Goal: Task Accomplishment & Management: Manage account settings

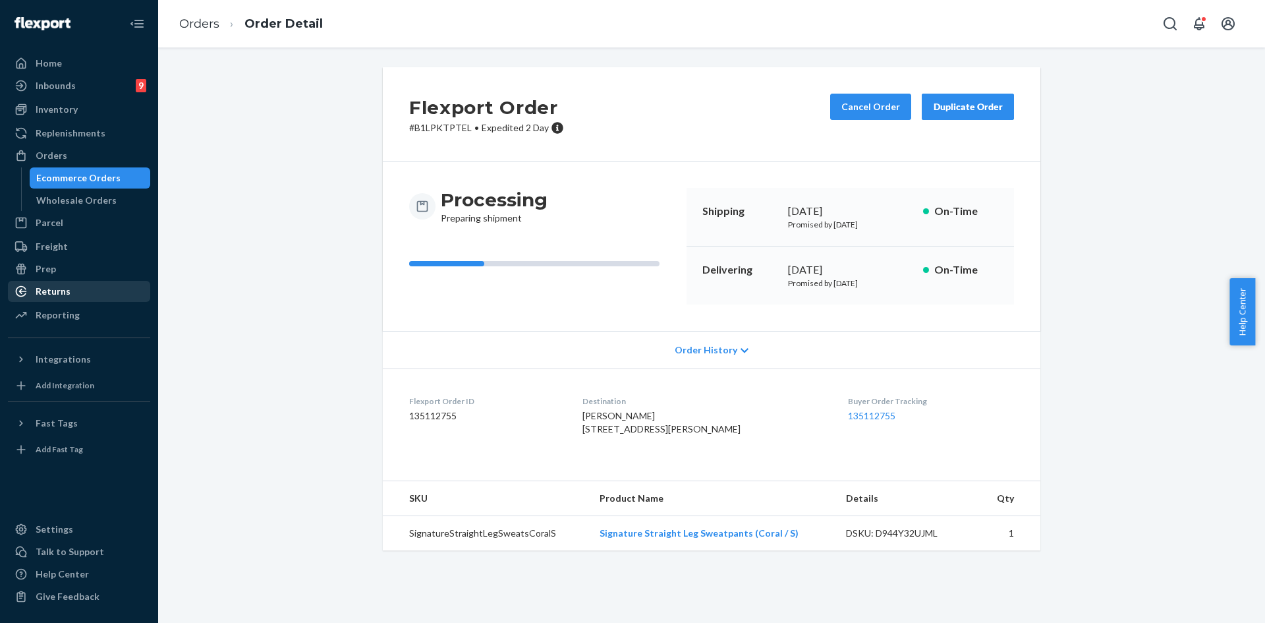
click at [55, 284] on div "Returns" at bounding box center [79, 291] width 140 height 18
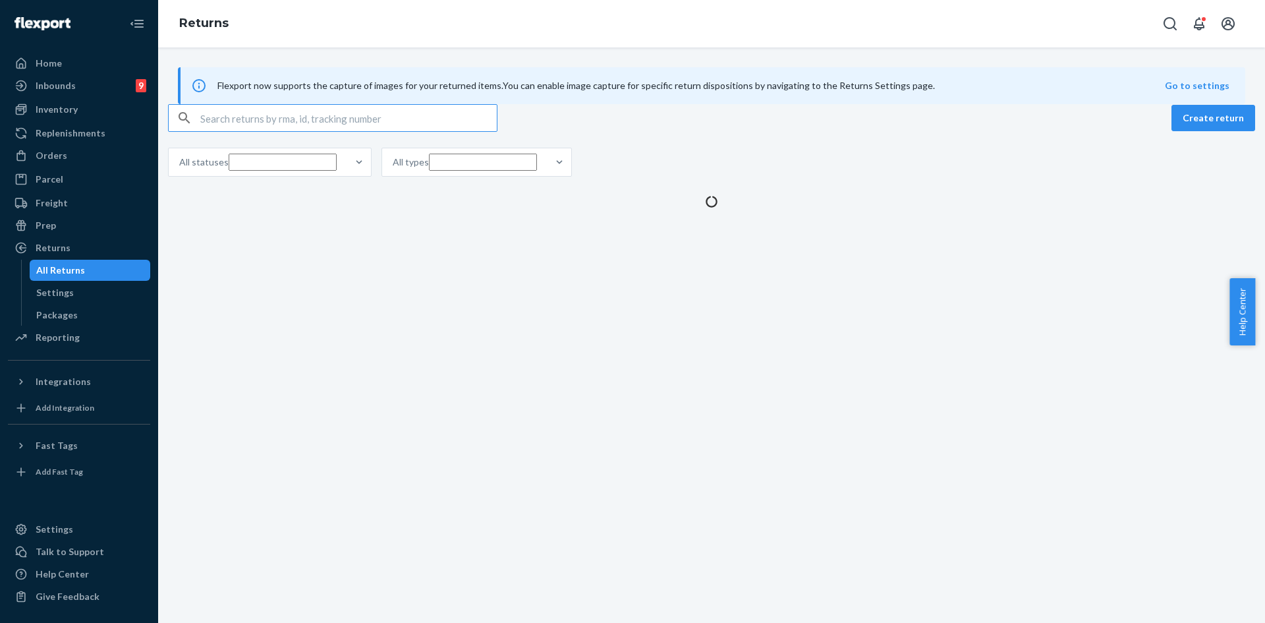
click at [254, 131] on input "text" at bounding box center [348, 118] width 297 height 26
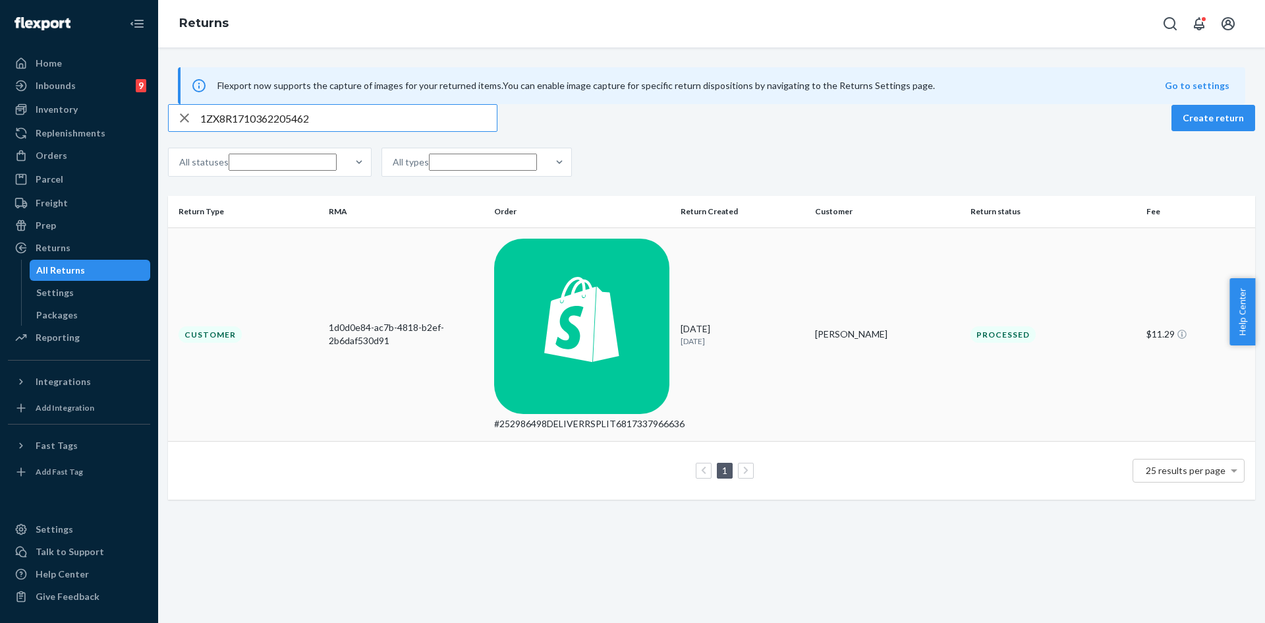
type input "1ZX8R1710362205462"
click at [520, 417] on div "#252986498DELIVERRSPLIT6817337966636" at bounding box center [582, 423] width 176 height 13
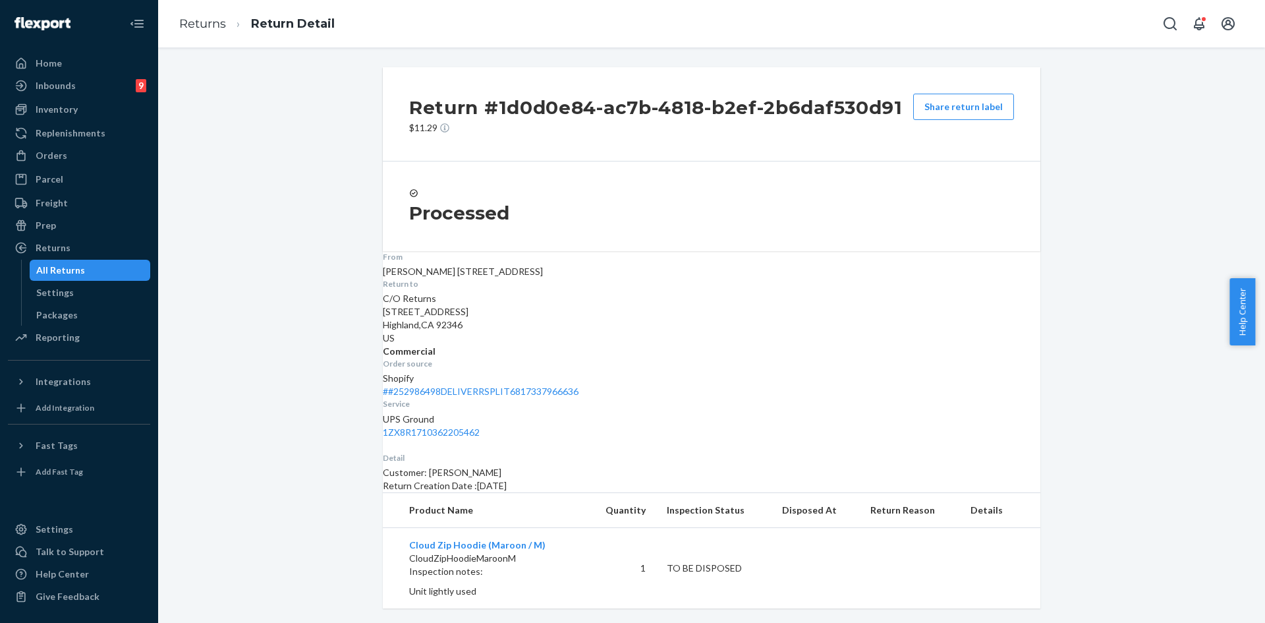
scroll to position [8, 0]
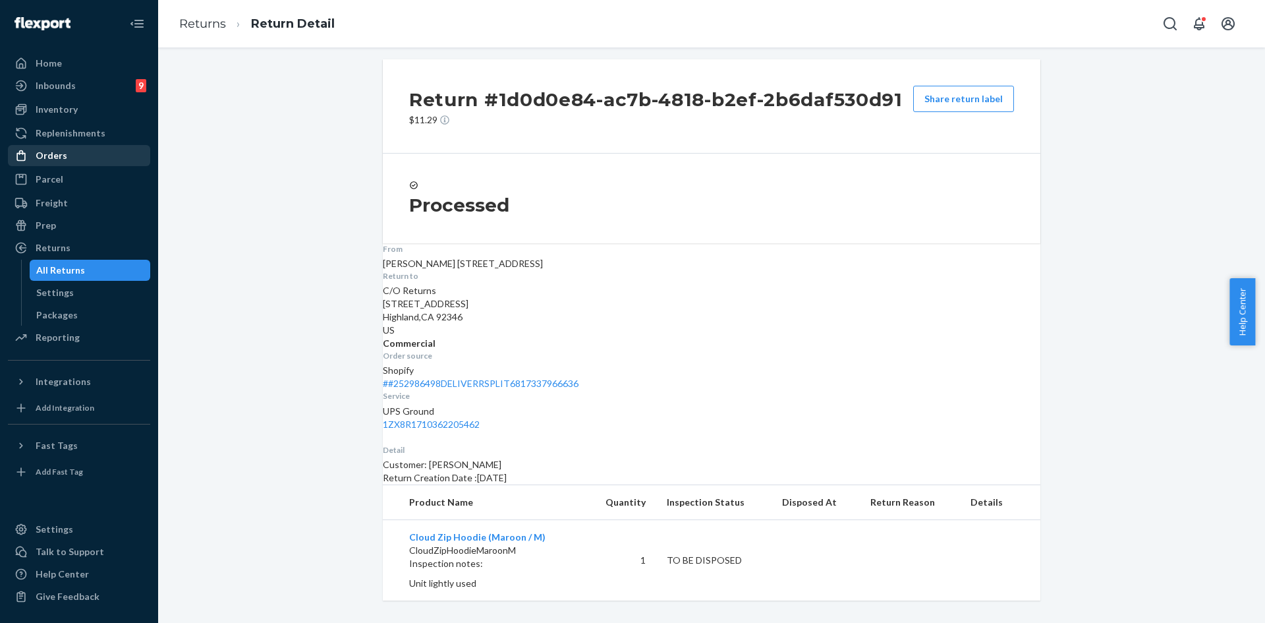
click at [58, 151] on div "Orders" at bounding box center [52, 155] width 32 height 13
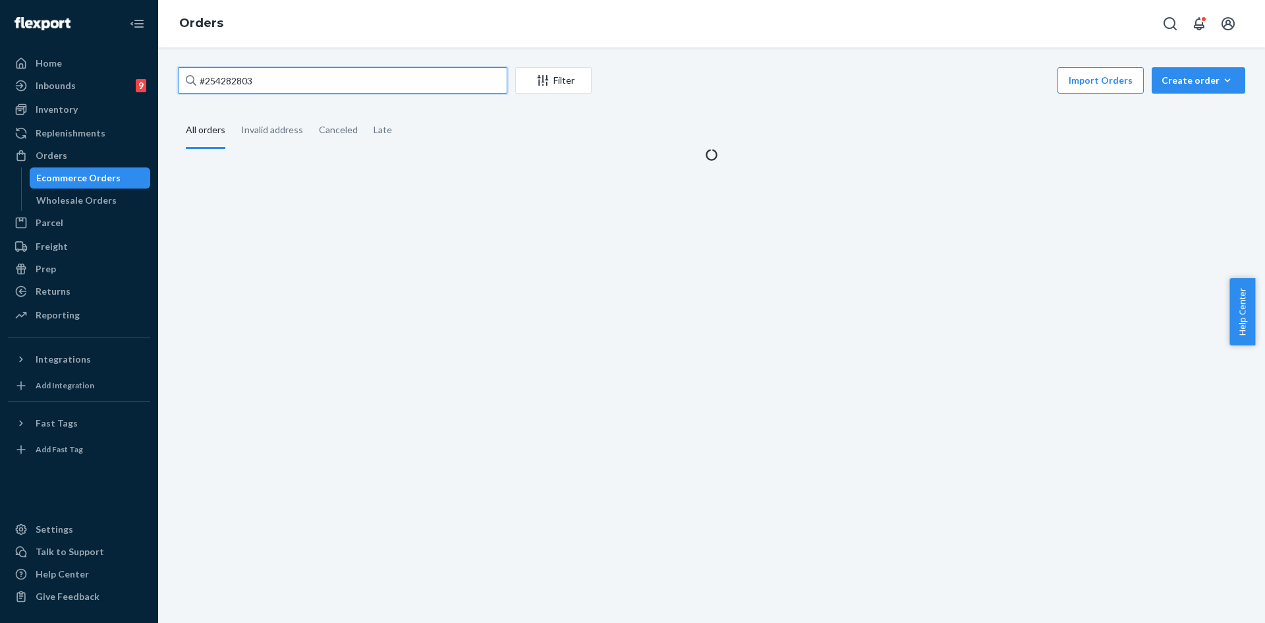
click at [261, 78] on input "#254282803" at bounding box center [343, 80] width 330 height 26
paste input "795685"
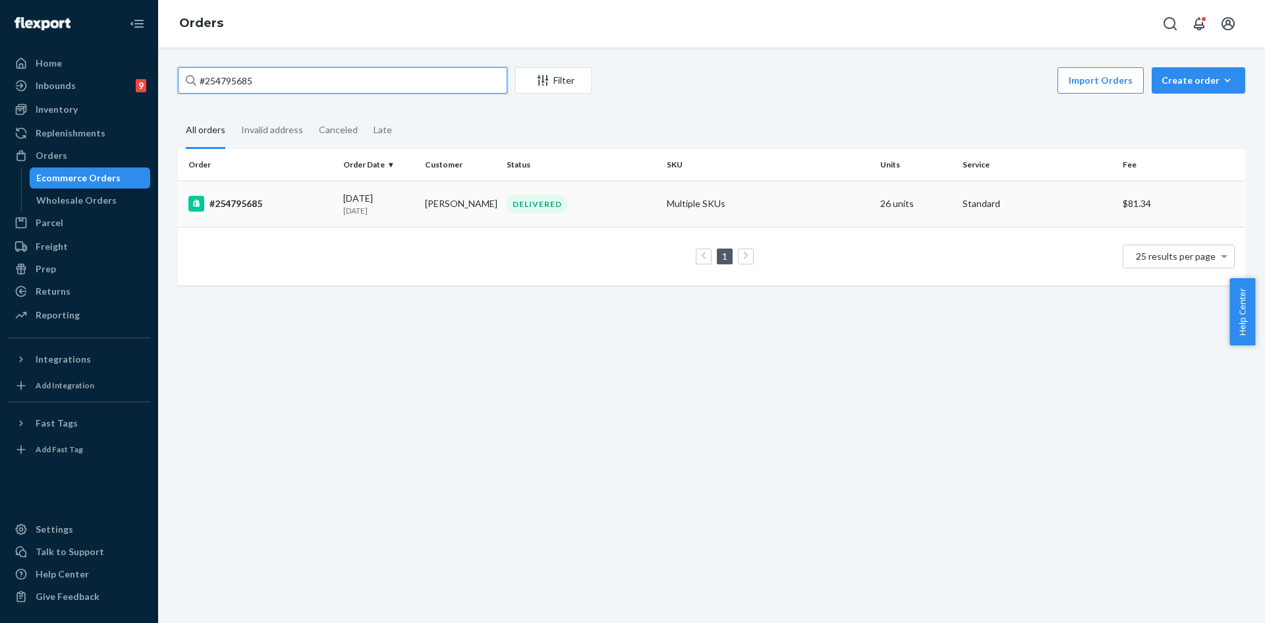
type input "#254795685"
click at [602, 202] on div "DELIVERED" at bounding box center [581, 204] width 155 height 18
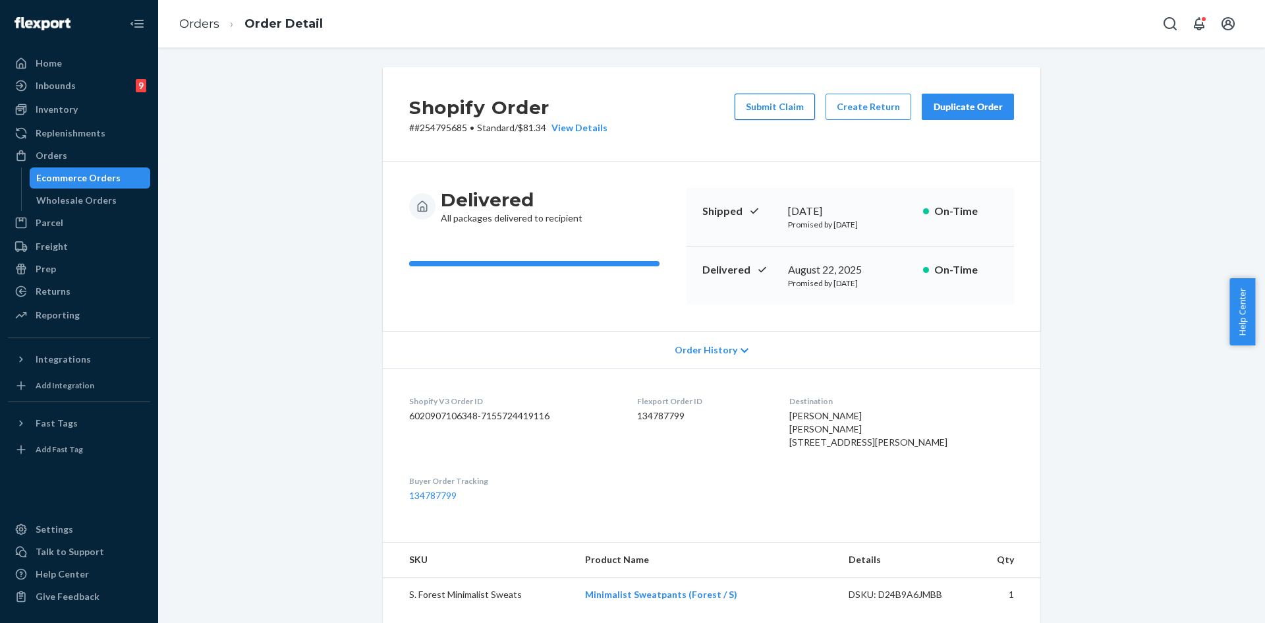
click at [801, 108] on button "Submit Claim" at bounding box center [775, 107] width 80 height 26
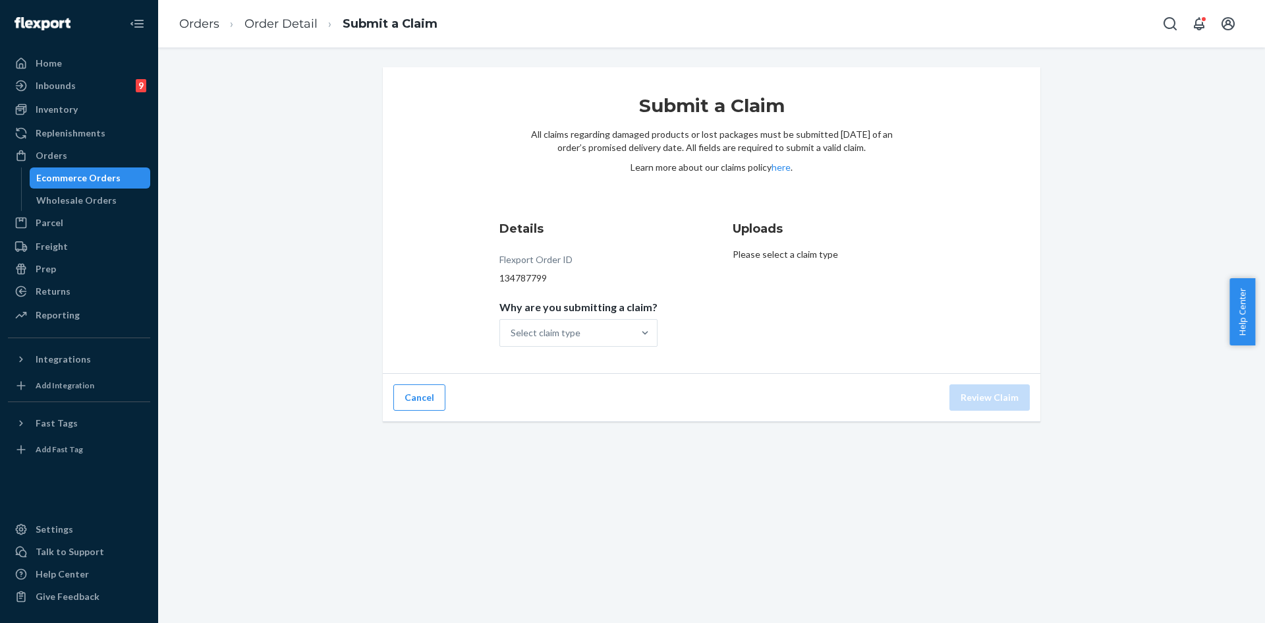
click at [625, 357] on div "Submit a Claim All claims regarding damaged products or lost packages must be s…" at bounding box center [712, 220] width 658 height 306
click at [615, 334] on div "Select claim type" at bounding box center [566, 333] width 133 height 26
click at [512, 334] on input "Why are you submitting a claim? Select claim type" at bounding box center [511, 332] width 1 height 13
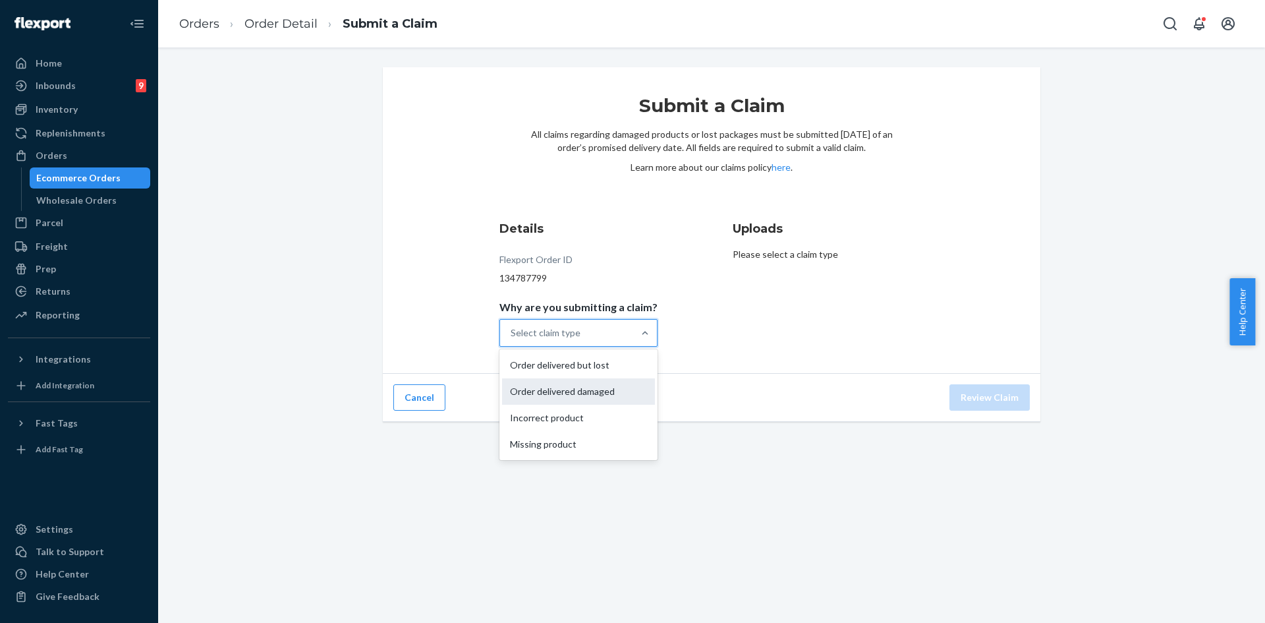
click at [585, 397] on div "Order delivered damaged" at bounding box center [578, 391] width 153 height 26
click at [512, 339] on input "Why are you submitting a claim? option Order delivered damaged focused, 0 of 4.…" at bounding box center [511, 332] width 1 height 13
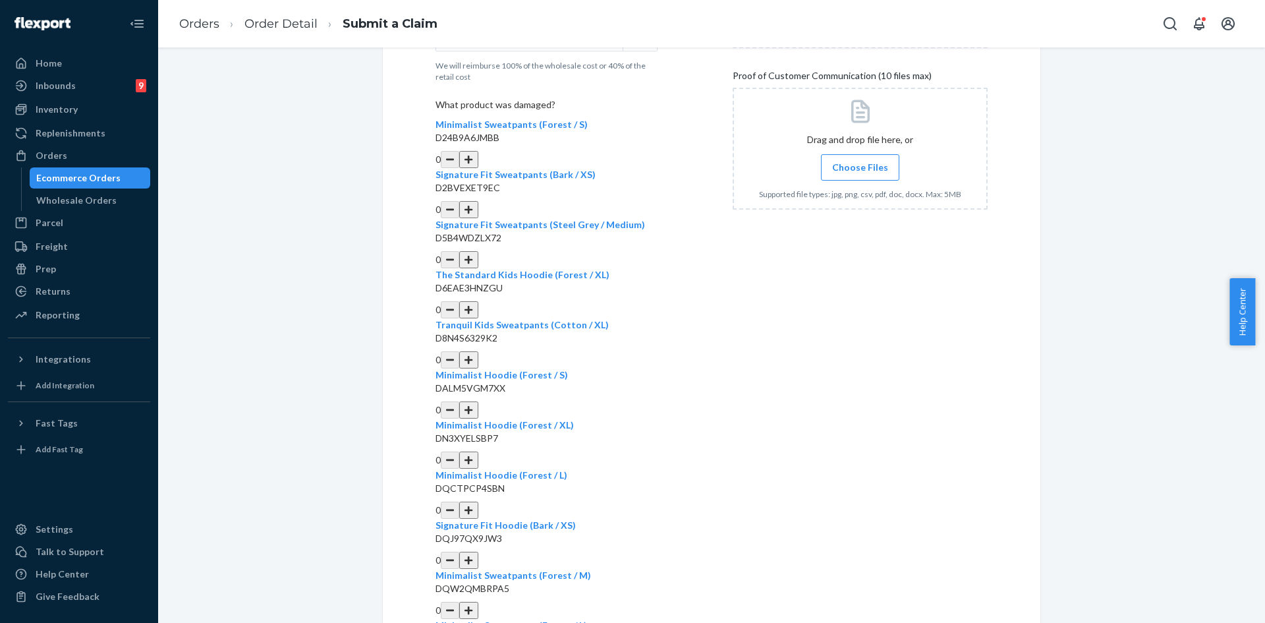
scroll to position [395, 0]
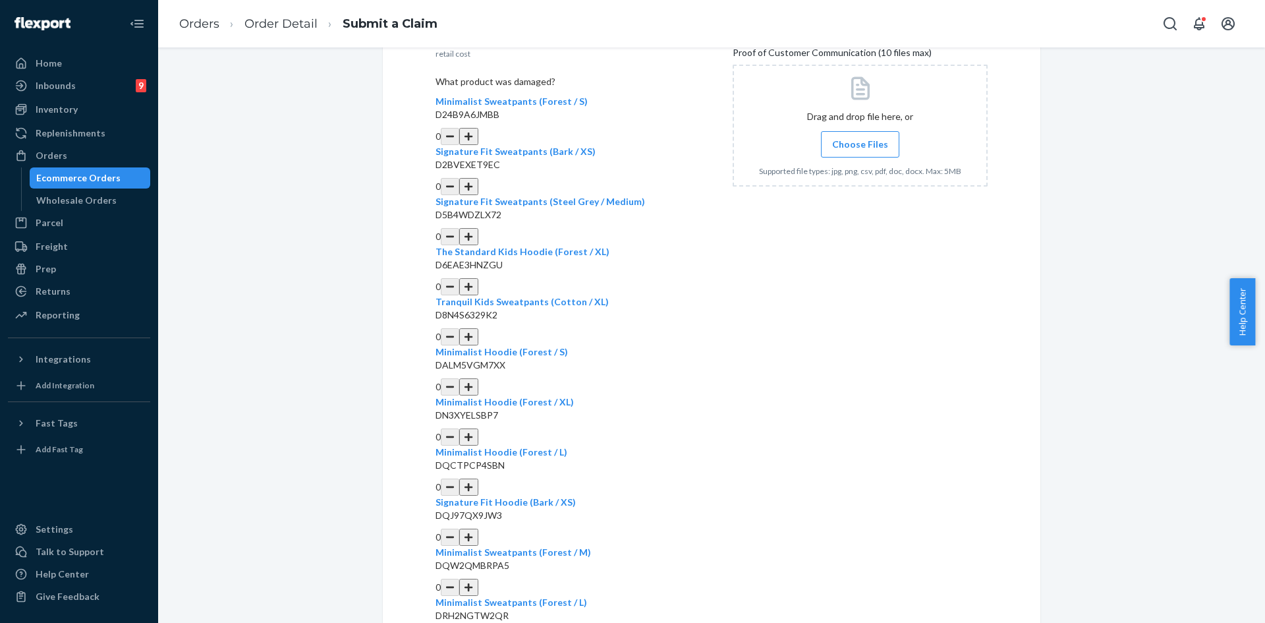
click at [478, 328] on button "button" at bounding box center [468, 336] width 18 height 17
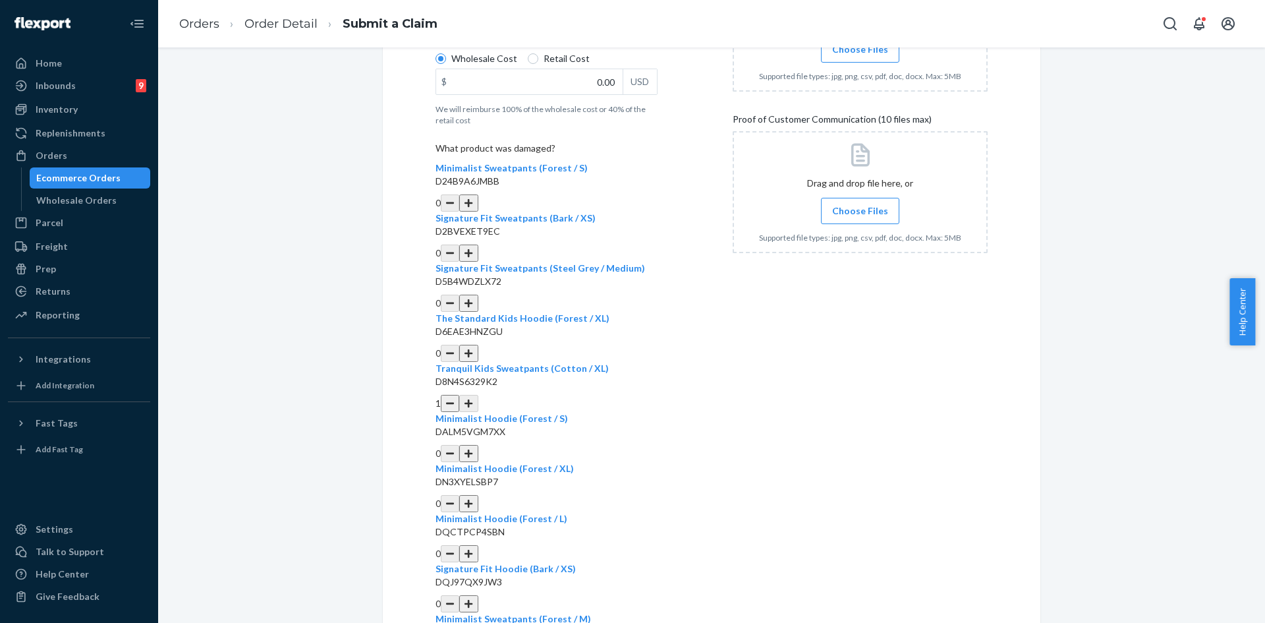
scroll to position [295, 0]
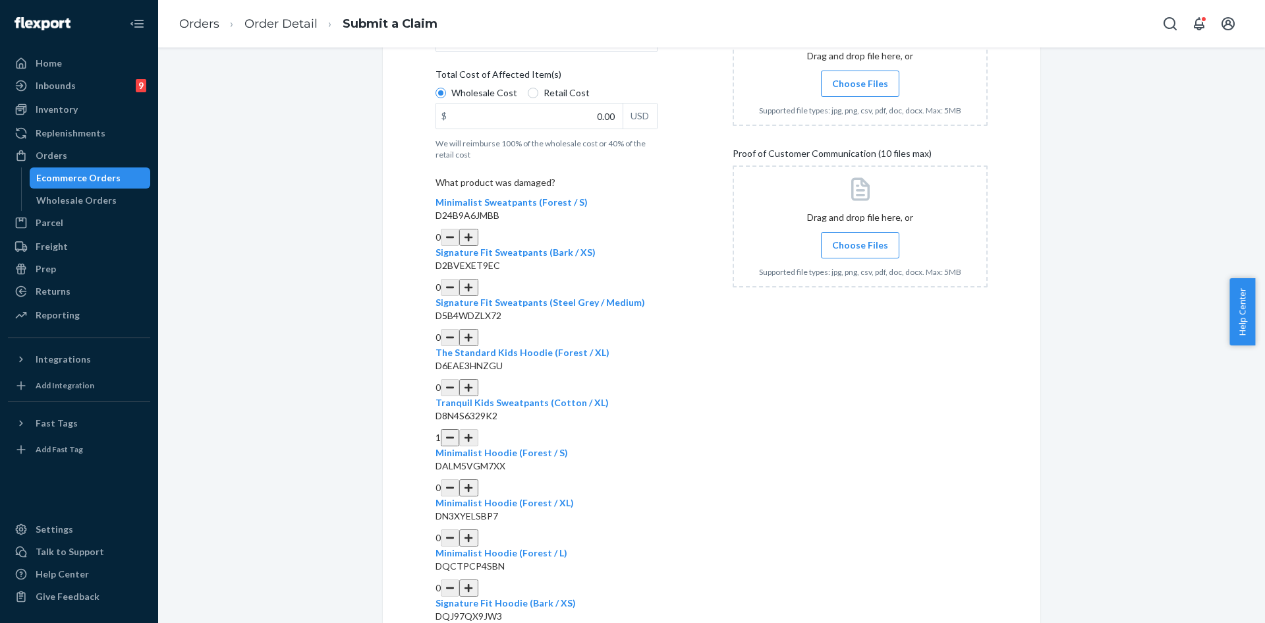
click at [478, 479] on button "button" at bounding box center [468, 487] width 18 height 17
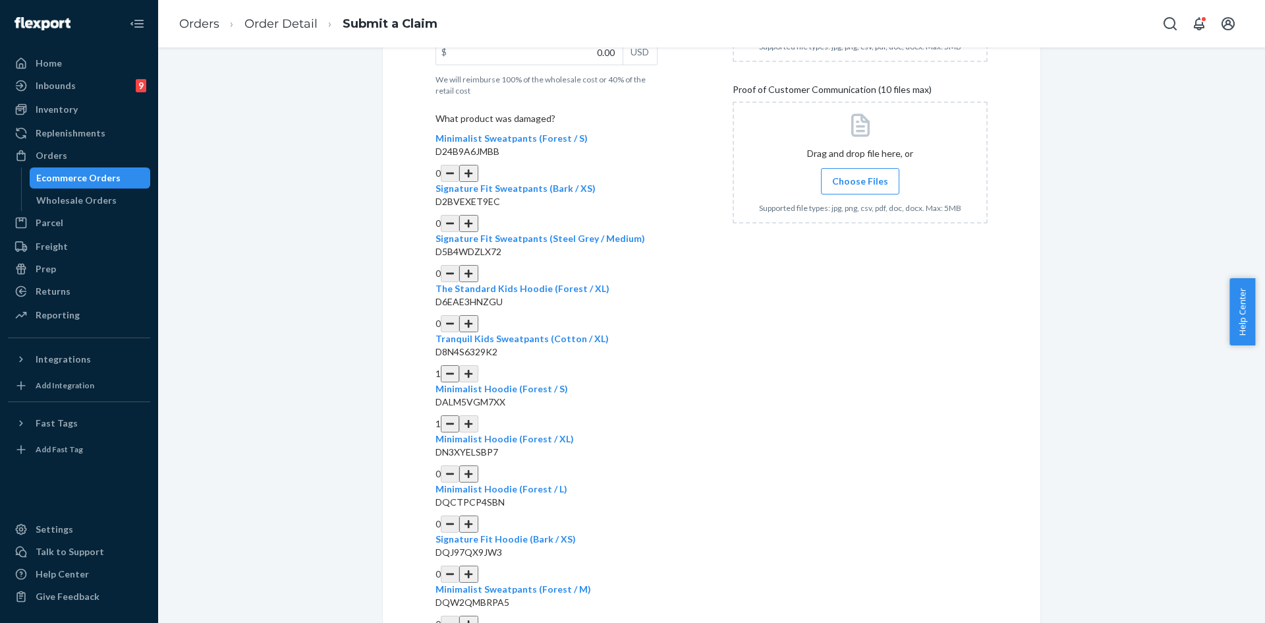
scroll to position [426, 0]
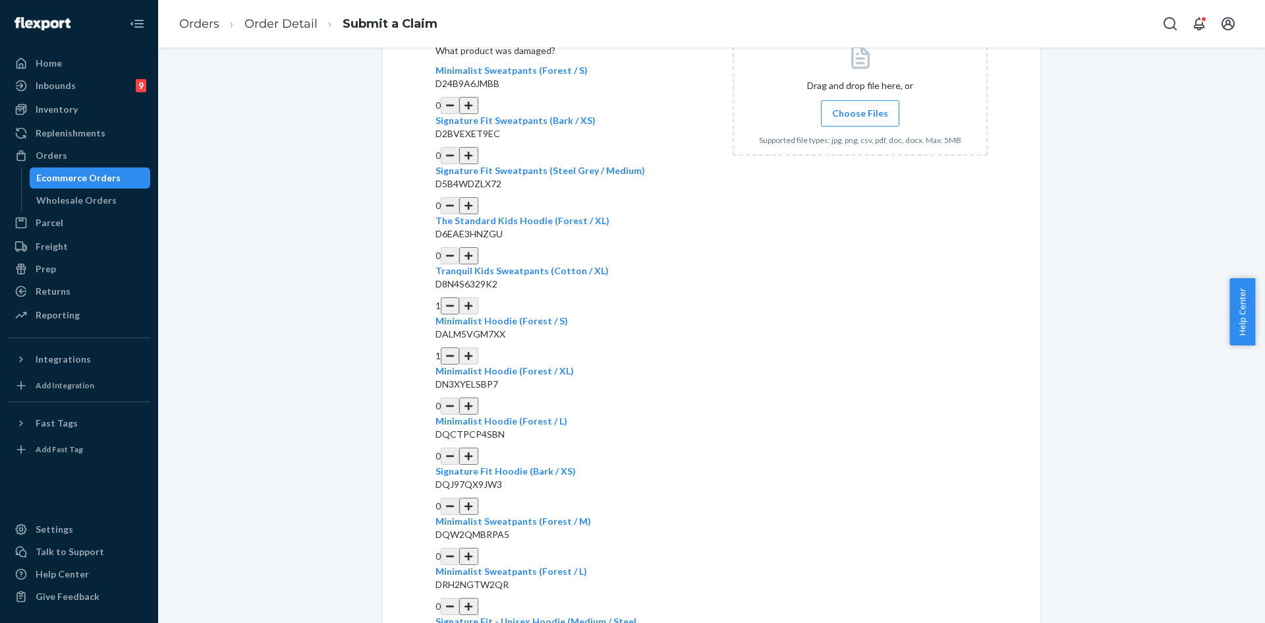
drag, startPoint x: 645, startPoint y: 436, endPoint x: 639, endPoint y: 432, distance: 7.4
click at [645, 498] on div "0" at bounding box center [547, 506] width 222 height 17
click at [478, 498] on button "button" at bounding box center [468, 506] width 18 height 17
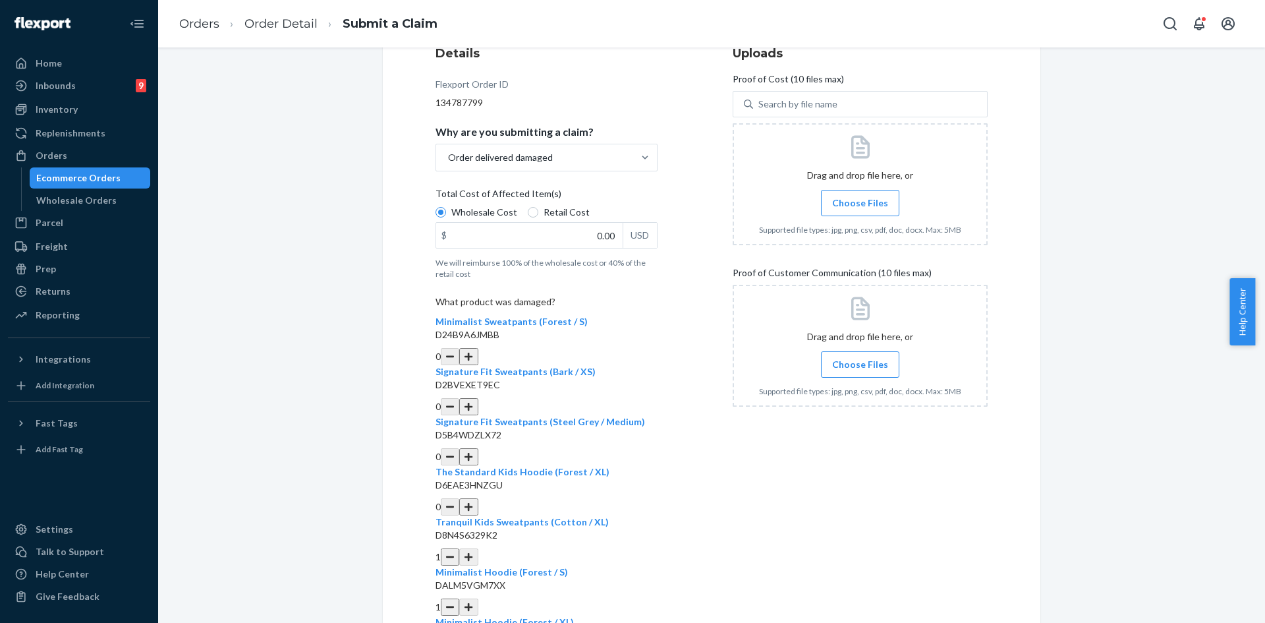
scroll to position [31, 0]
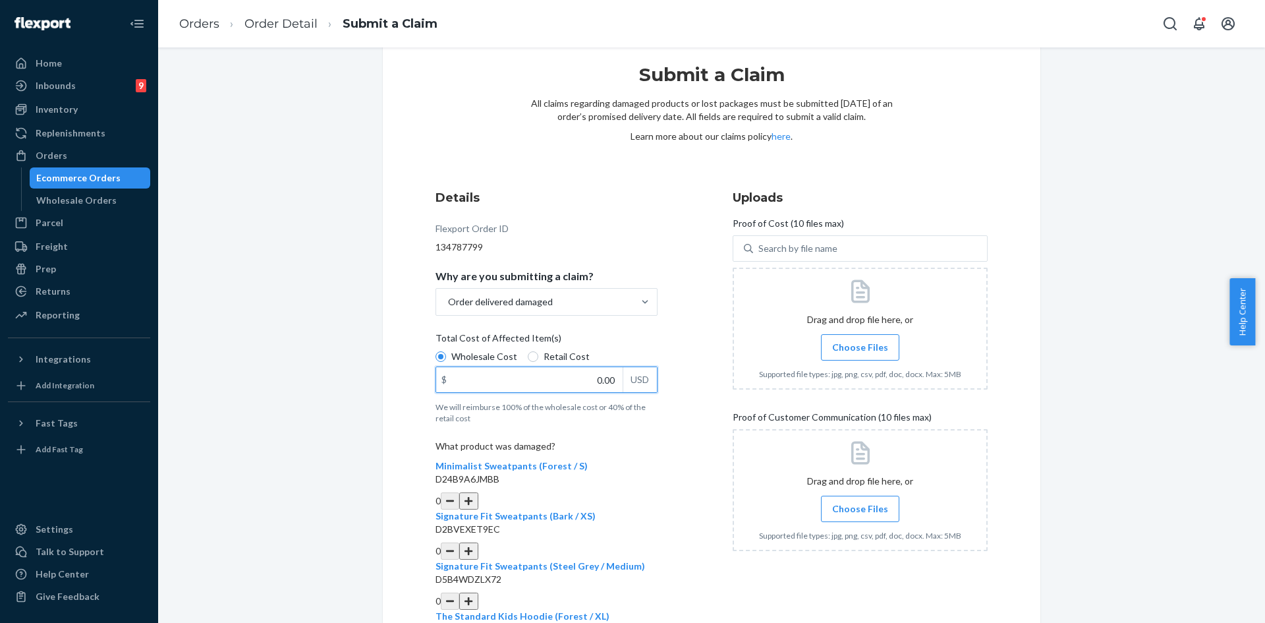
click at [565, 383] on input "0.00" at bounding box center [529, 379] width 187 height 25
click at [585, 379] on input "47.00" at bounding box center [529, 379] width 187 height 25
click at [881, 335] on label "Choose Files" at bounding box center [860, 347] width 78 height 26
click at [861, 340] on input "Choose Files" at bounding box center [860, 347] width 1 height 15
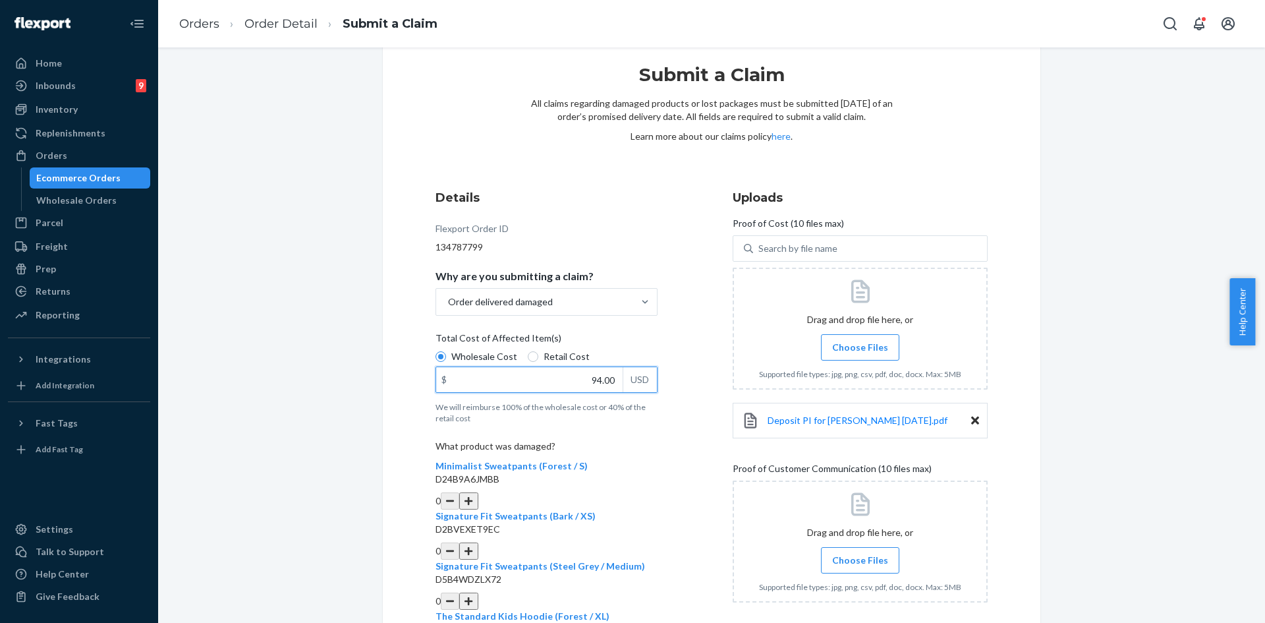
drag, startPoint x: 583, startPoint y: 381, endPoint x: 616, endPoint y: 383, distance: 32.4
click at [616, 383] on input "94.00" at bounding box center [529, 379] width 187 height 25
type input "121.00"
click at [871, 341] on span "Choose Files" at bounding box center [860, 347] width 56 height 13
click at [861, 341] on input "Choose Files" at bounding box center [860, 347] width 1 height 15
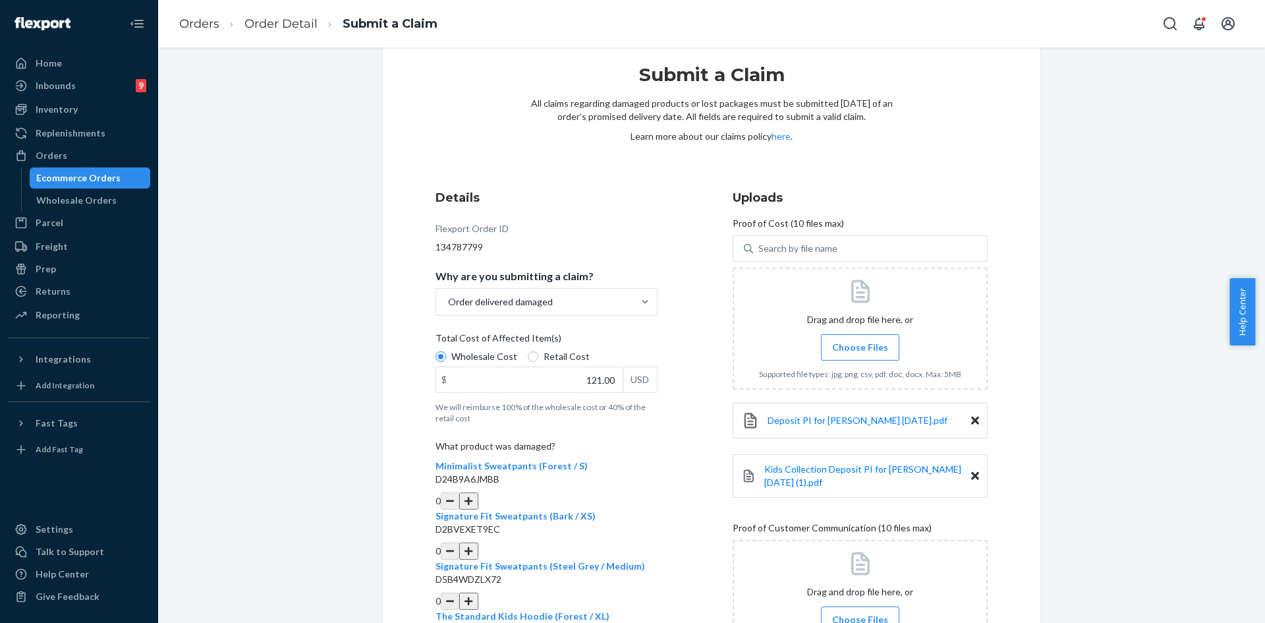
scroll to position [229, 0]
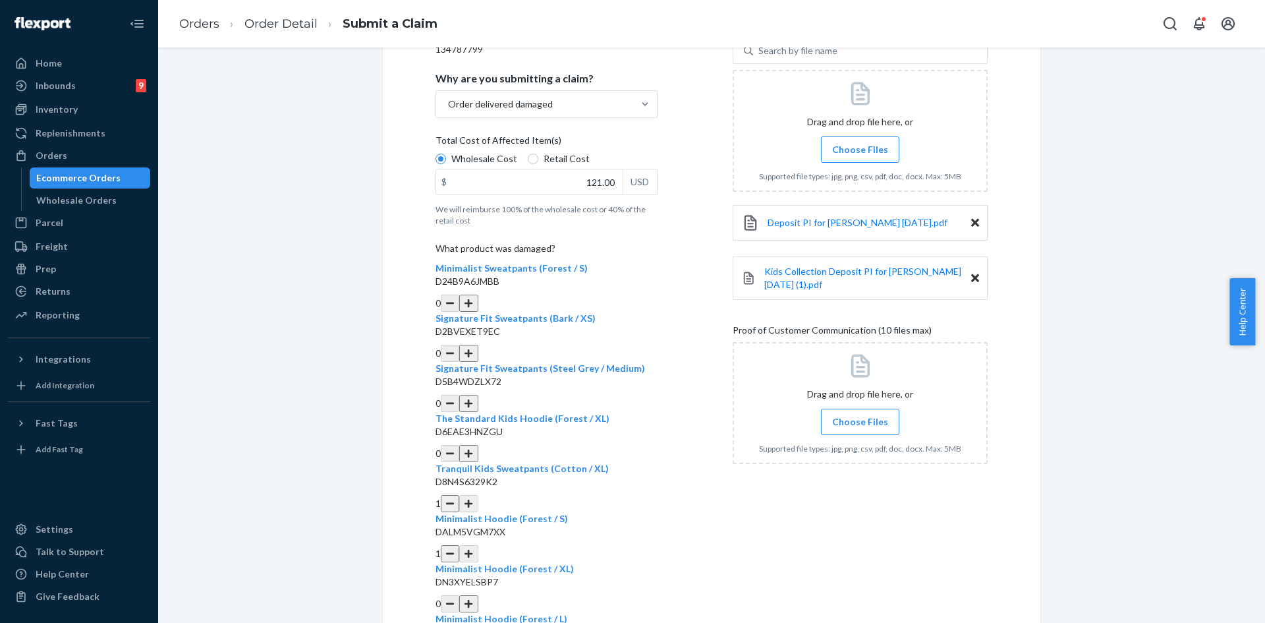
click at [842, 417] on span "Choose Files" at bounding box center [860, 421] width 56 height 13
click at [860, 417] on input "Choose Files" at bounding box center [860, 422] width 1 height 15
click at [840, 418] on span "Choose Files" at bounding box center [860, 421] width 56 height 13
click at [860, 418] on input "Choose Files" at bounding box center [860, 422] width 1 height 15
click at [848, 415] on span "Choose Files" at bounding box center [860, 421] width 56 height 13
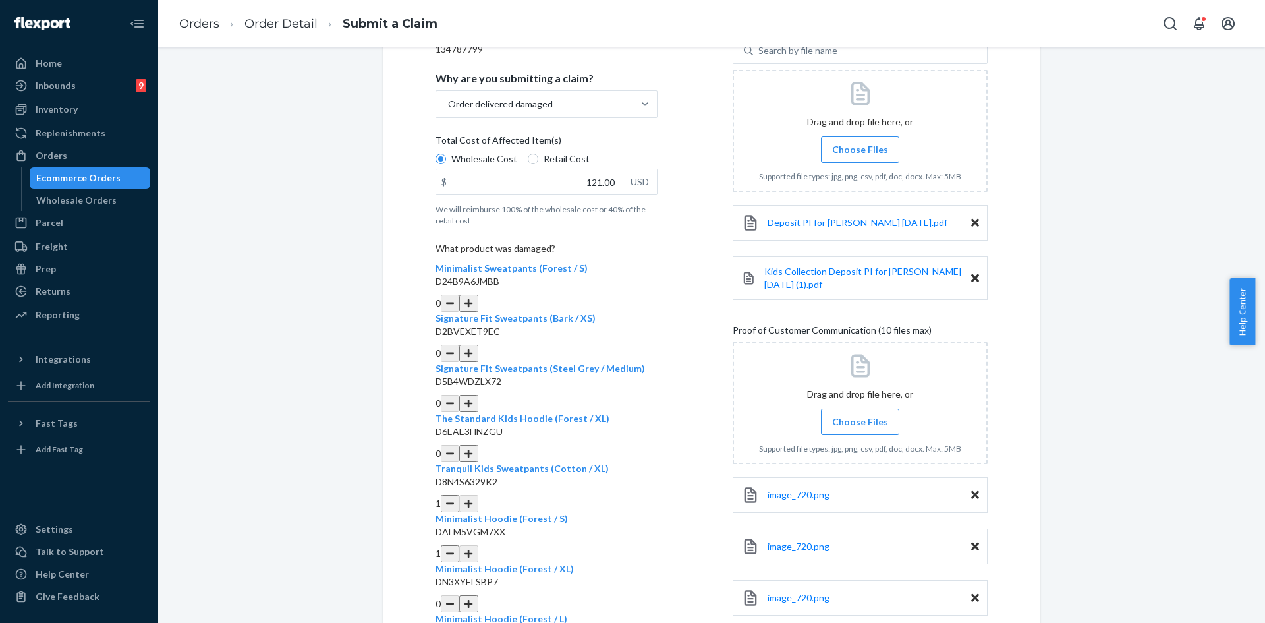
click at [860, 415] on input "Choose Files" at bounding box center [860, 422] width 1 height 15
click at [868, 420] on span "Choose Files" at bounding box center [860, 421] width 56 height 13
click at [861, 420] on input "Choose Files" at bounding box center [860, 422] width 1 height 15
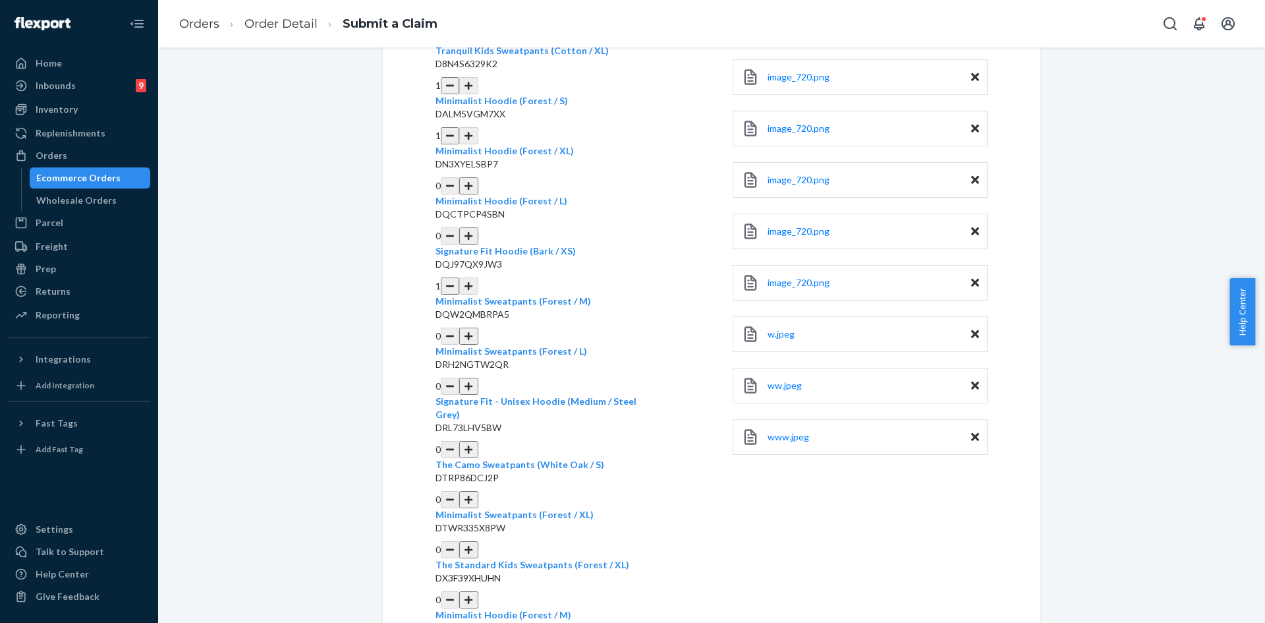
scroll to position [954, 0]
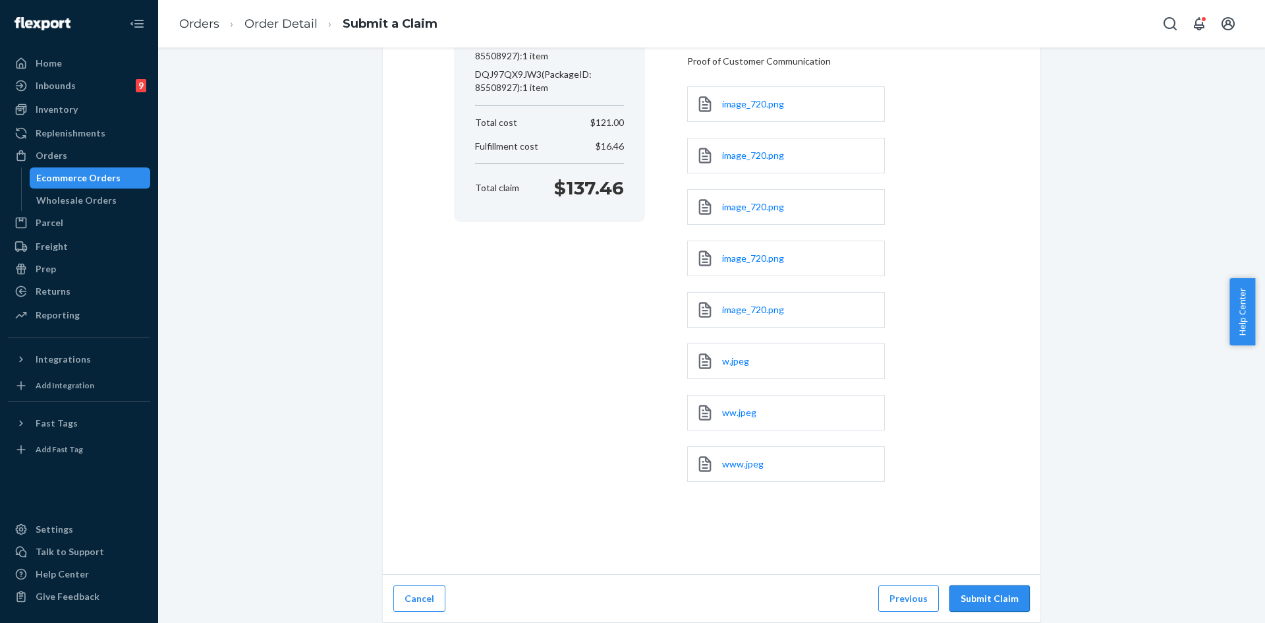
click at [991, 594] on button "Submit Claim" at bounding box center [990, 598] width 80 height 26
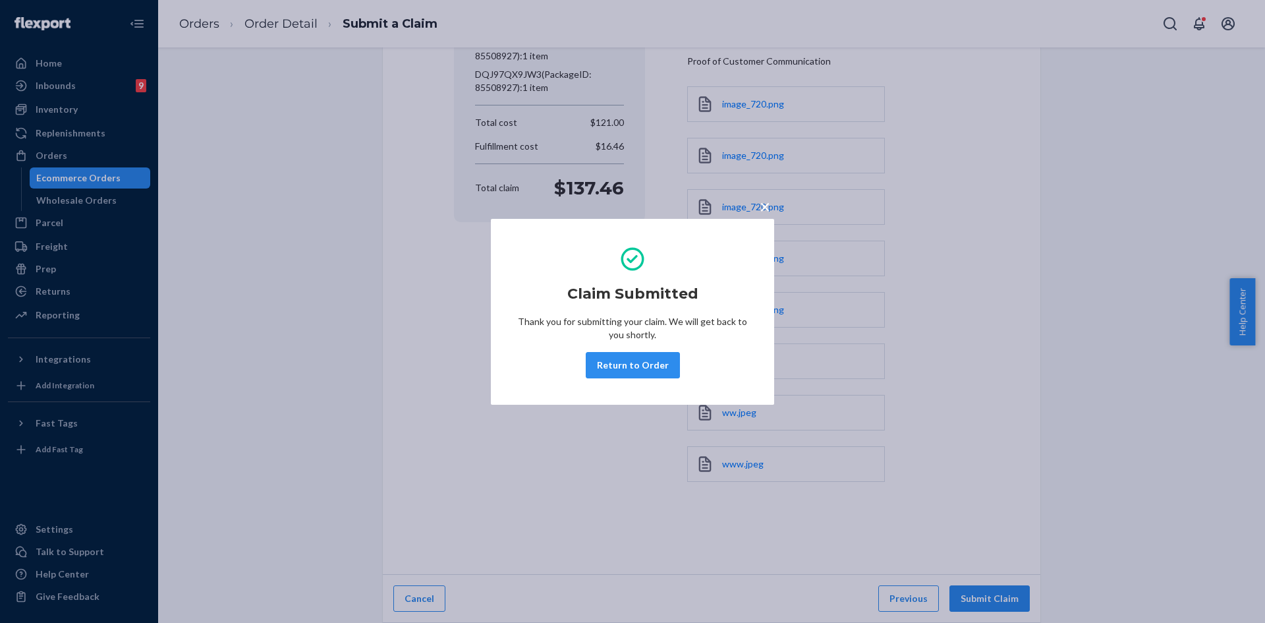
drag, startPoint x: 625, startPoint y: 365, endPoint x: 220, endPoint y: 363, distance: 405.4
click at [625, 365] on button "Return to Order" at bounding box center [633, 365] width 94 height 26
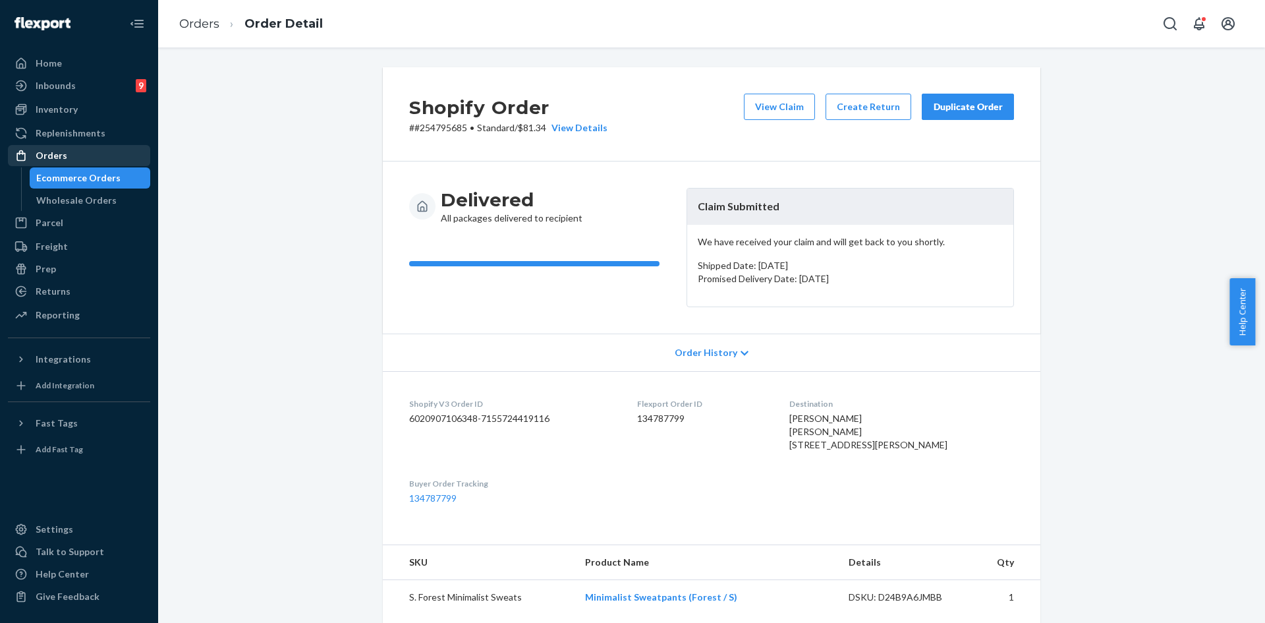
click at [58, 155] on div "Orders" at bounding box center [52, 155] width 32 height 13
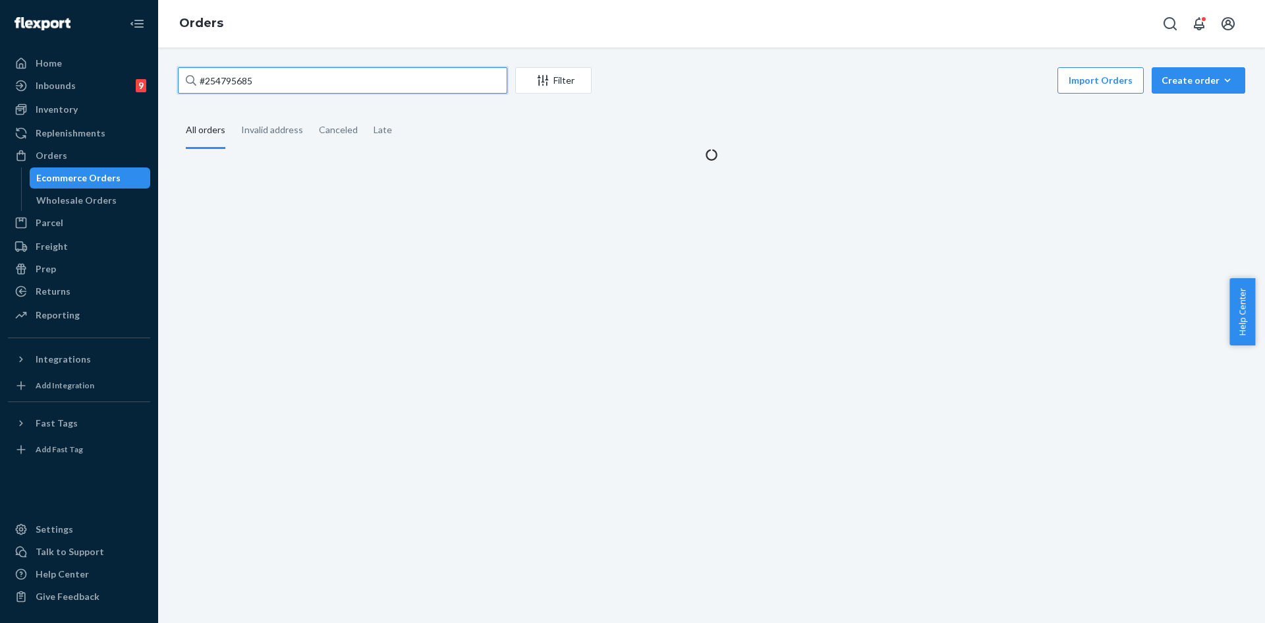
click at [226, 80] on input "#254795685" at bounding box center [343, 80] width 330 height 26
click at [227, 80] on input "#254795685" at bounding box center [343, 80] width 330 height 26
paste input "254629503"
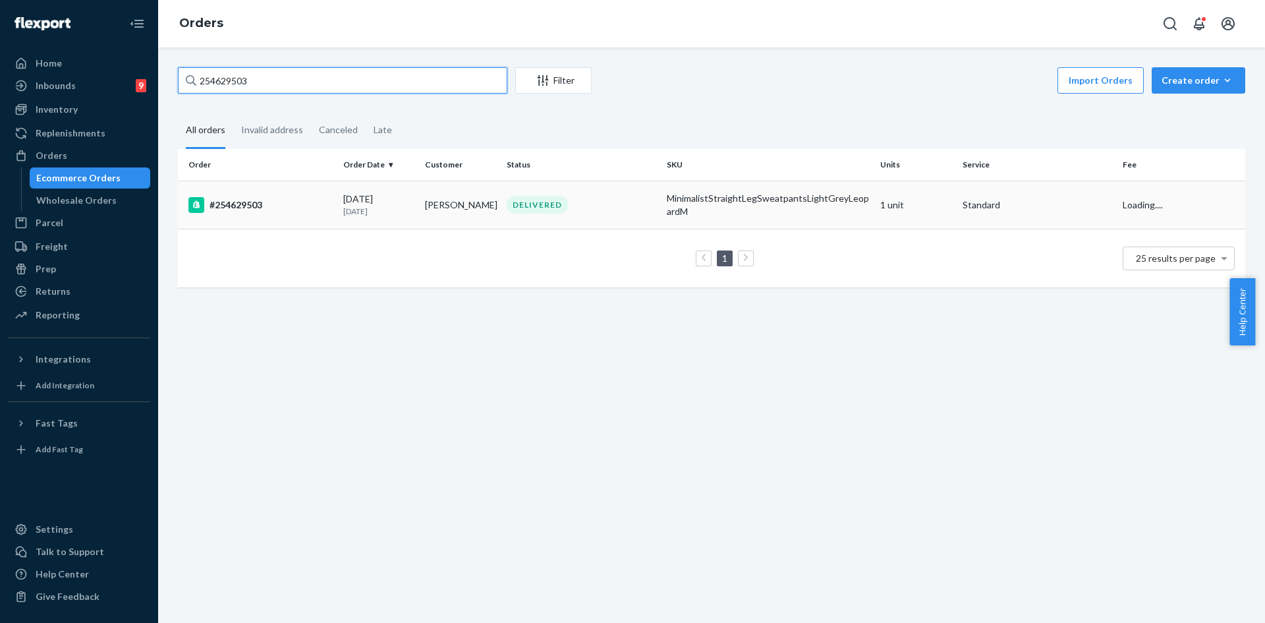
type input "254629503"
click at [582, 198] on div "DELIVERED" at bounding box center [581, 205] width 155 height 18
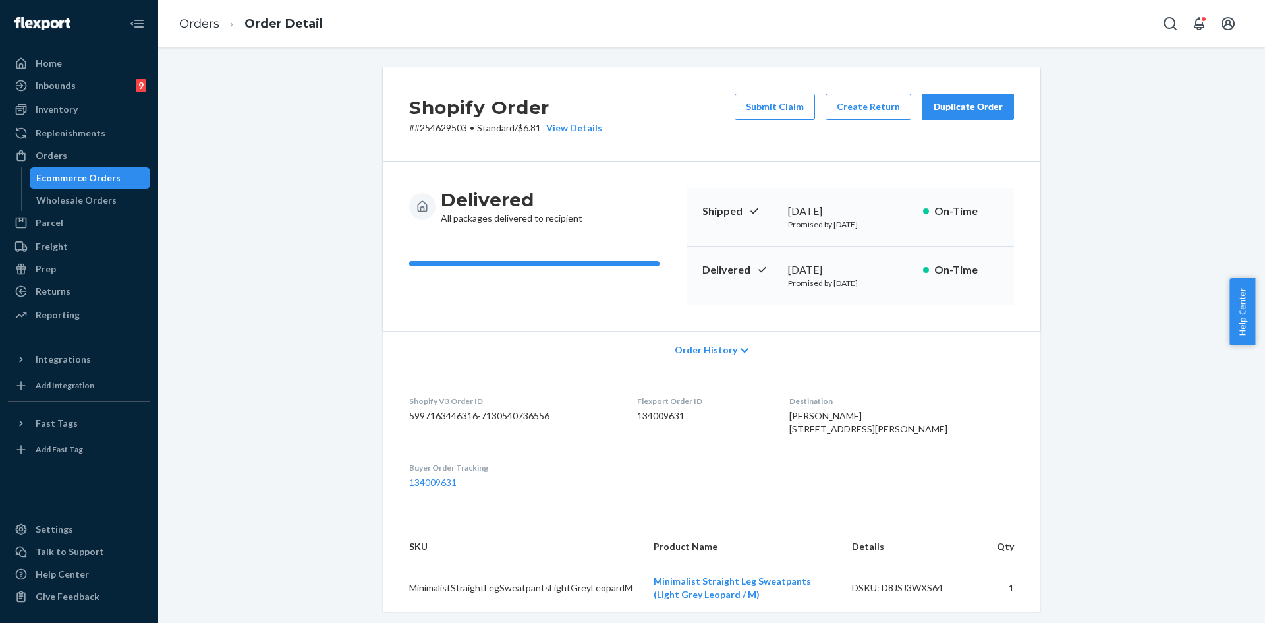
click at [769, 103] on button "Submit Claim" at bounding box center [775, 107] width 80 height 26
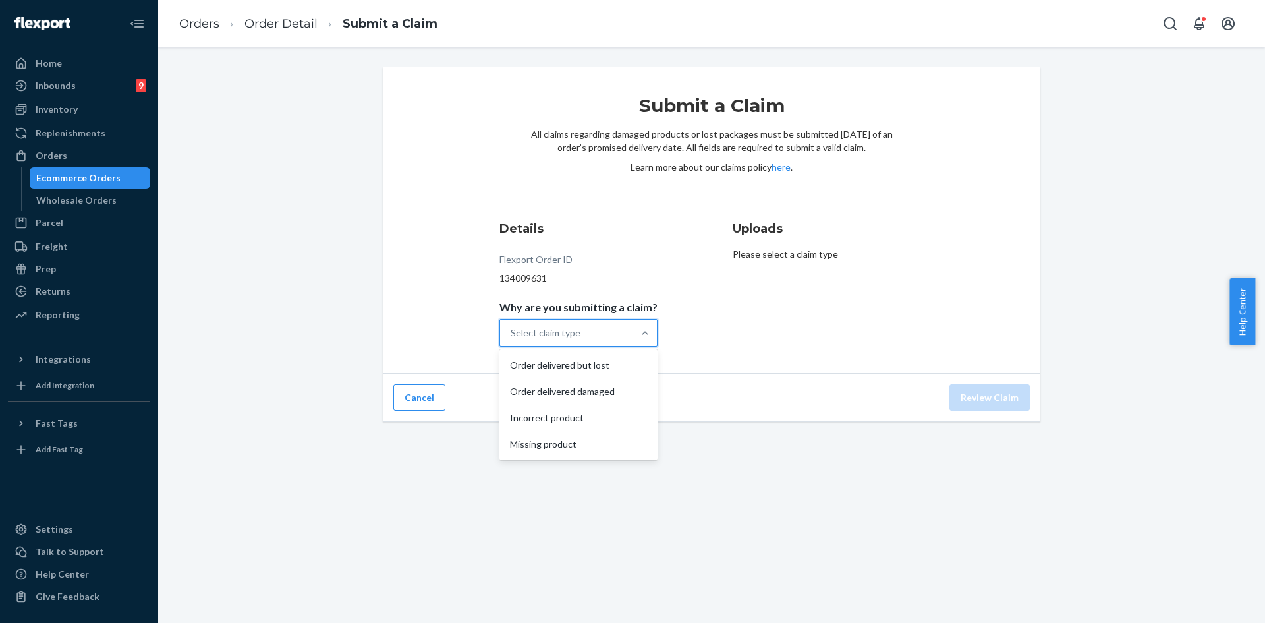
click at [574, 320] on div "Select claim type" at bounding box center [566, 333] width 133 height 26
click at [512, 326] on input "Why are you submitting a claim? option Order delivered but lost focused, 1 of 4…" at bounding box center [511, 332] width 1 height 13
click at [585, 374] on div "Order delivered but lost" at bounding box center [578, 365] width 153 height 26
click at [512, 339] on input "Why are you submitting a claim? option Order delivered but lost focused, 0 of 4…" at bounding box center [511, 332] width 1 height 13
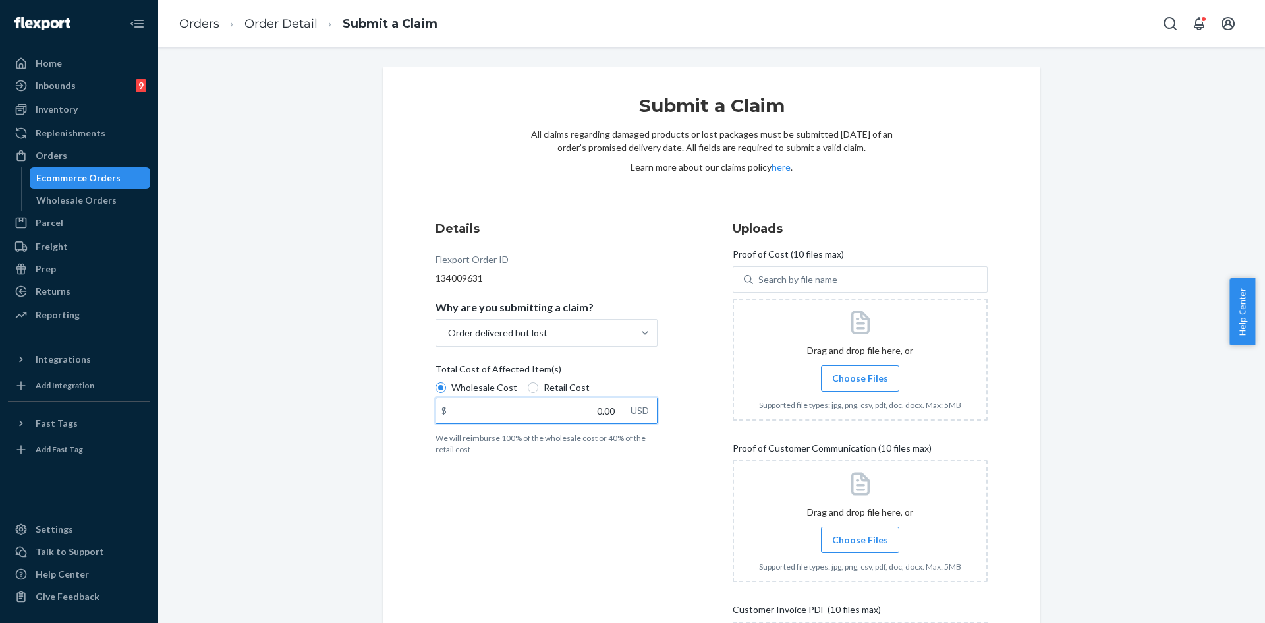
click at [573, 422] on input "0.00" at bounding box center [529, 410] width 187 height 25
type input "35.00"
click at [842, 376] on span "Choose Files" at bounding box center [860, 378] width 56 height 13
click at [860, 376] on input "Choose Files" at bounding box center [860, 378] width 1 height 15
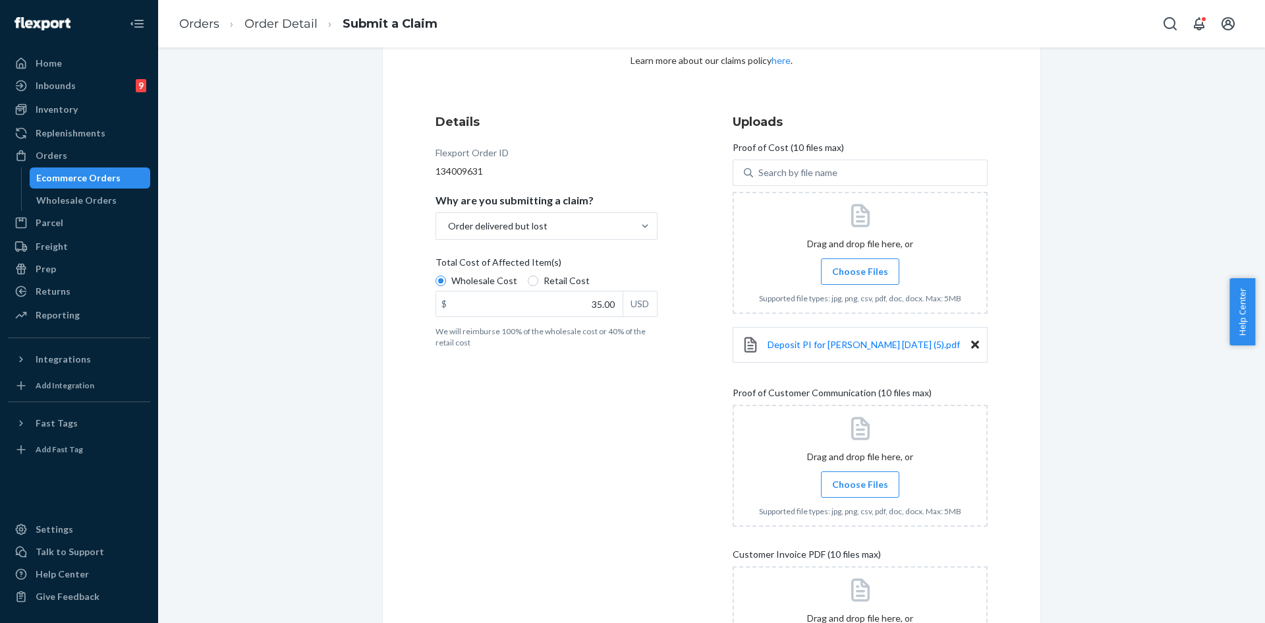
scroll to position [198, 0]
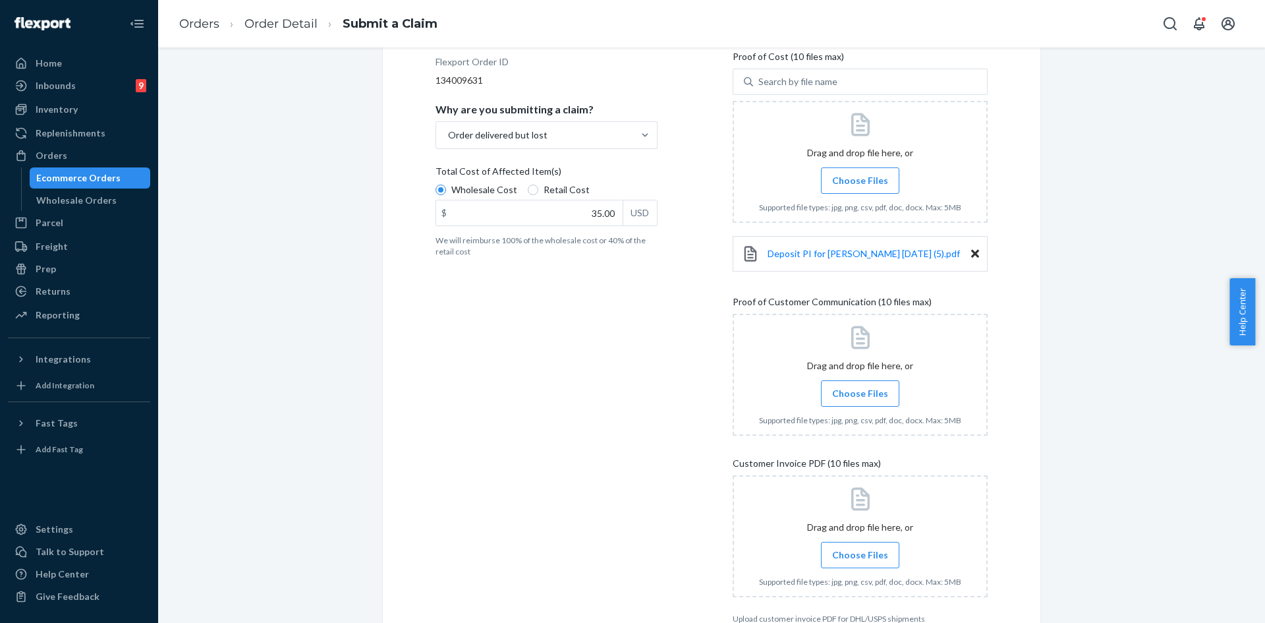
click at [836, 393] on span "Choose Files" at bounding box center [860, 393] width 56 height 13
click at [860, 393] on input "Choose Files" at bounding box center [860, 393] width 1 height 15
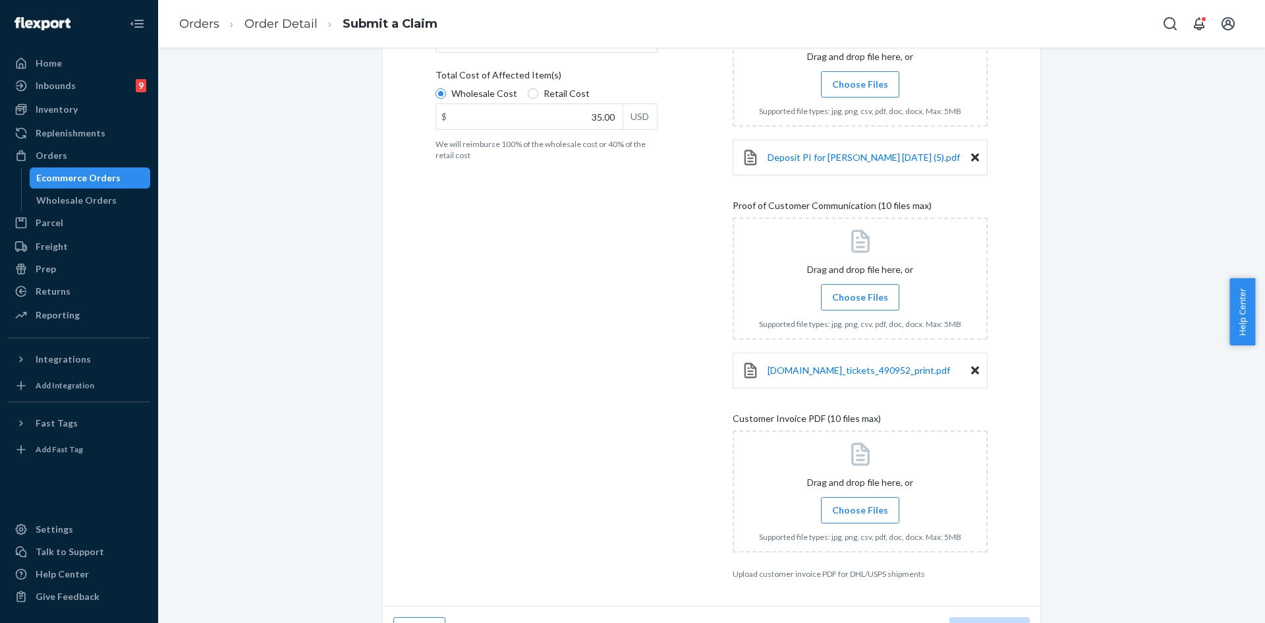
scroll to position [326, 0]
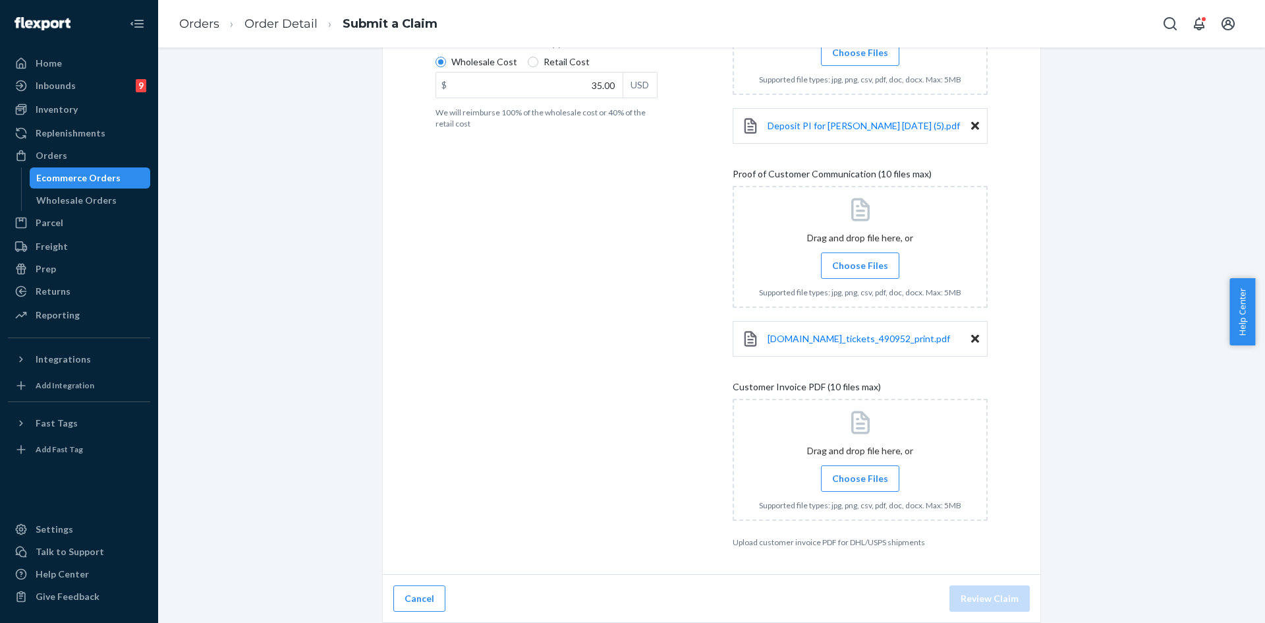
click at [871, 473] on span "Choose Files" at bounding box center [860, 478] width 56 height 13
click at [861, 473] on input "Choose Files" at bounding box center [860, 478] width 1 height 15
drag, startPoint x: 972, startPoint y: 551, endPoint x: 960, endPoint y: 549, distance: 12.0
click at [972, 552] on icon at bounding box center [976, 552] width 8 height 8
click at [861, 480] on span "Choose Files" at bounding box center [860, 478] width 56 height 13
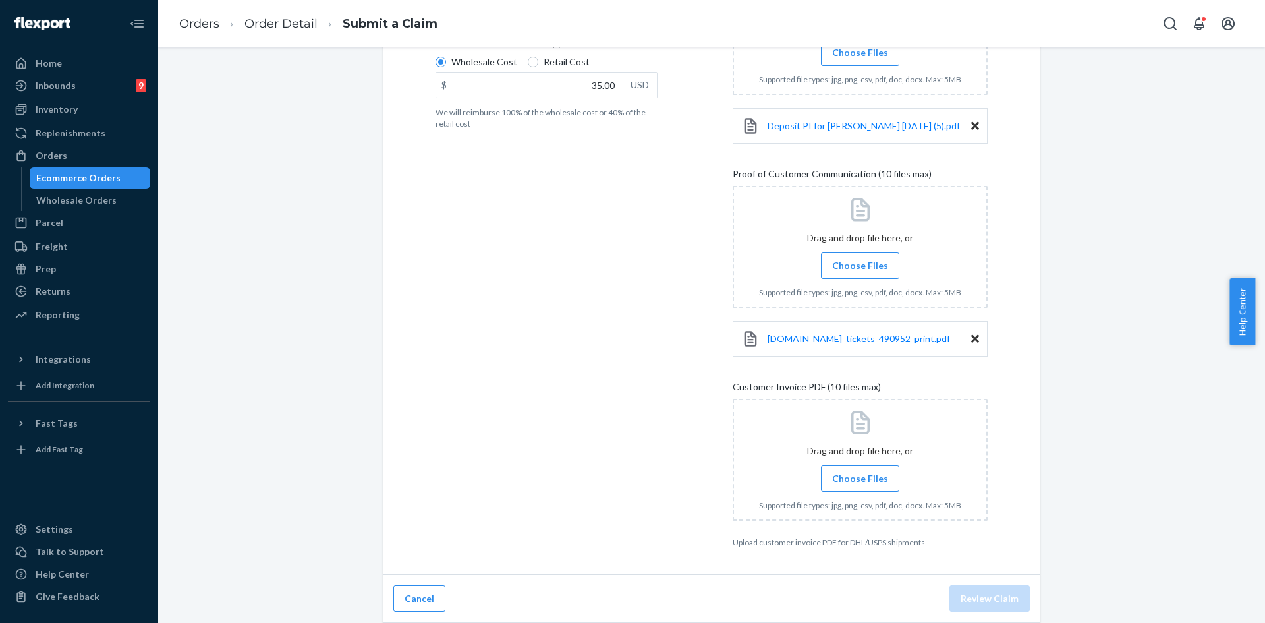
click at [861, 480] on input "Choose Files" at bounding box center [860, 478] width 1 height 15
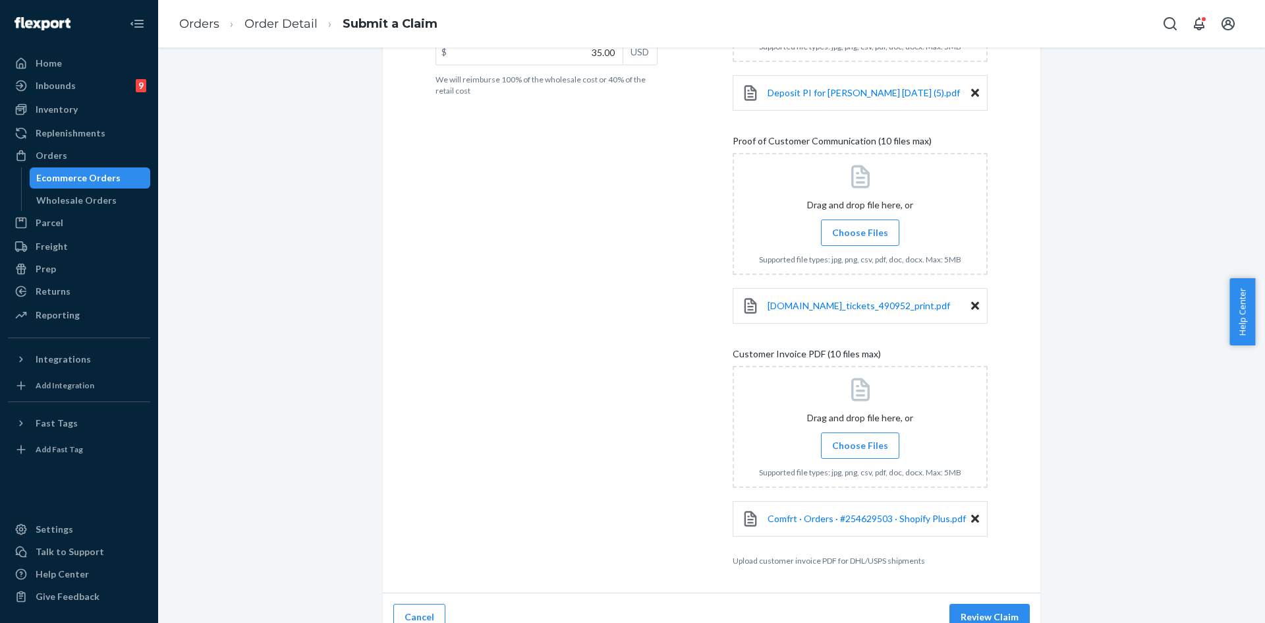
scroll to position [377, 0]
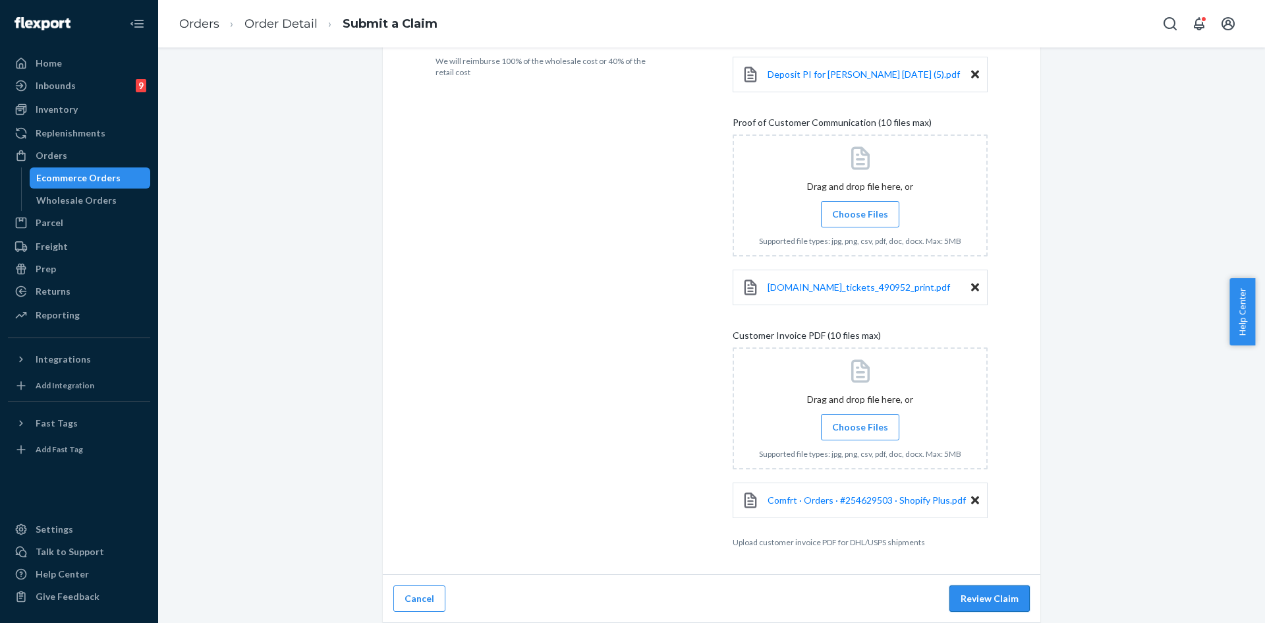
click at [998, 597] on button "Review Claim" at bounding box center [990, 598] width 80 height 26
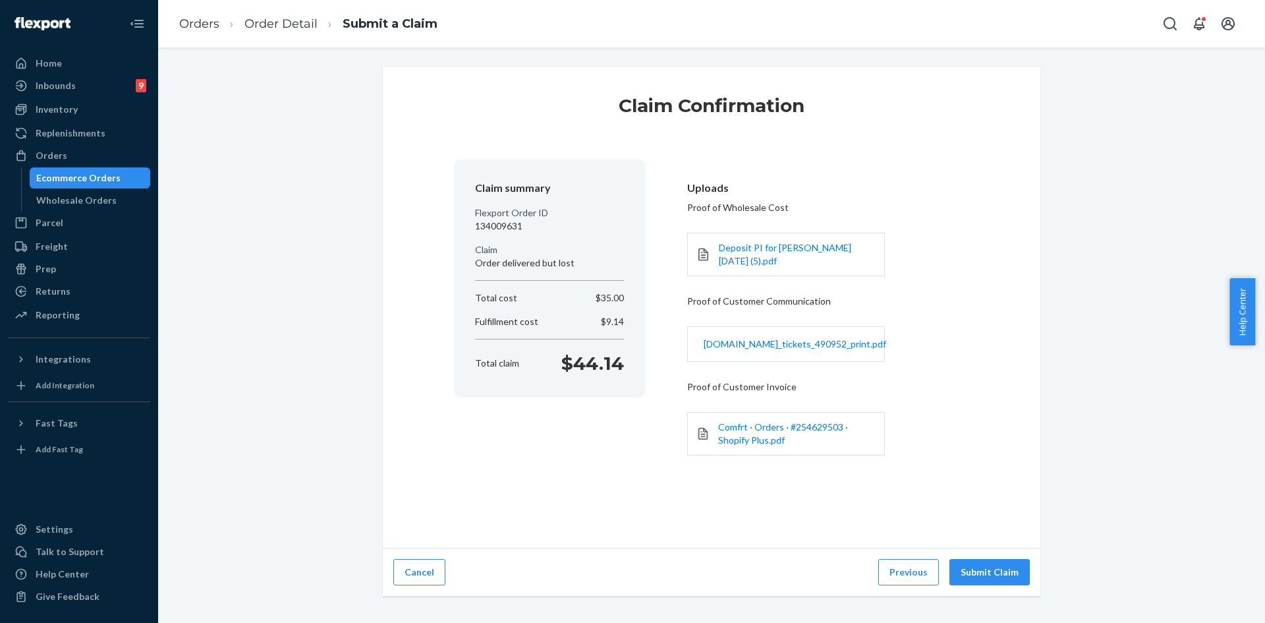
scroll to position [0, 0]
click at [993, 569] on button "Submit Claim" at bounding box center [990, 572] width 80 height 26
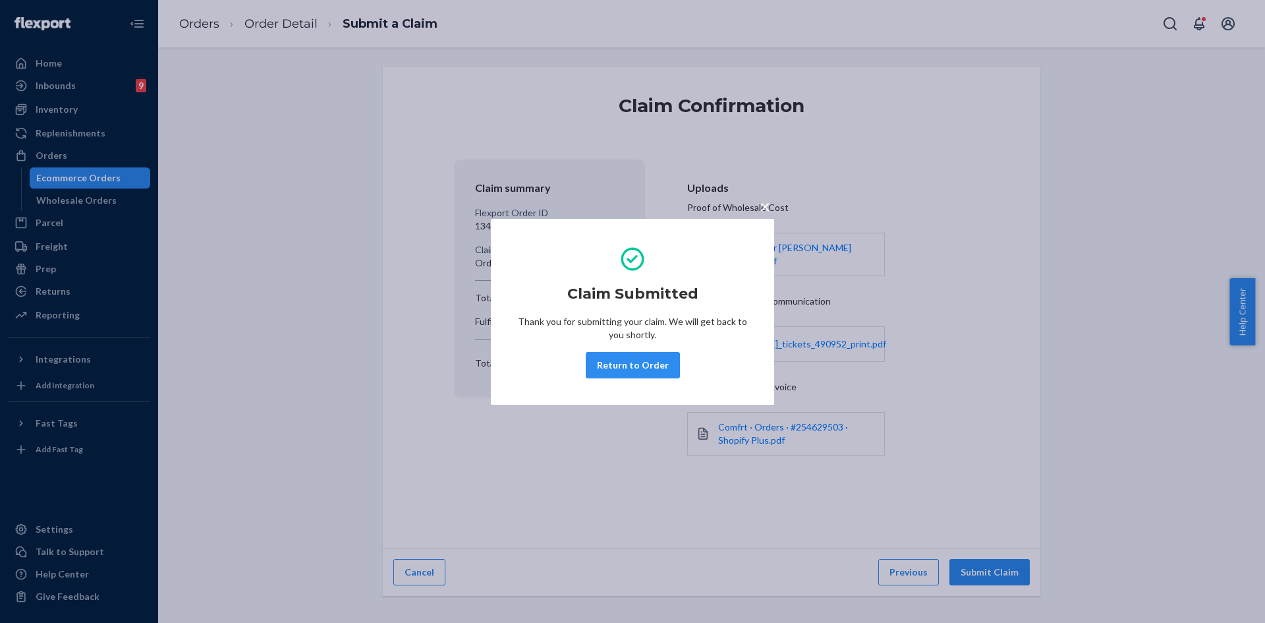
drag, startPoint x: 761, startPoint y: 208, endPoint x: 115, endPoint y: 168, distance: 647.2
click at [760, 209] on span "×" at bounding box center [765, 206] width 11 height 22
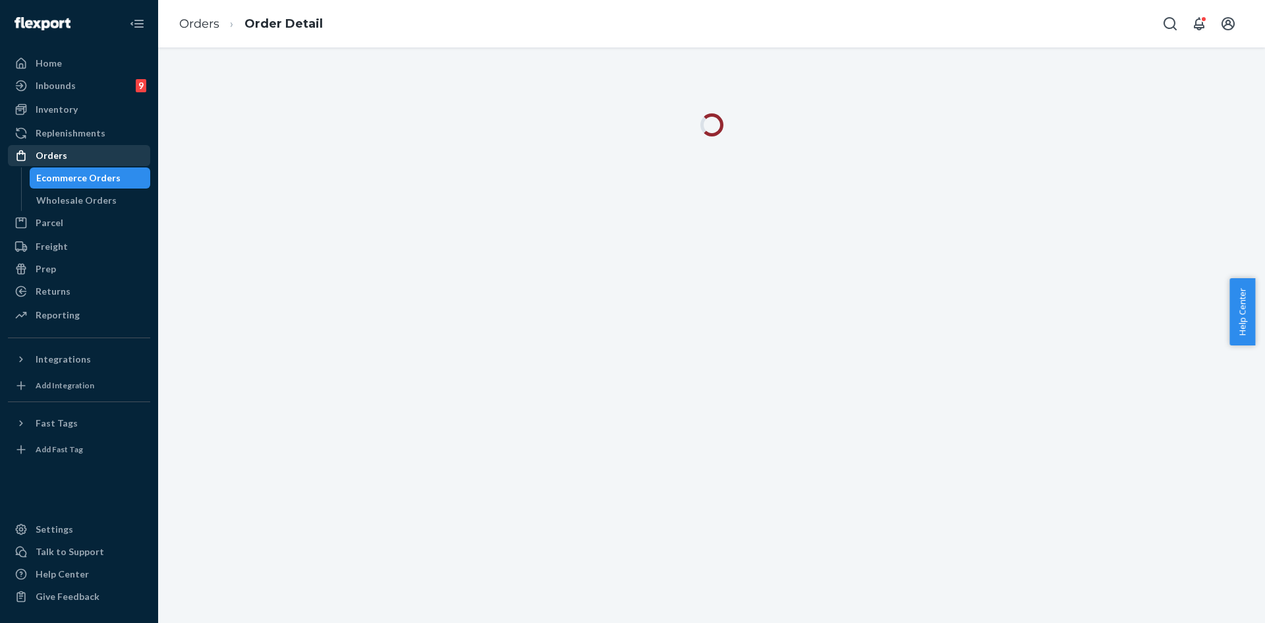
click at [49, 154] on div "Orders" at bounding box center [52, 155] width 32 height 13
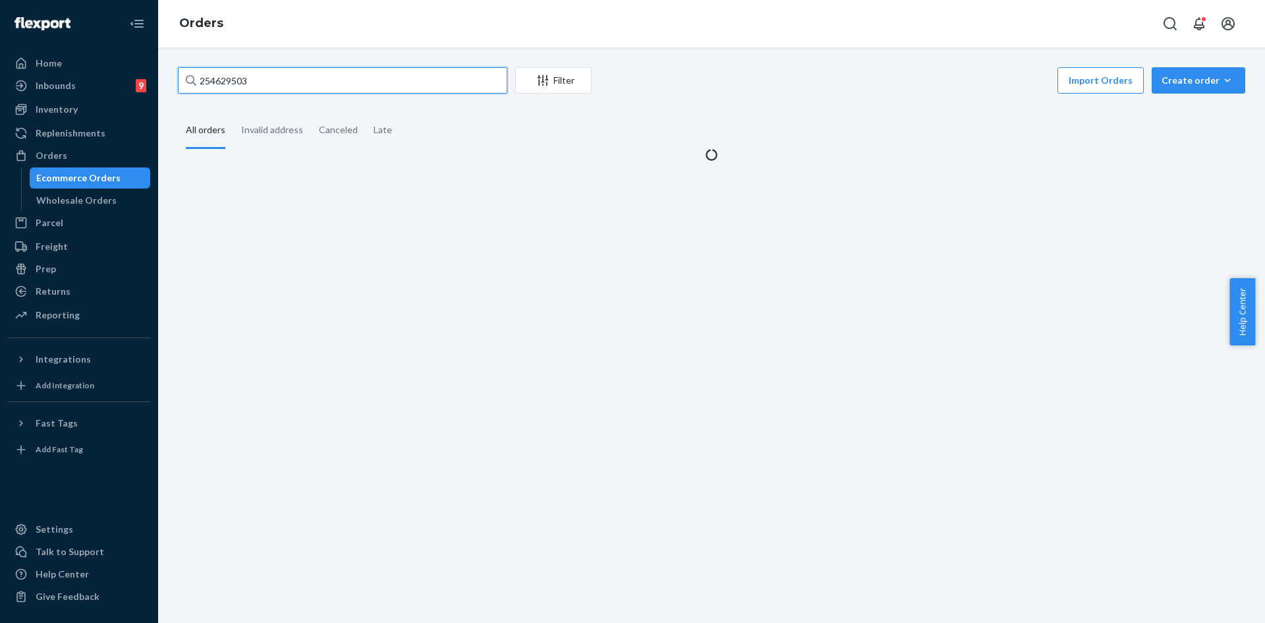
click at [262, 75] on input "254629503" at bounding box center [343, 80] width 330 height 26
click at [262, 74] on input "254629503" at bounding box center [343, 80] width 330 height 26
paste input "#253431266"
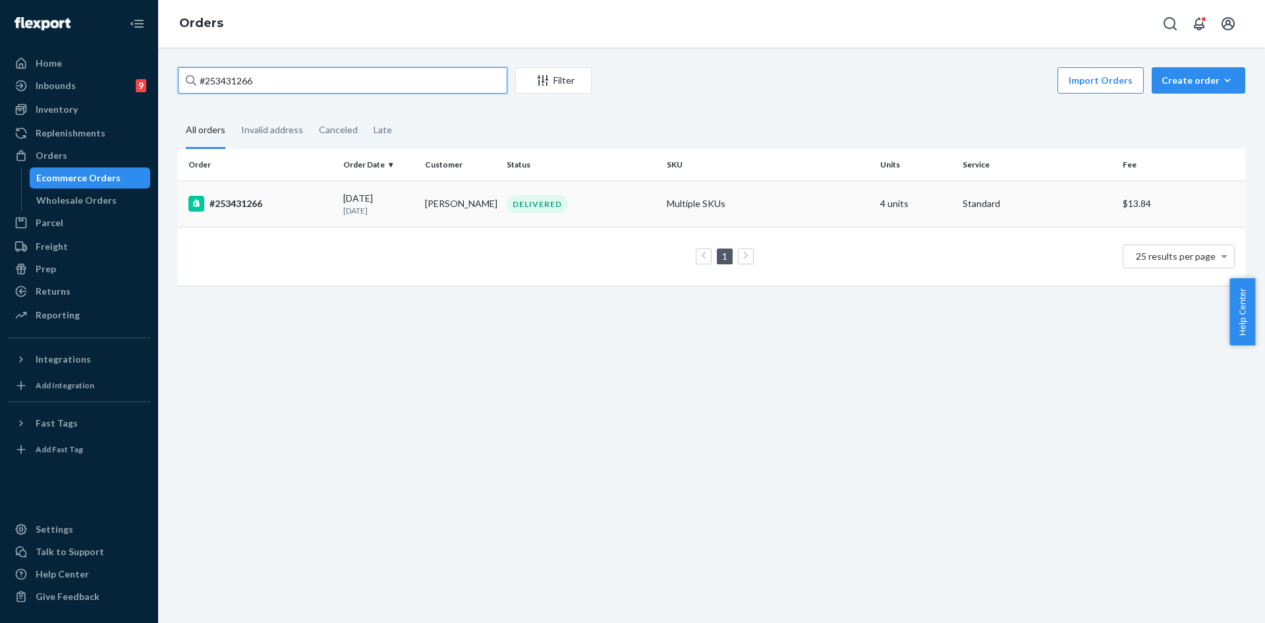
type input "#253431266"
click at [723, 196] on td "Multiple SKUs" at bounding box center [769, 204] width 214 height 46
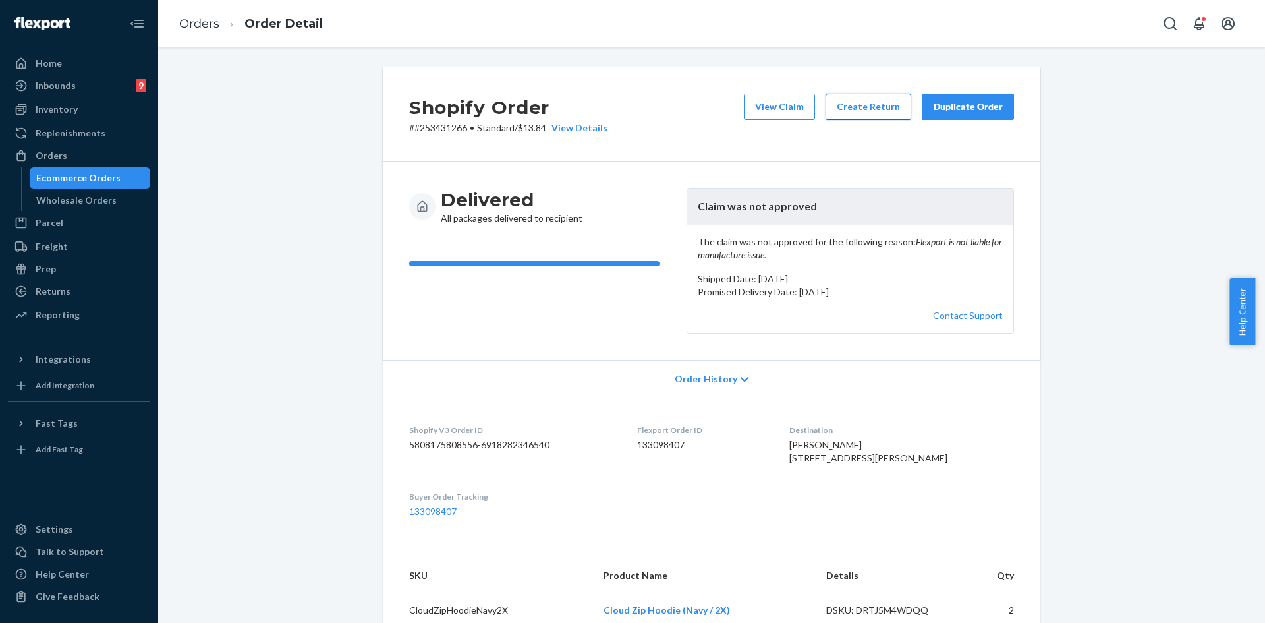
click at [852, 116] on button "Create Return" at bounding box center [869, 107] width 86 height 26
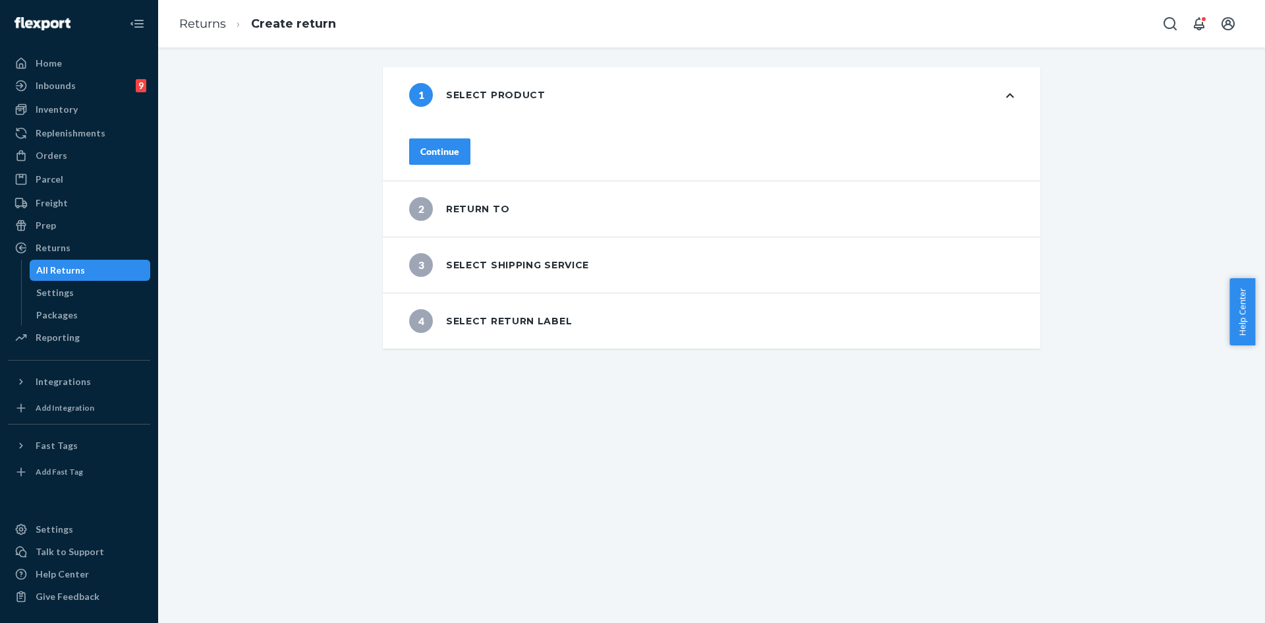
click at [459, 145] on div "Continue" at bounding box center [440, 151] width 39 height 13
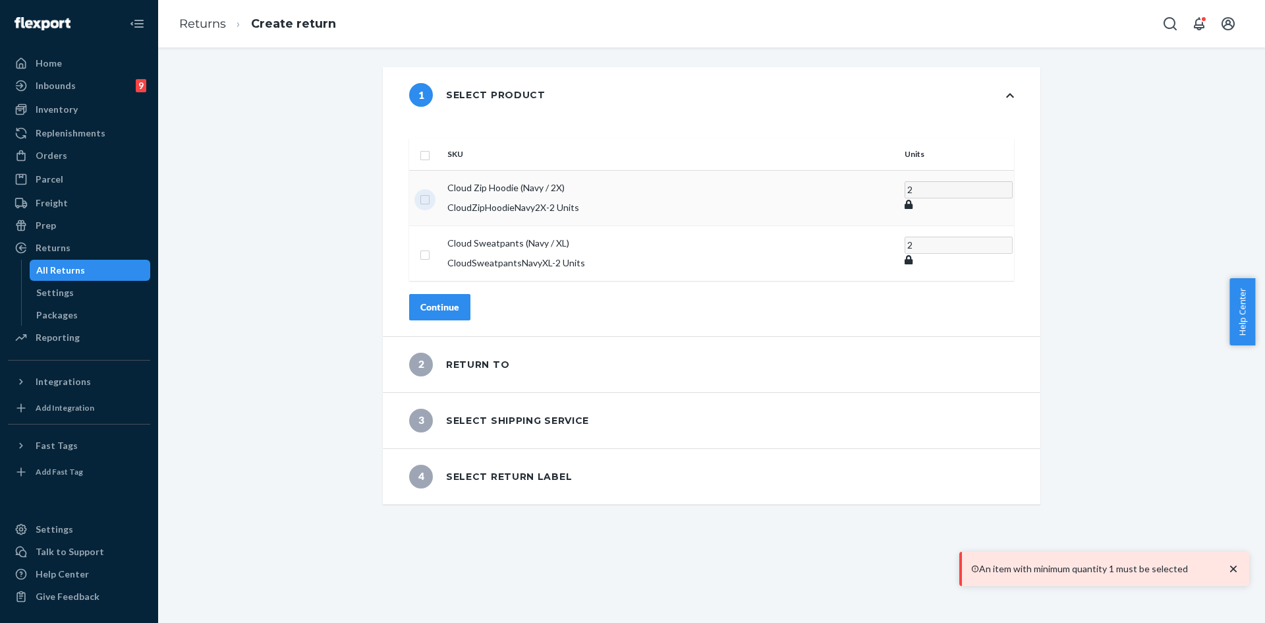
click at [430, 191] on input "checkbox" at bounding box center [425, 198] width 11 height 14
checkbox input "true"
click at [459, 300] on div "Continue" at bounding box center [440, 306] width 39 height 13
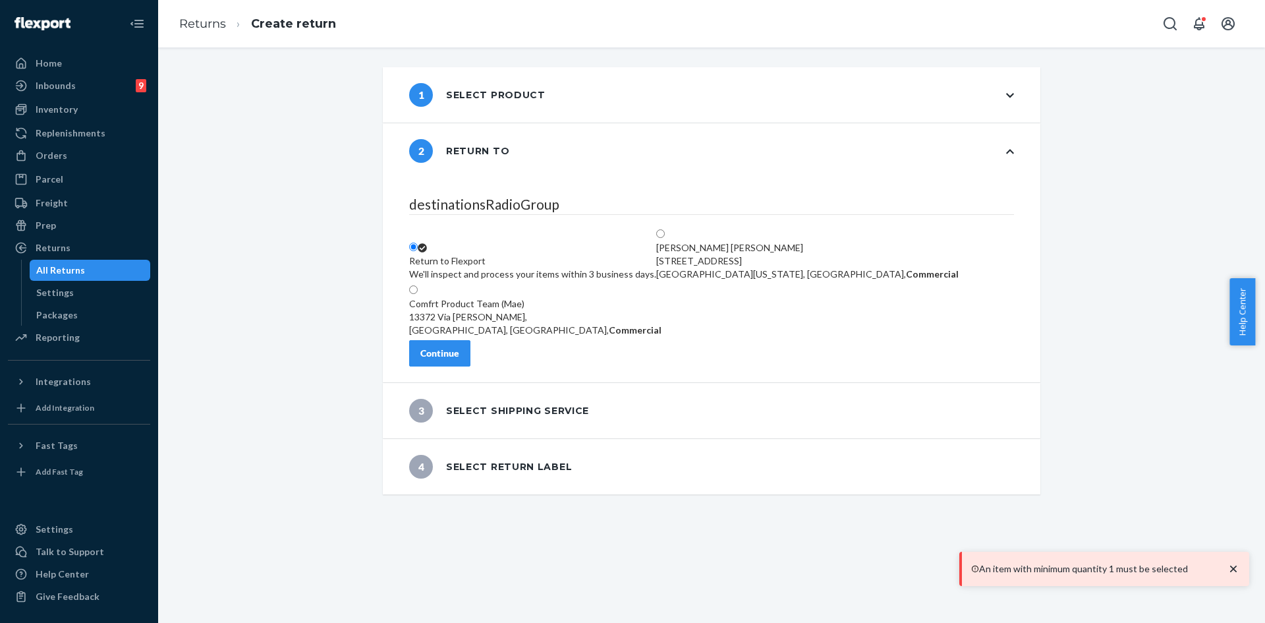
click at [459, 360] on div "Continue" at bounding box center [440, 353] width 39 height 13
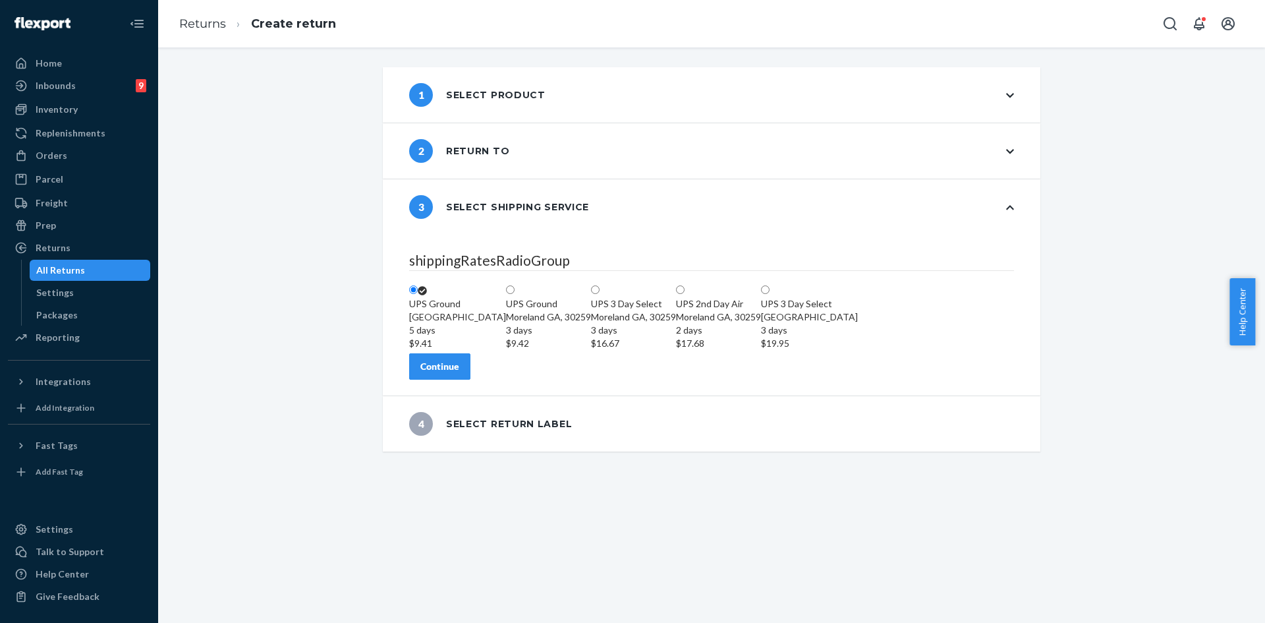
click at [463, 380] on button "Continue" at bounding box center [439, 366] width 61 height 26
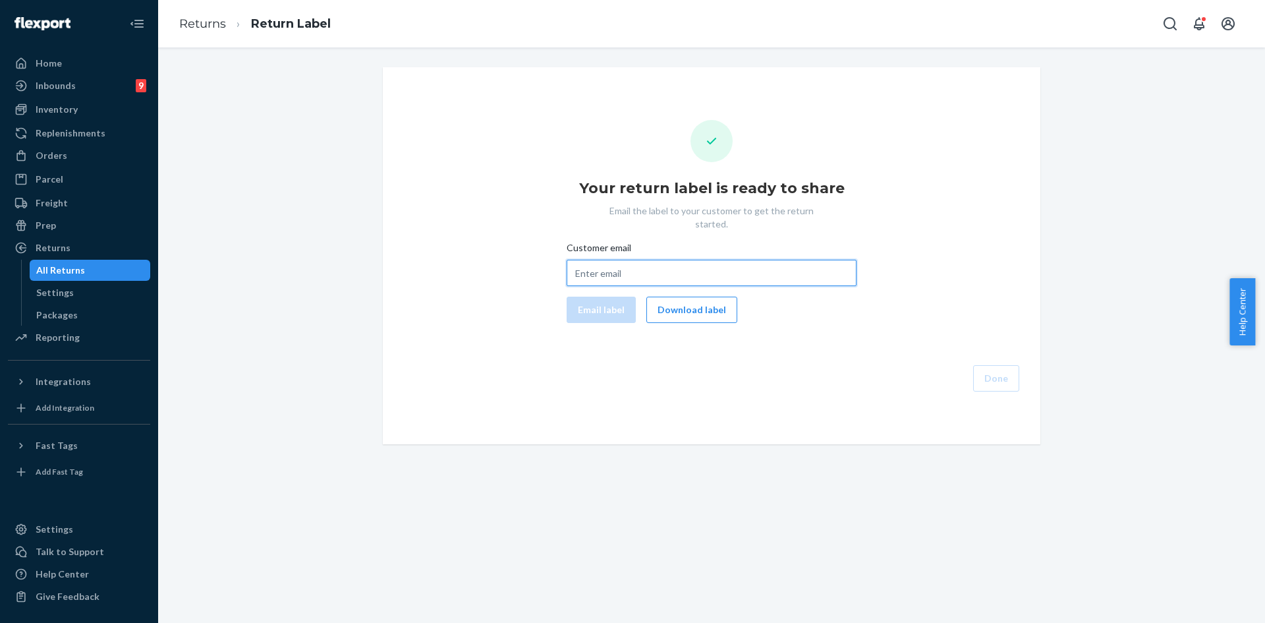
click at [604, 261] on input "Customer email" at bounding box center [712, 273] width 290 height 26
paste input "kberry73@yahoo.com"
type input "kberry73@yahoo.com"
click at [577, 297] on button "Email label" at bounding box center [601, 310] width 69 height 26
click at [684, 305] on button "Download label" at bounding box center [692, 310] width 91 height 26
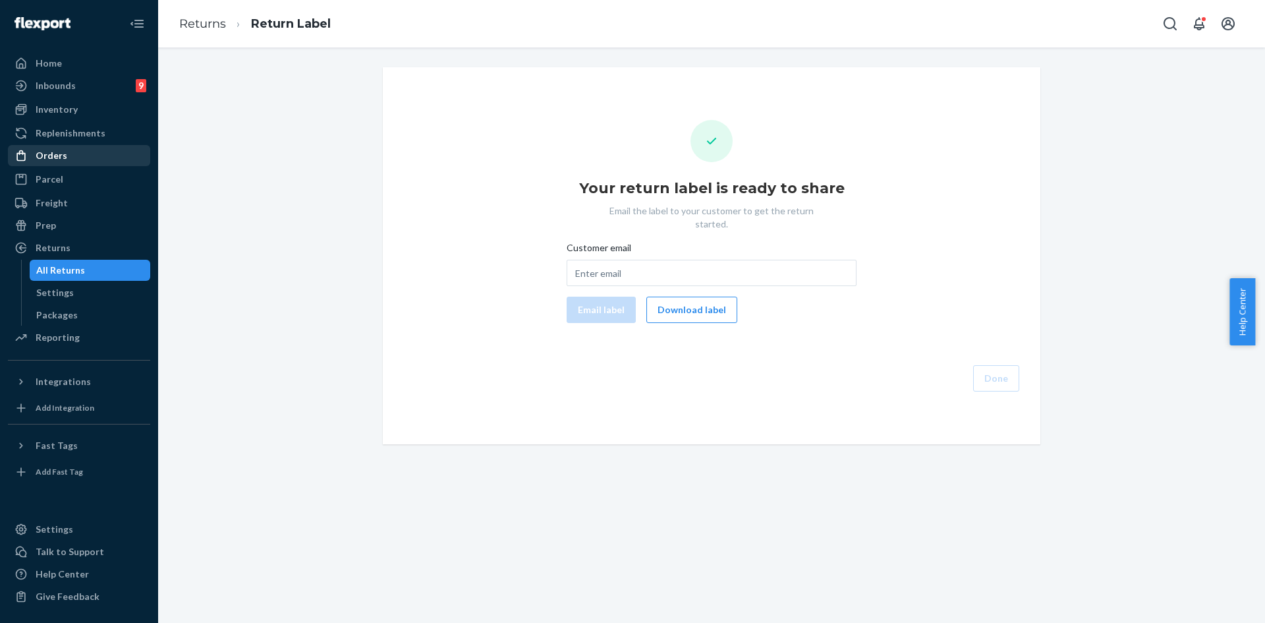
click at [76, 158] on div "Orders" at bounding box center [79, 155] width 140 height 18
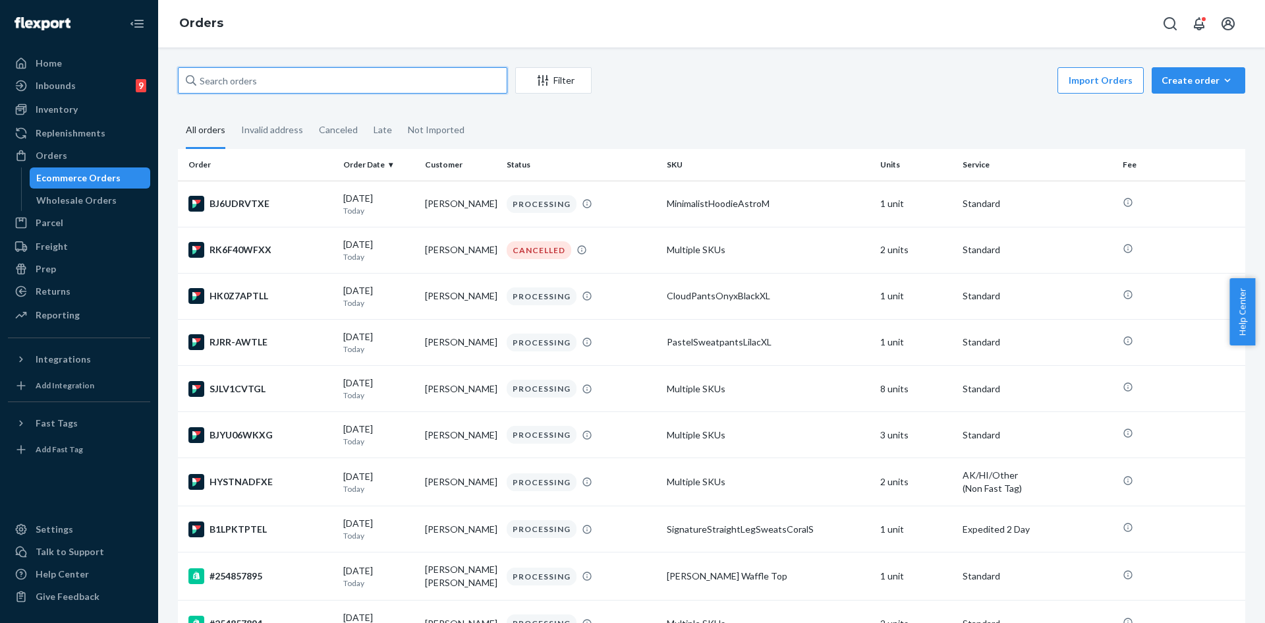
click at [305, 82] on input "text" at bounding box center [343, 80] width 330 height 26
paste input "Signature Sweatpants in Olive / L"
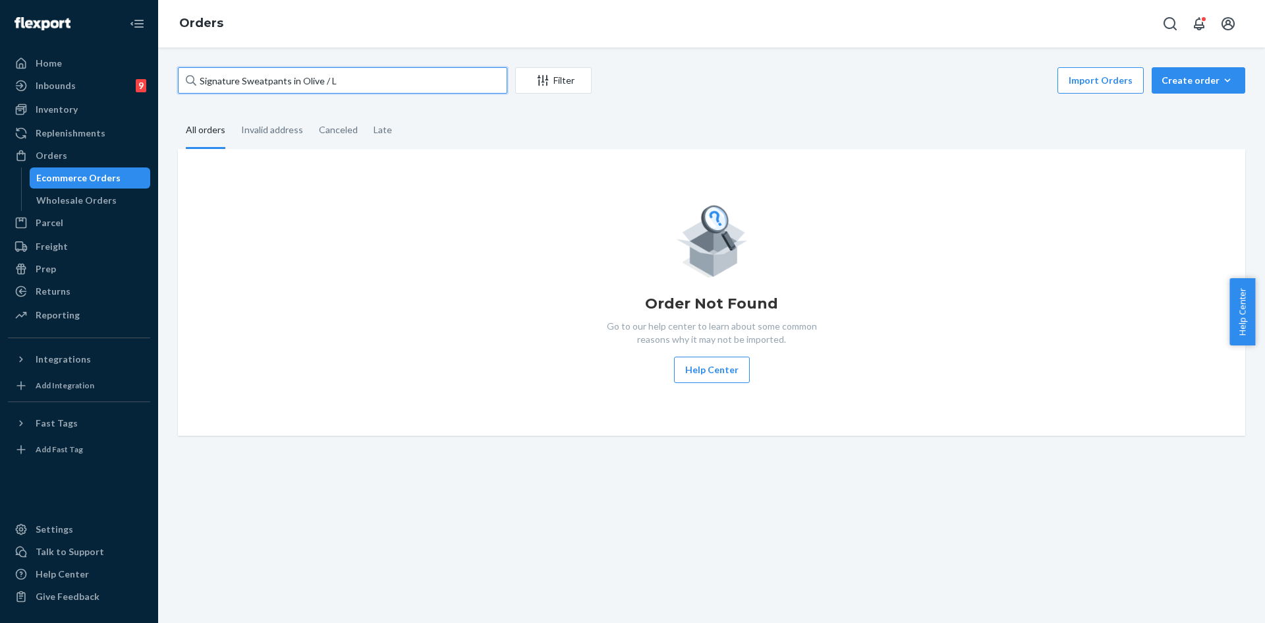
click at [291, 88] on input "Signature Sweatpants in Olive / L" at bounding box center [343, 80] width 330 height 26
paste input "#254784193"
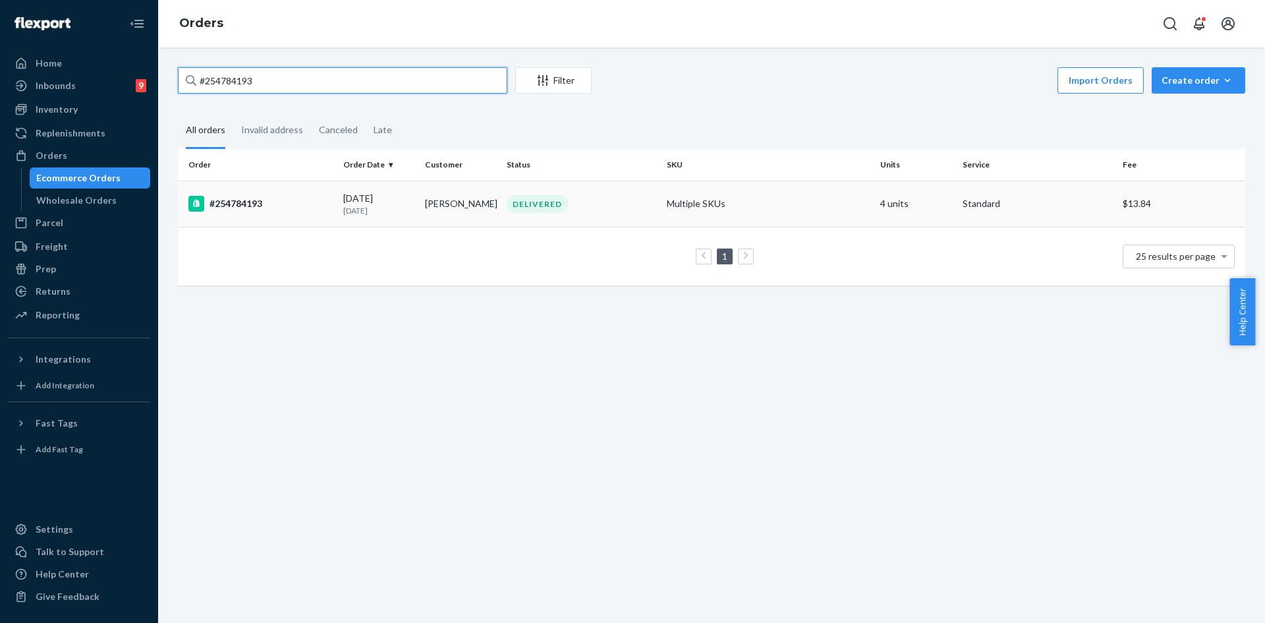
type input "#254784193"
click at [648, 207] on div "DELIVERED" at bounding box center [581, 204] width 155 height 18
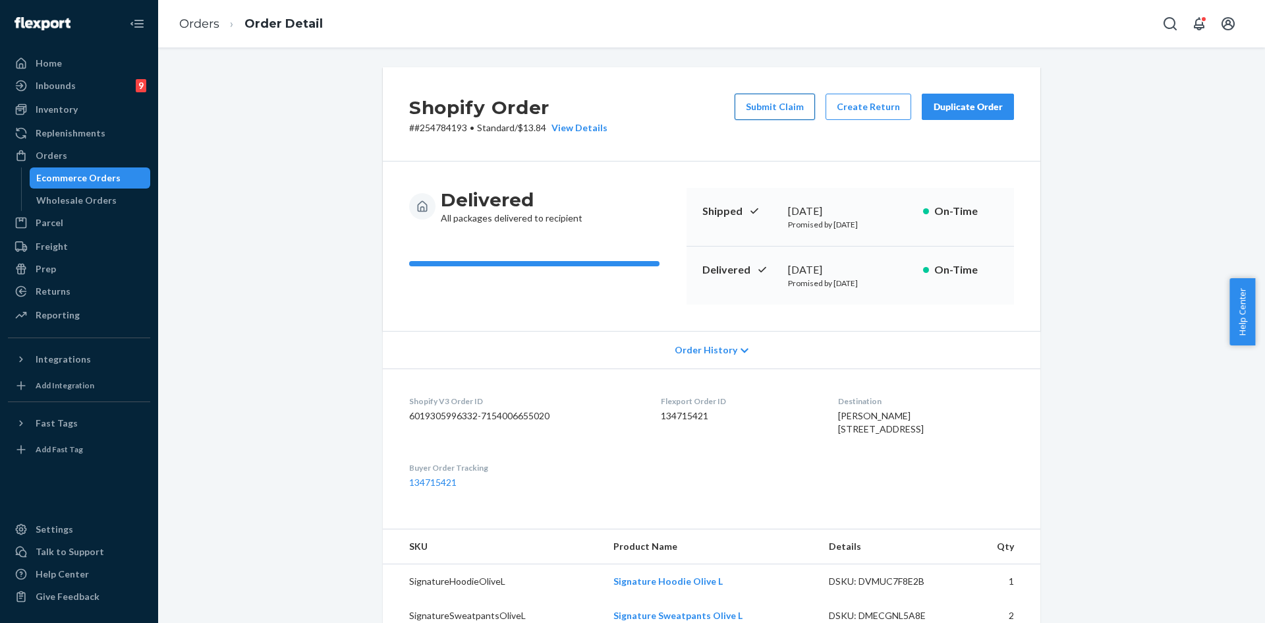
click at [766, 117] on button "Submit Claim" at bounding box center [775, 107] width 80 height 26
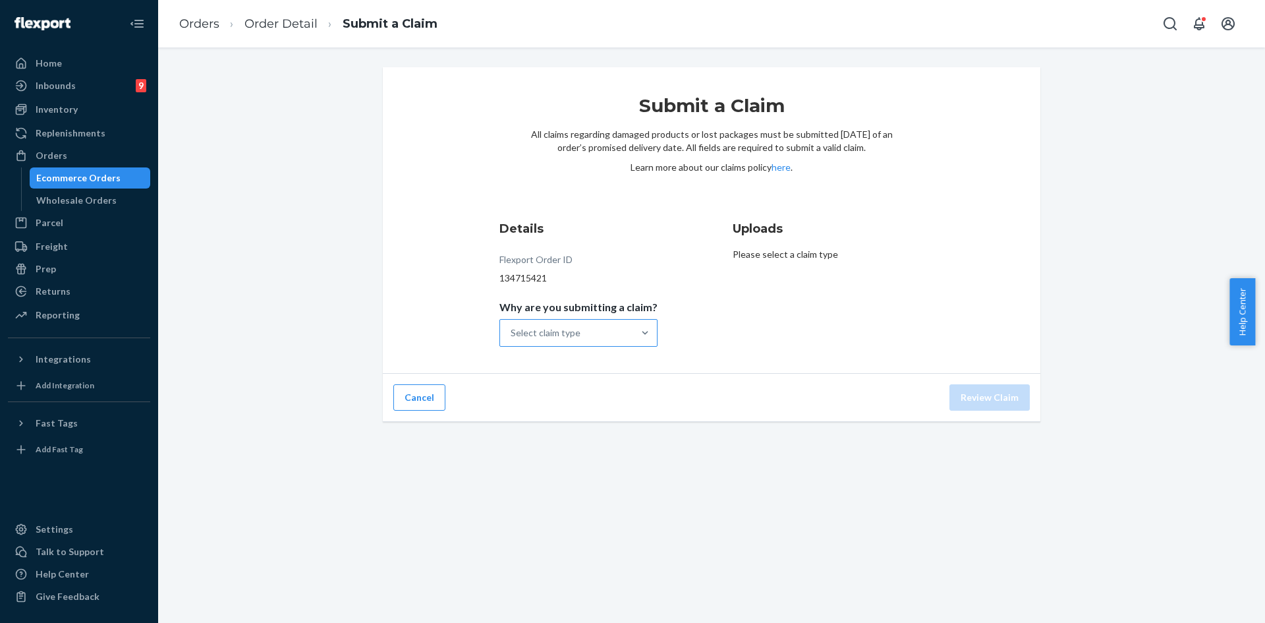
click at [597, 345] on div "Select claim type" at bounding box center [566, 333] width 133 height 26
click at [512, 339] on input "Why are you submitting a claim? Select claim type" at bounding box center [511, 332] width 1 height 13
click at [564, 427] on div "Incorrect product" at bounding box center [578, 418] width 153 height 26
click at [512, 339] on input "Why are you submitting a claim? option Incorrect product focused, 3 of 4. 4 res…" at bounding box center [511, 332] width 1 height 13
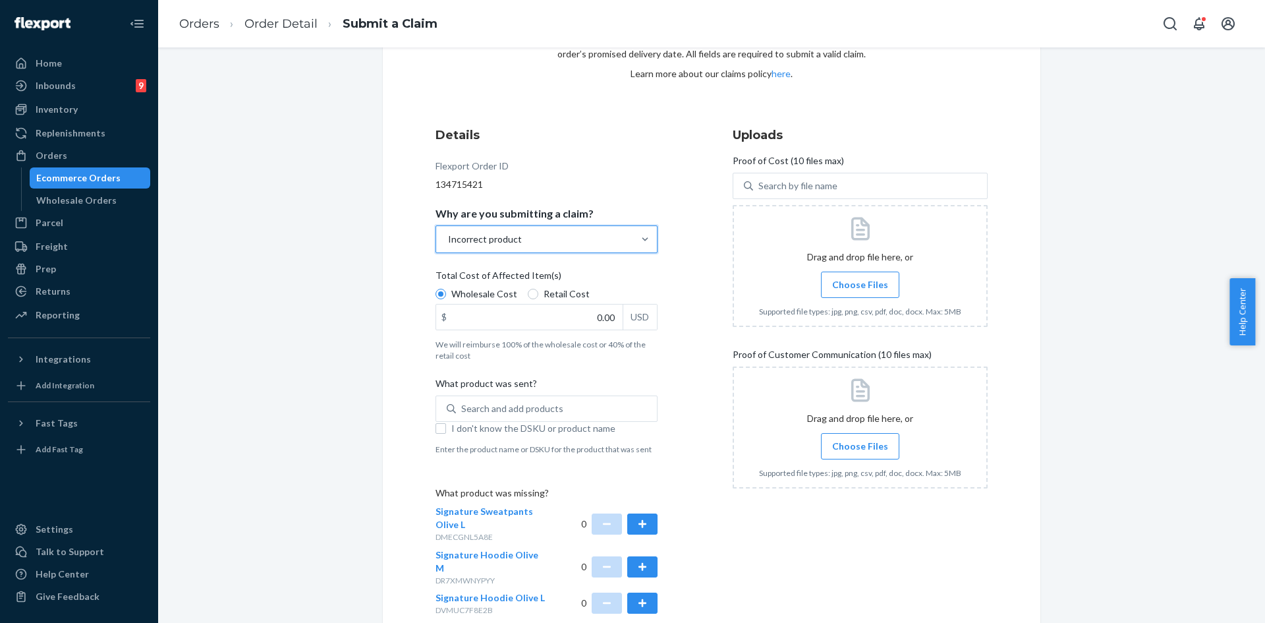
scroll to position [165, 0]
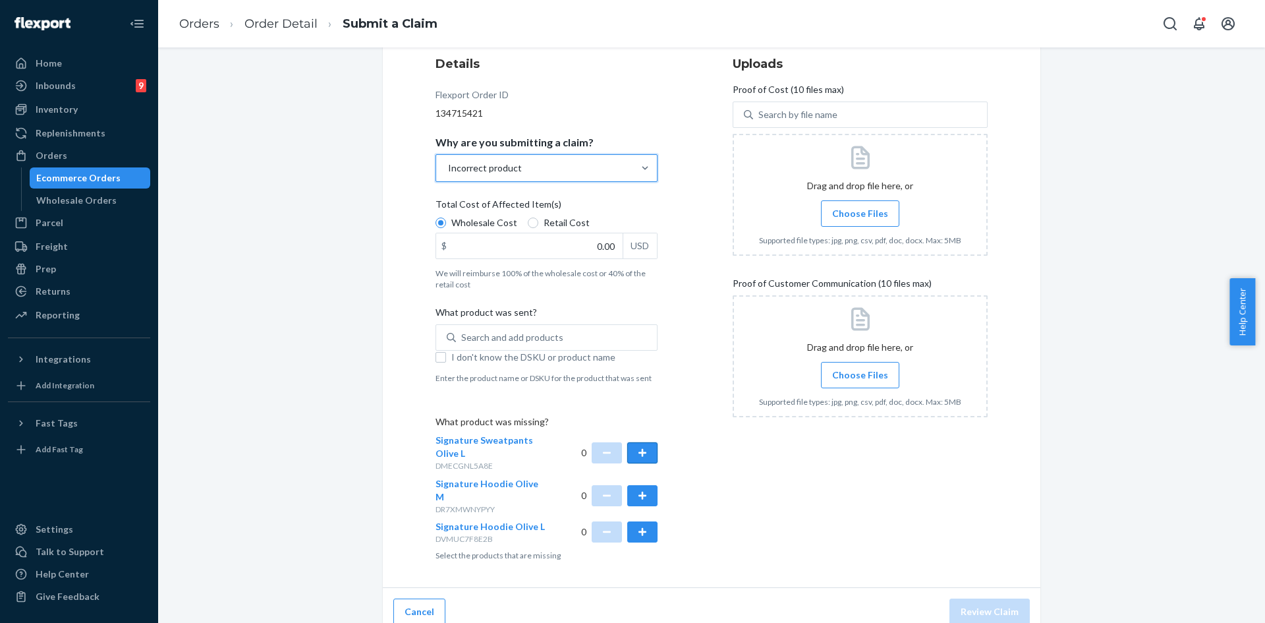
click at [645, 452] on button "button" at bounding box center [642, 452] width 30 height 21
click at [545, 336] on div "Search and add products" at bounding box center [512, 337] width 102 height 13
click at [463, 336] on input "Search and add products" at bounding box center [461, 337] width 1 height 13
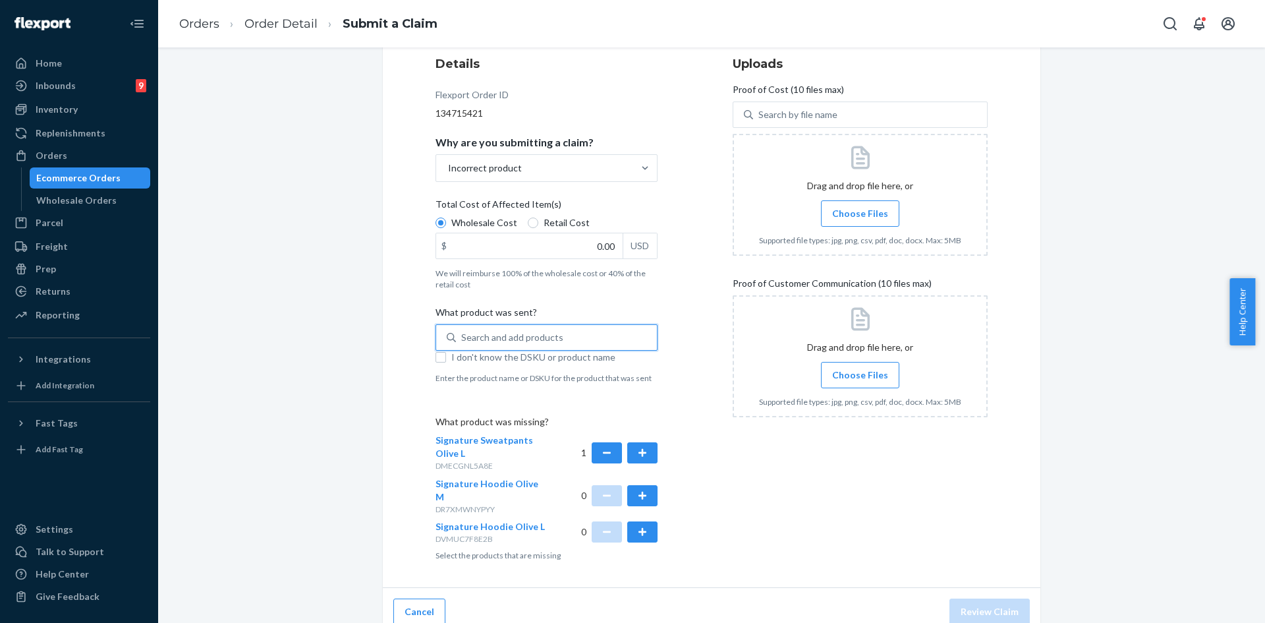
paste input "Travel Essentials Zip Hoodie in Berry XL"
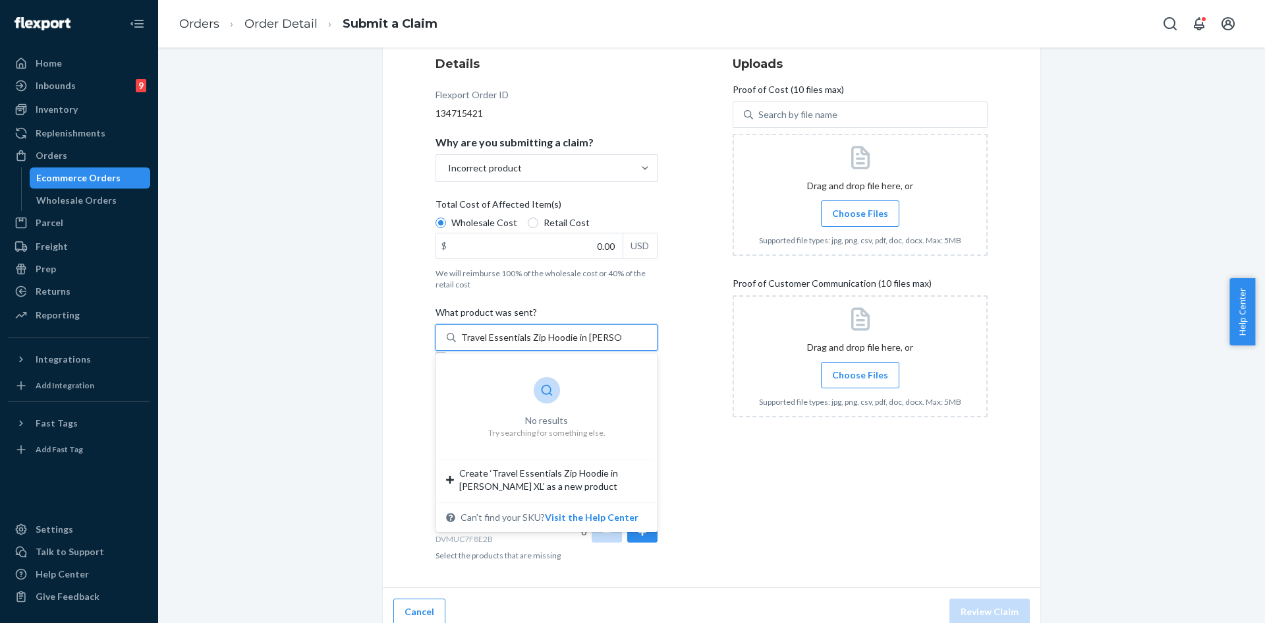
click at [576, 338] on input "Travel Essentials Zip Hoodie in Berry XL" at bounding box center [541, 337] width 161 height 13
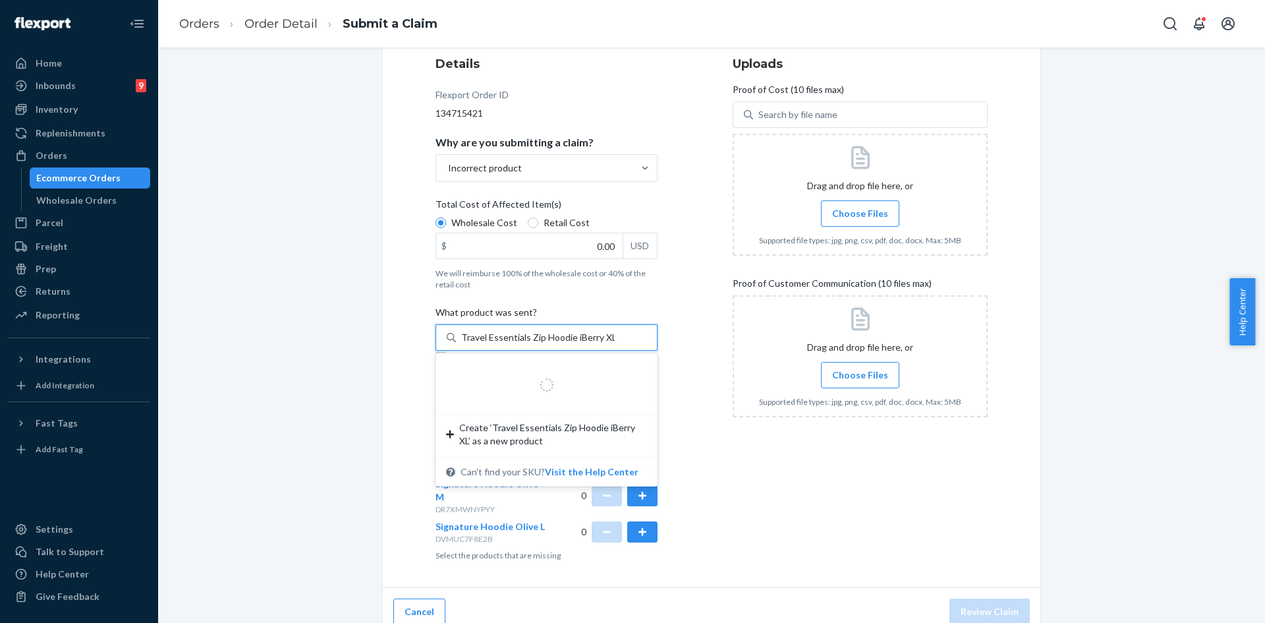
type input "Travel Essentials Zip Hoodie Berry XL"
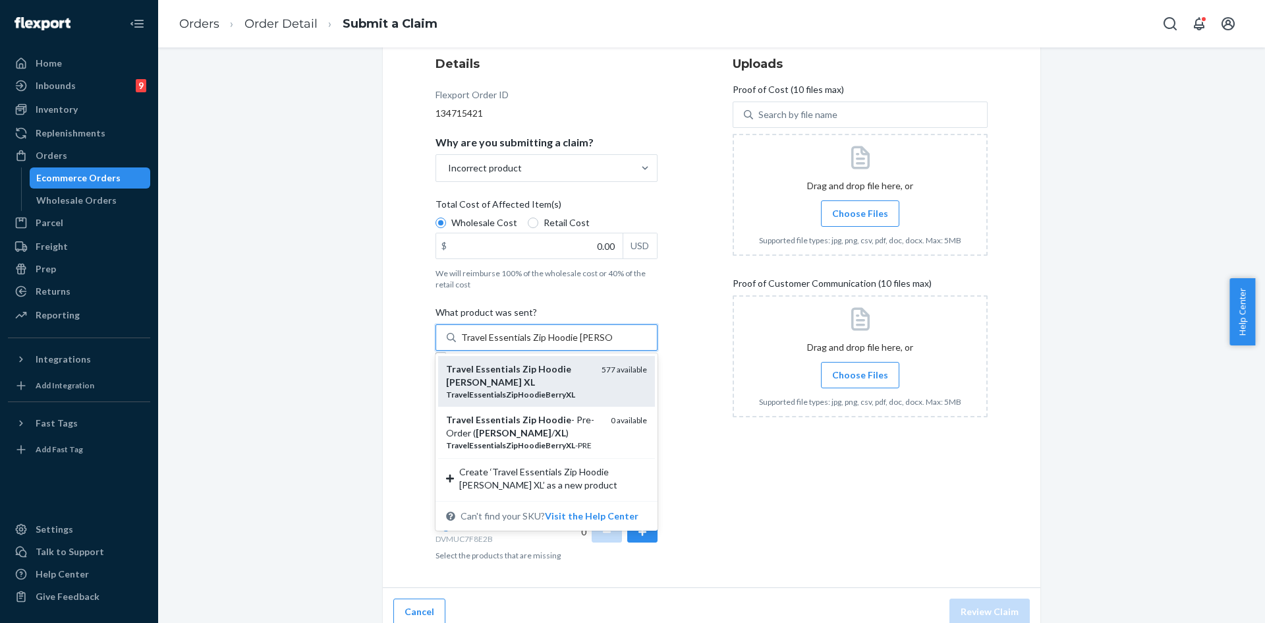
click at [566, 382] on div "Travel Essentials Zip Hoodie Berry XL" at bounding box center [518, 376] width 145 height 26
click at [566, 344] on input "Travel Essentials Zip Hoodie Berry XL" at bounding box center [537, 337] width 152 height 13
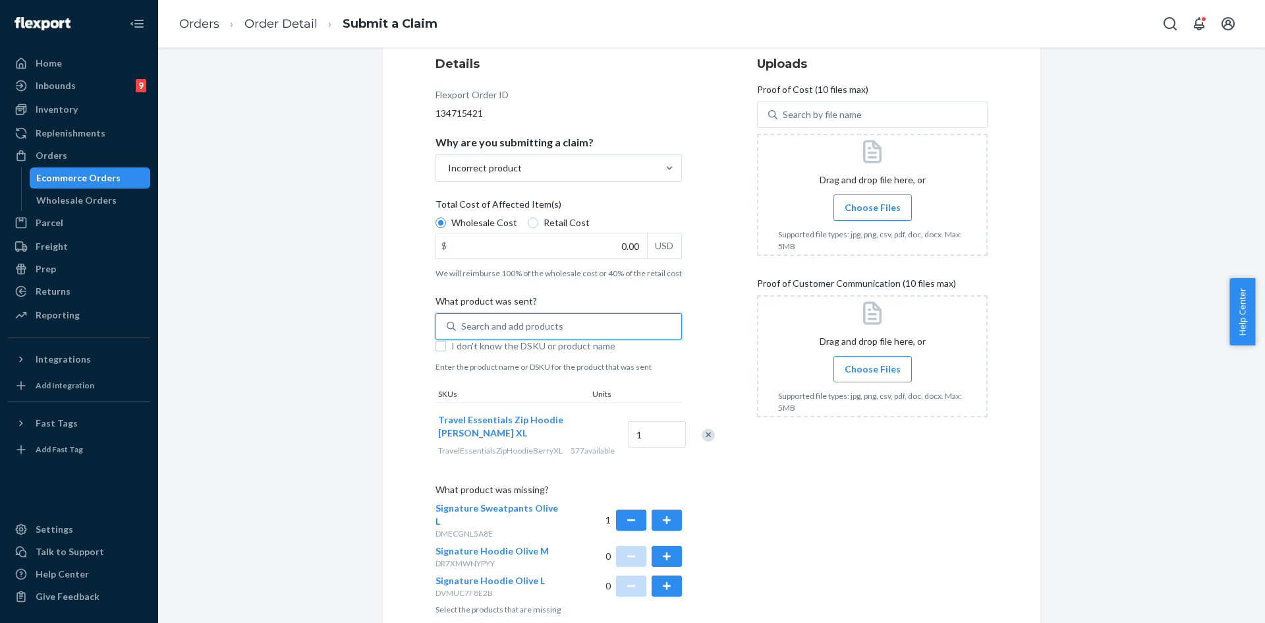
scroll to position [254, 0]
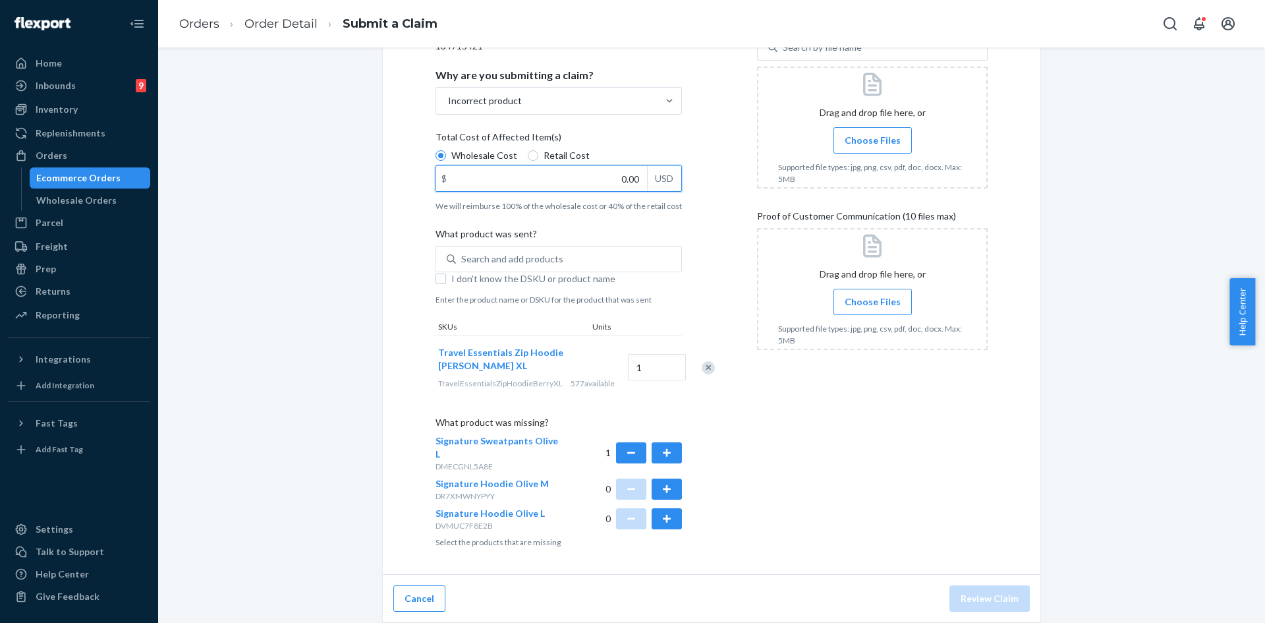
click at [573, 167] on input "0.00" at bounding box center [541, 178] width 211 height 25
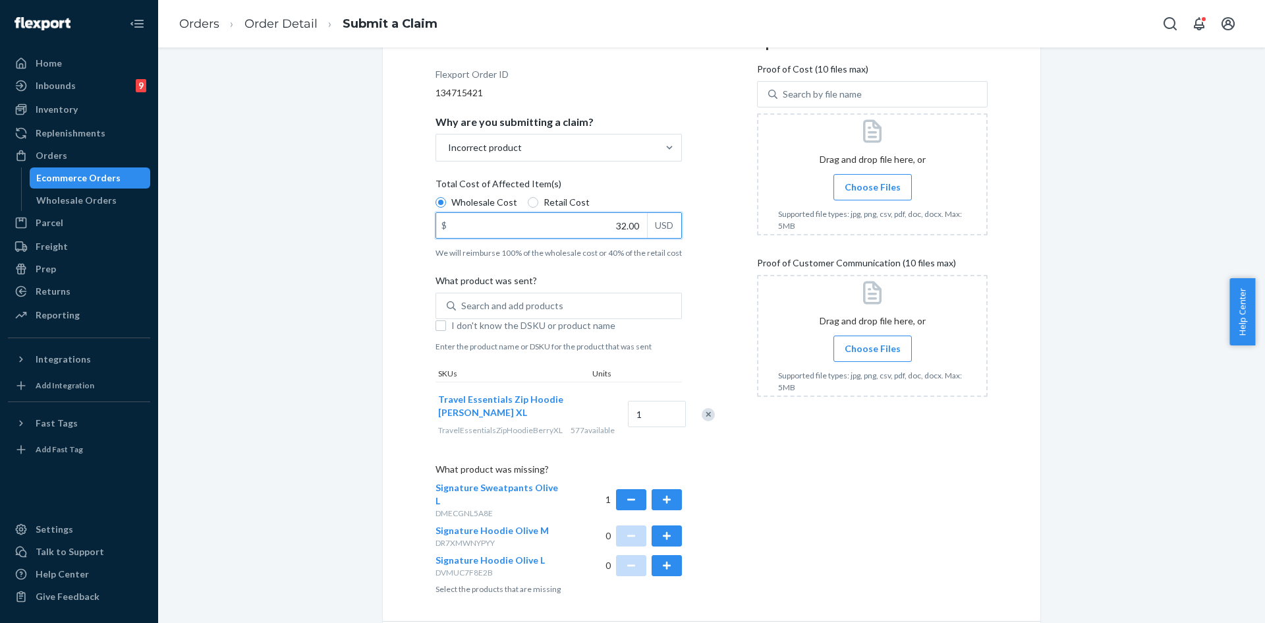
scroll to position [123, 0]
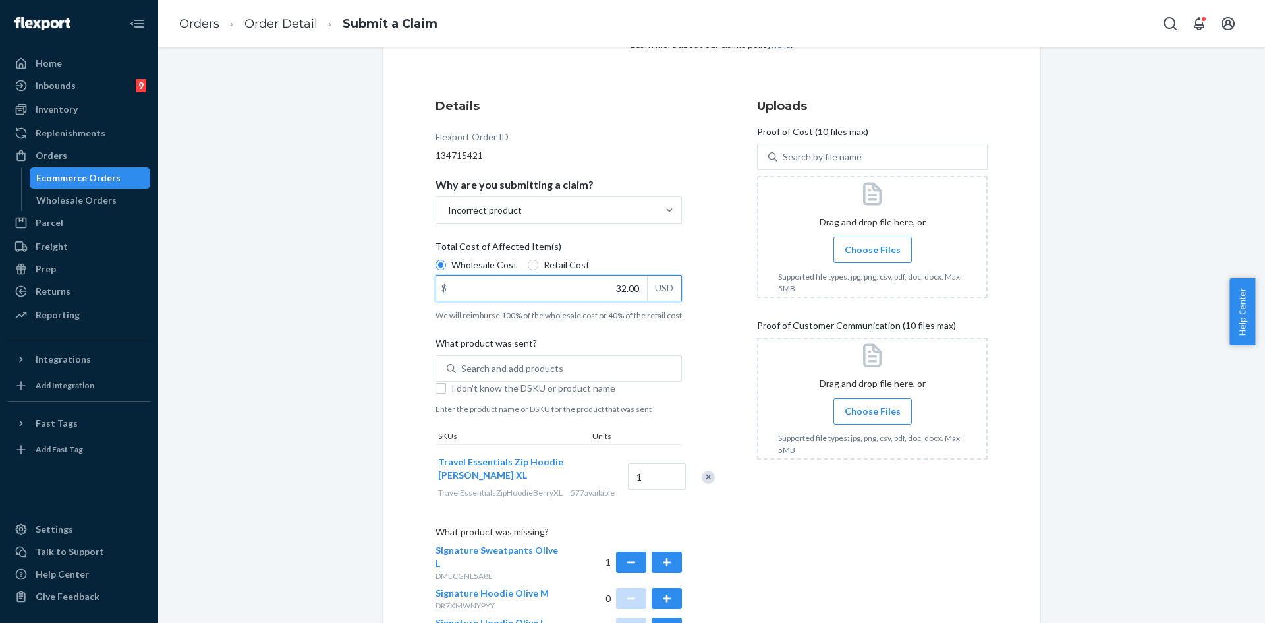
type input "32.00"
click at [846, 250] on span "Choose Files" at bounding box center [873, 249] width 56 height 13
click at [873, 250] on input "Choose Files" at bounding box center [873, 250] width 1 height 15
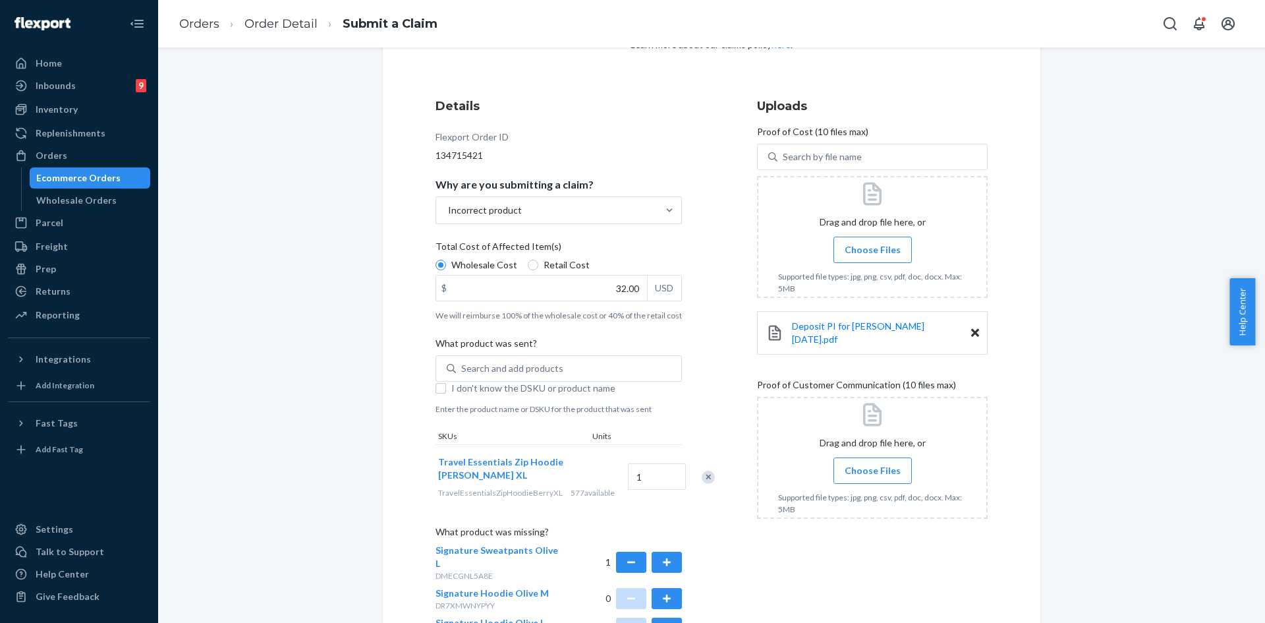
click at [891, 473] on label "Choose Files" at bounding box center [873, 470] width 78 height 26
click at [873, 473] on input "Choose Files" at bounding box center [873, 470] width 1 height 15
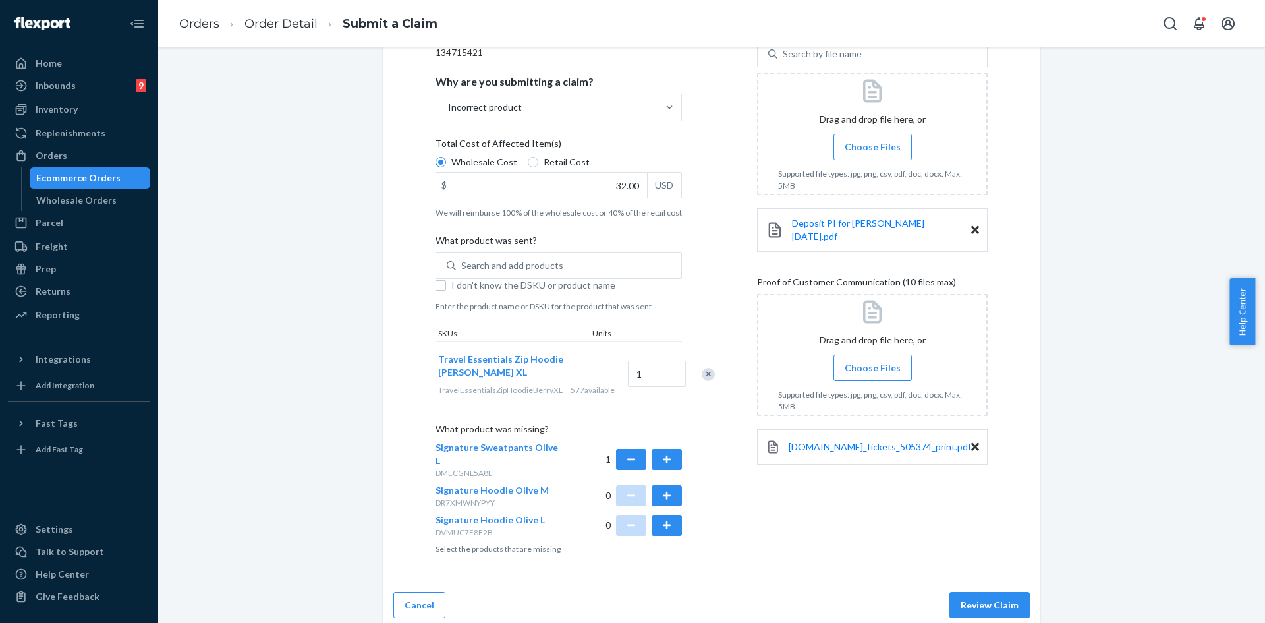
scroll to position [254, 0]
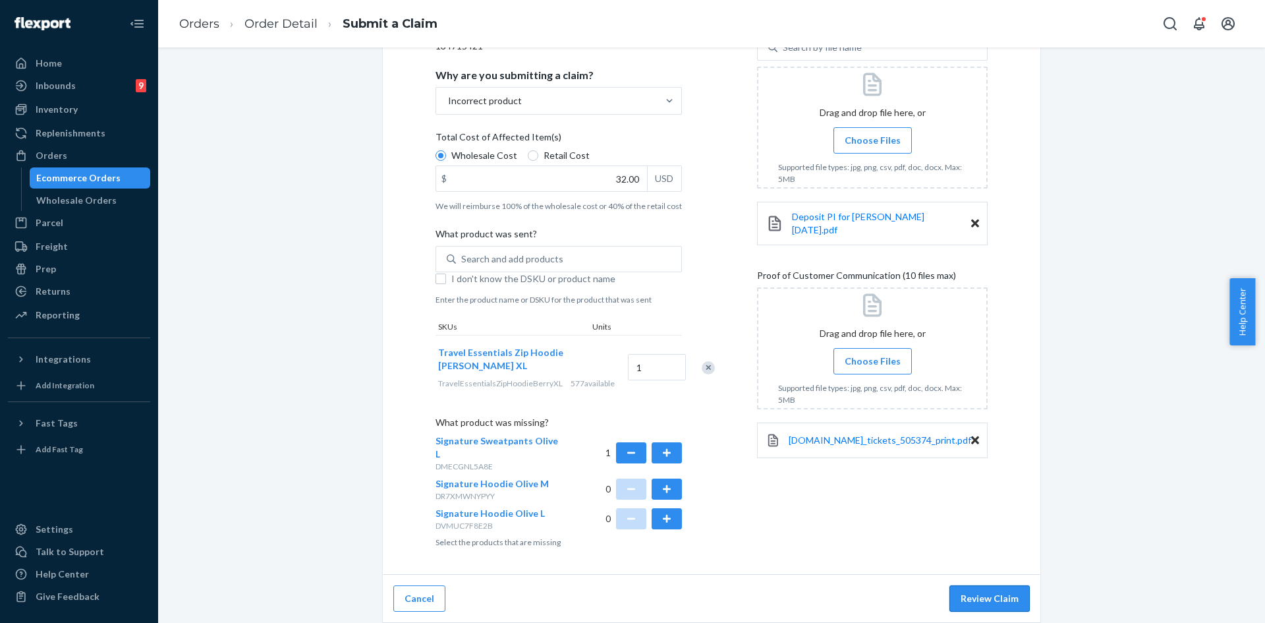
click at [985, 598] on button "Review Claim" at bounding box center [990, 598] width 80 height 26
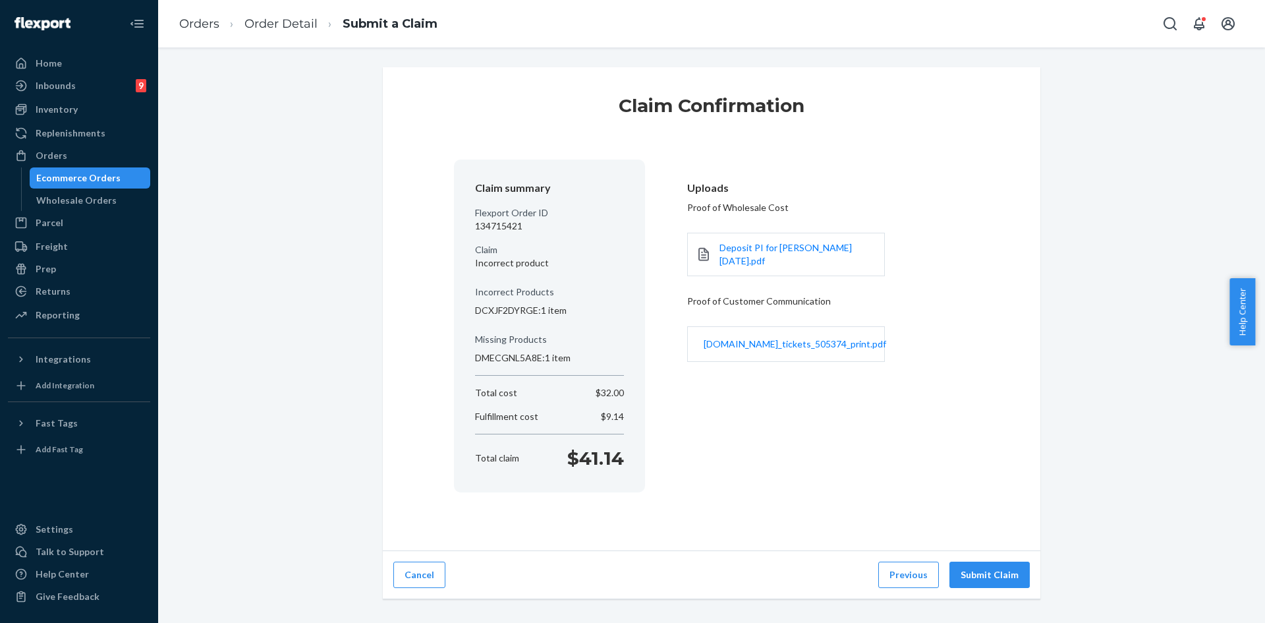
scroll to position [0, 0]
click at [1011, 580] on button "Submit Claim" at bounding box center [990, 575] width 80 height 26
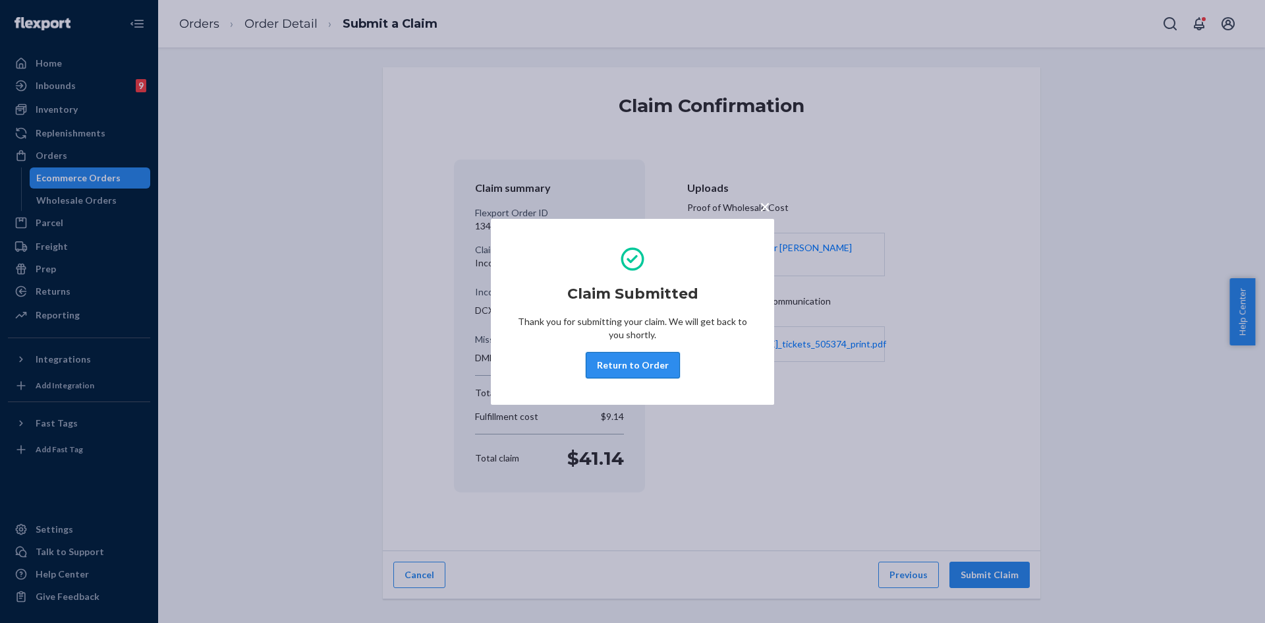
click at [644, 361] on button "Return to Order" at bounding box center [633, 365] width 94 height 26
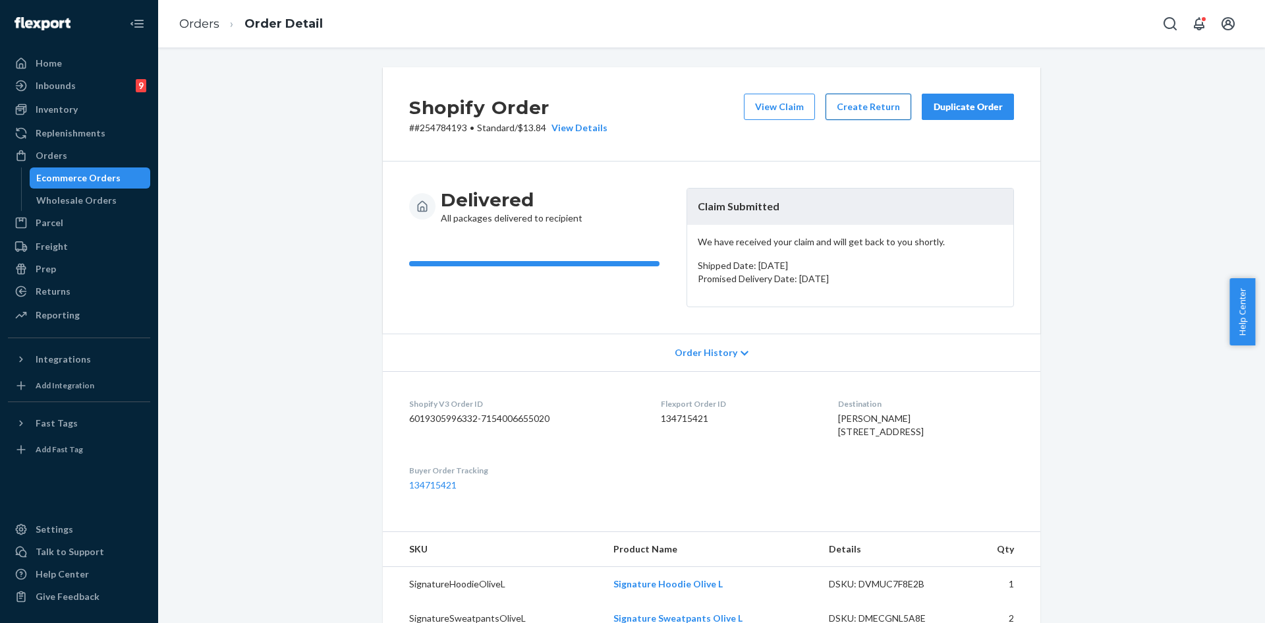
click at [873, 114] on button "Create Return" at bounding box center [869, 107] width 86 height 26
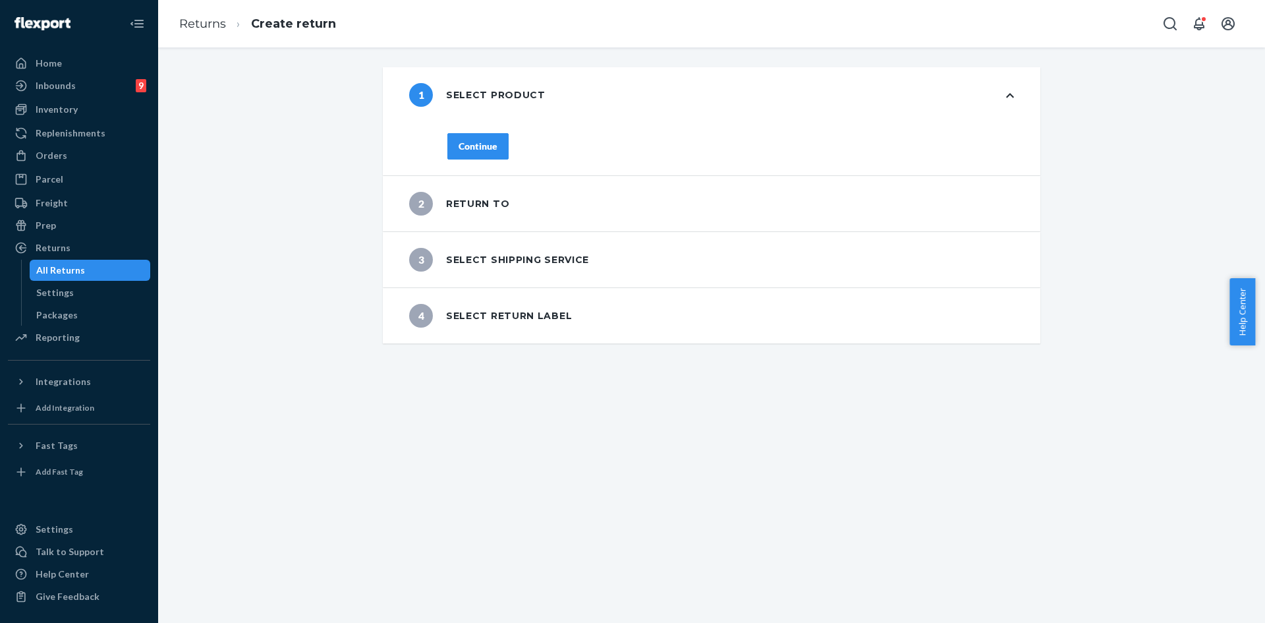
click at [494, 142] on button "Continue" at bounding box center [478, 146] width 61 height 26
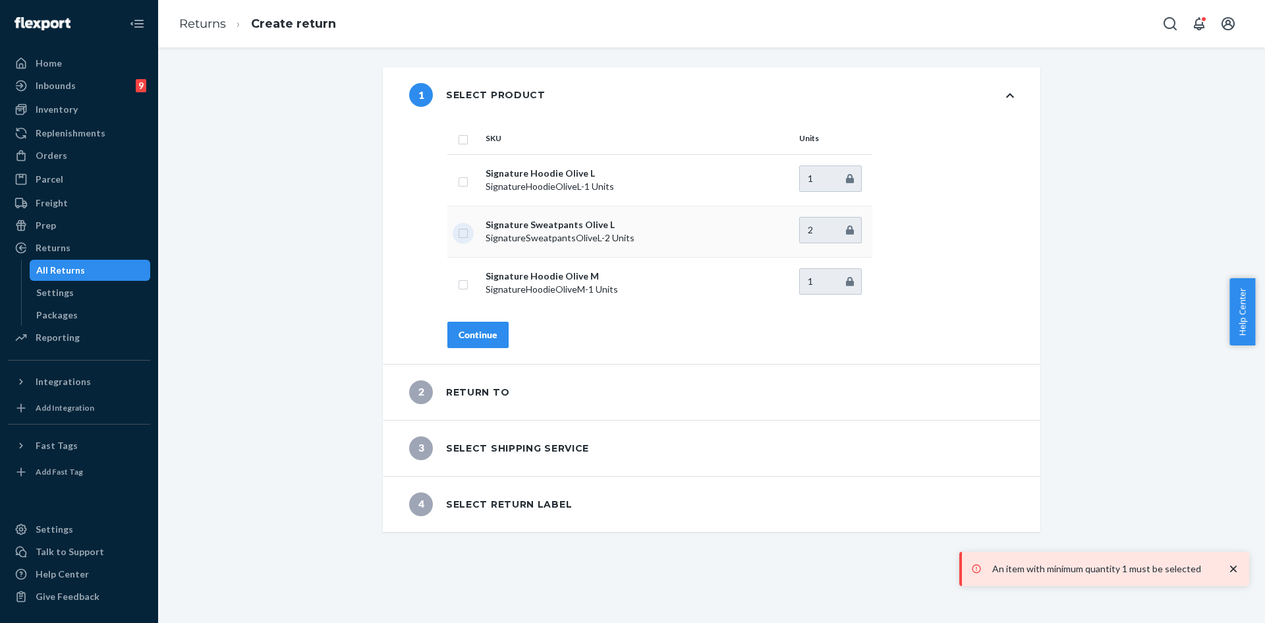
click at [462, 228] on input "checkbox" at bounding box center [463, 232] width 11 height 14
checkbox input "true"
click at [486, 330] on div "Continue" at bounding box center [478, 334] width 39 height 13
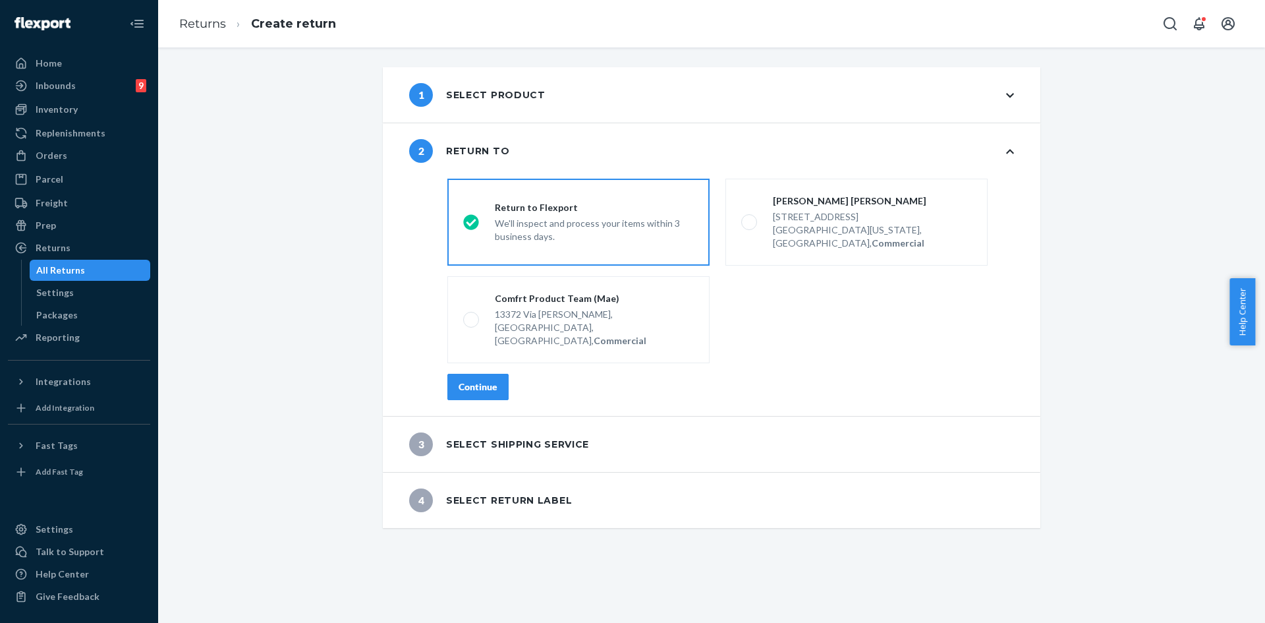
click at [481, 374] on button "Continue" at bounding box center [478, 387] width 61 height 26
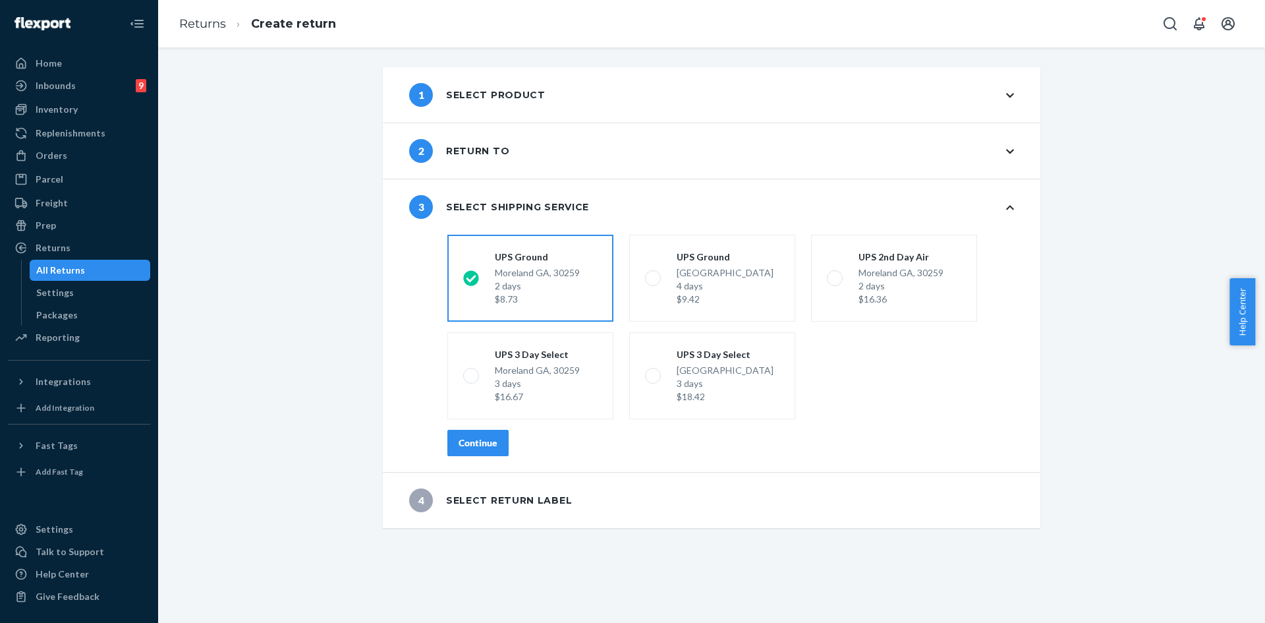
click at [492, 436] on button "Continue" at bounding box center [478, 443] width 61 height 26
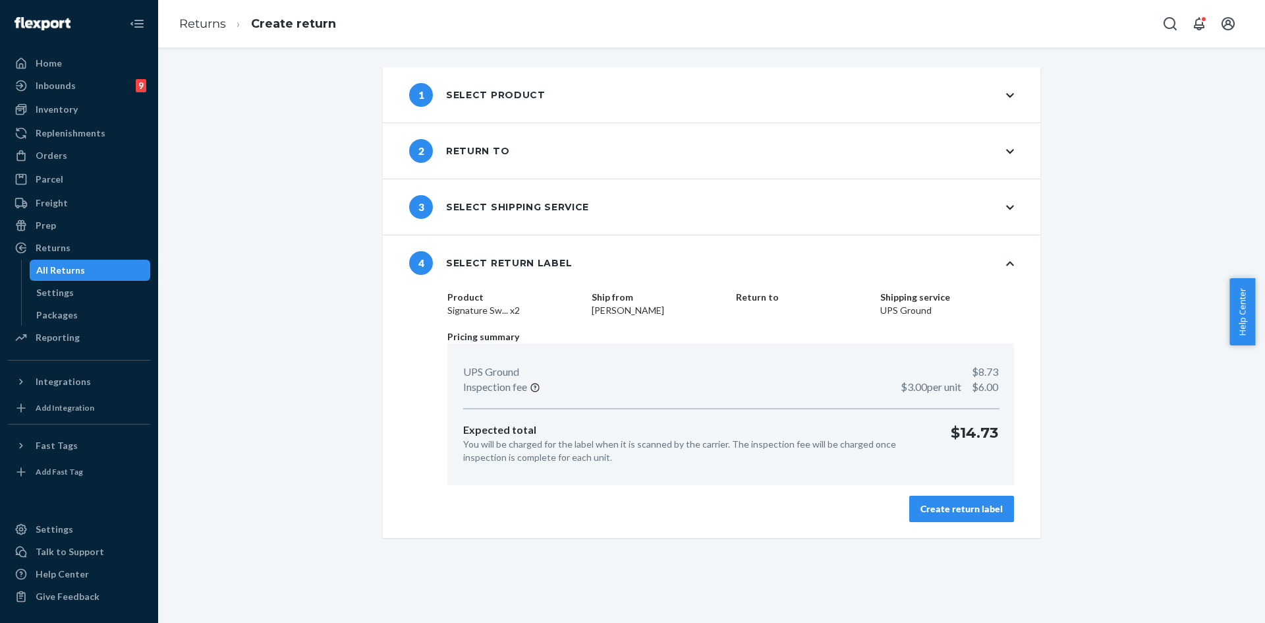
click at [925, 511] on div "Create return label" at bounding box center [962, 508] width 82 height 13
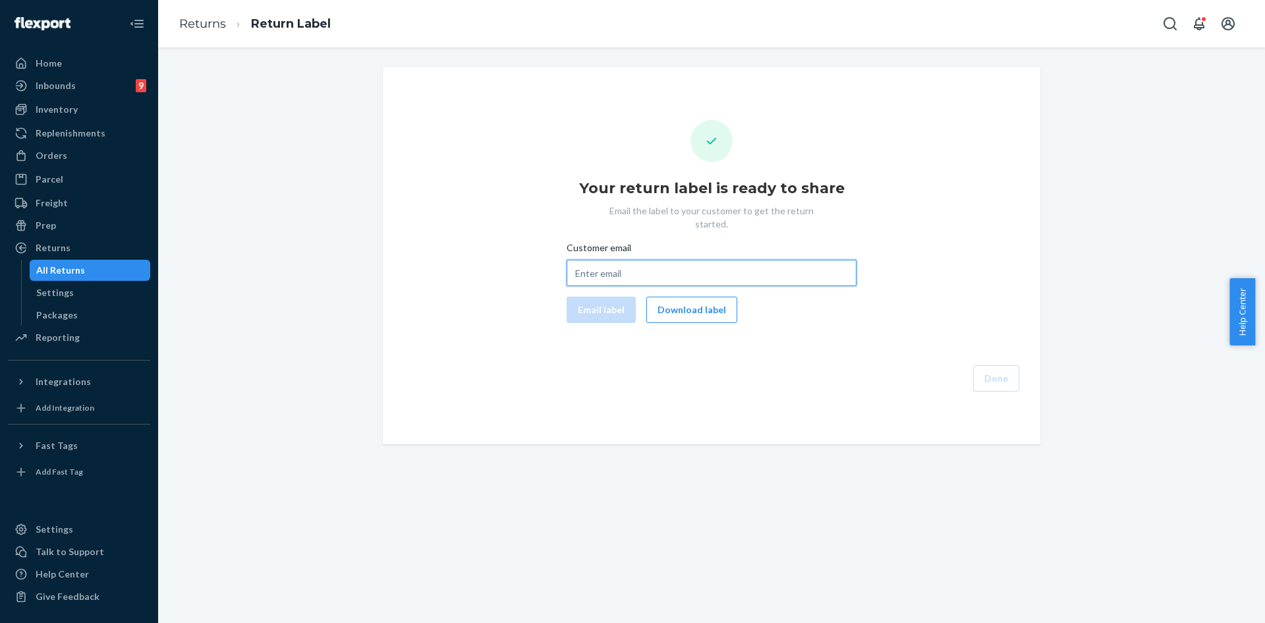
click at [637, 261] on input "Customer email" at bounding box center [712, 273] width 290 height 26
paste input "courtenayschick@gmail.com"
type input "courtenayschick@gmail.com"
click at [580, 297] on button "Email label" at bounding box center [601, 310] width 69 height 26
click at [669, 297] on button "Download label" at bounding box center [692, 310] width 91 height 26
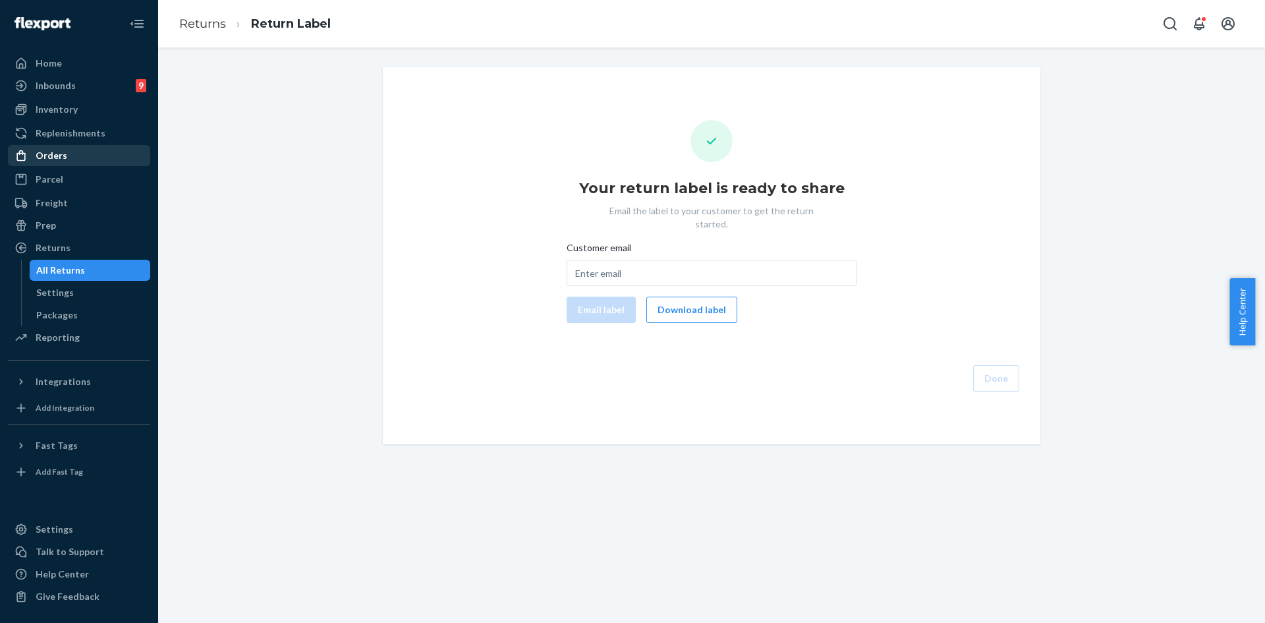
click at [74, 158] on div "Orders" at bounding box center [79, 155] width 140 height 18
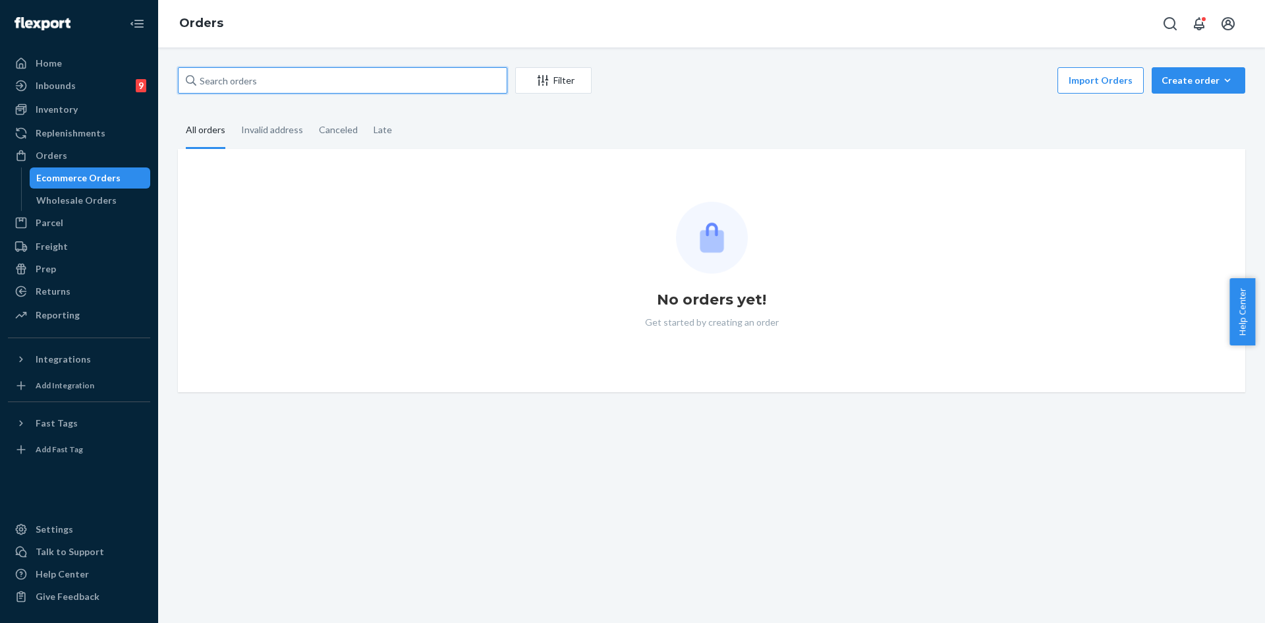
click at [239, 91] on input "text" at bounding box center [343, 80] width 330 height 26
paste input "253814770"
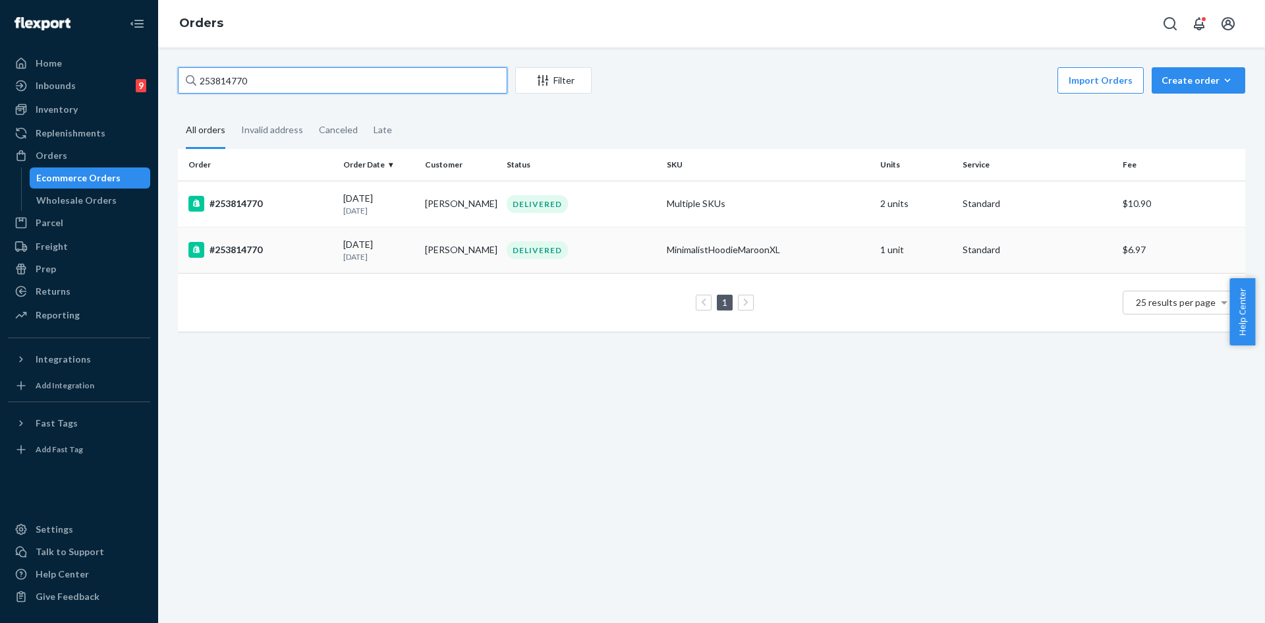
type input "253814770"
click at [398, 252] on p "[DATE]" at bounding box center [378, 256] width 71 height 11
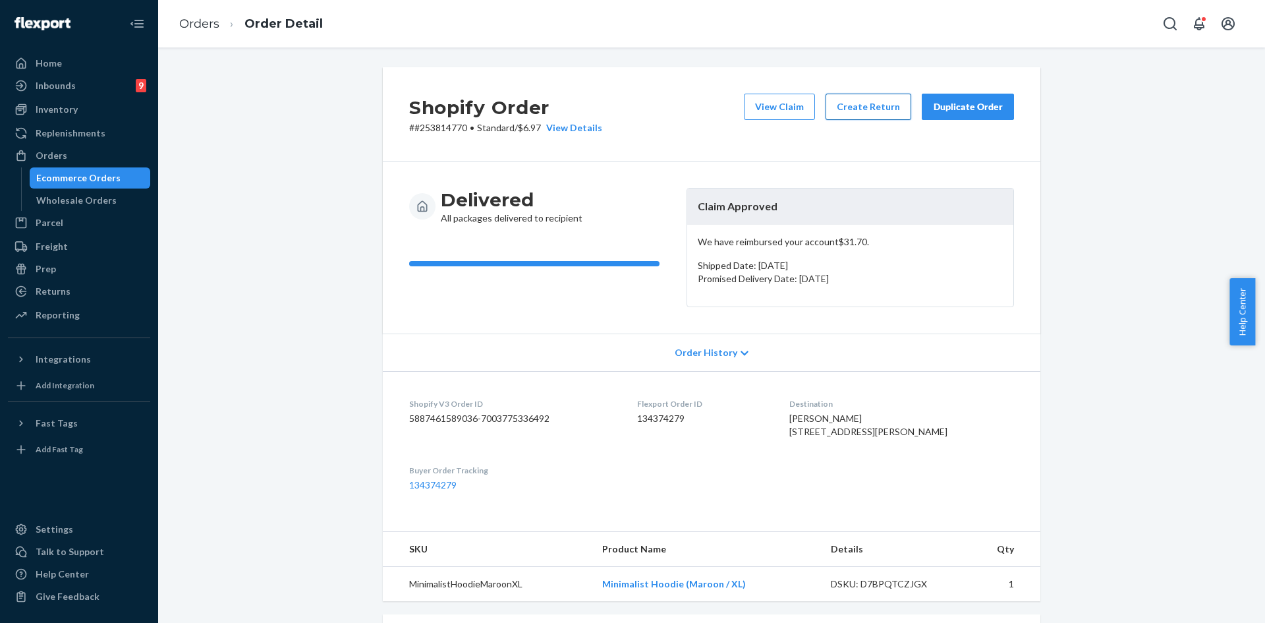
click at [844, 114] on button "Create Return" at bounding box center [869, 107] width 86 height 26
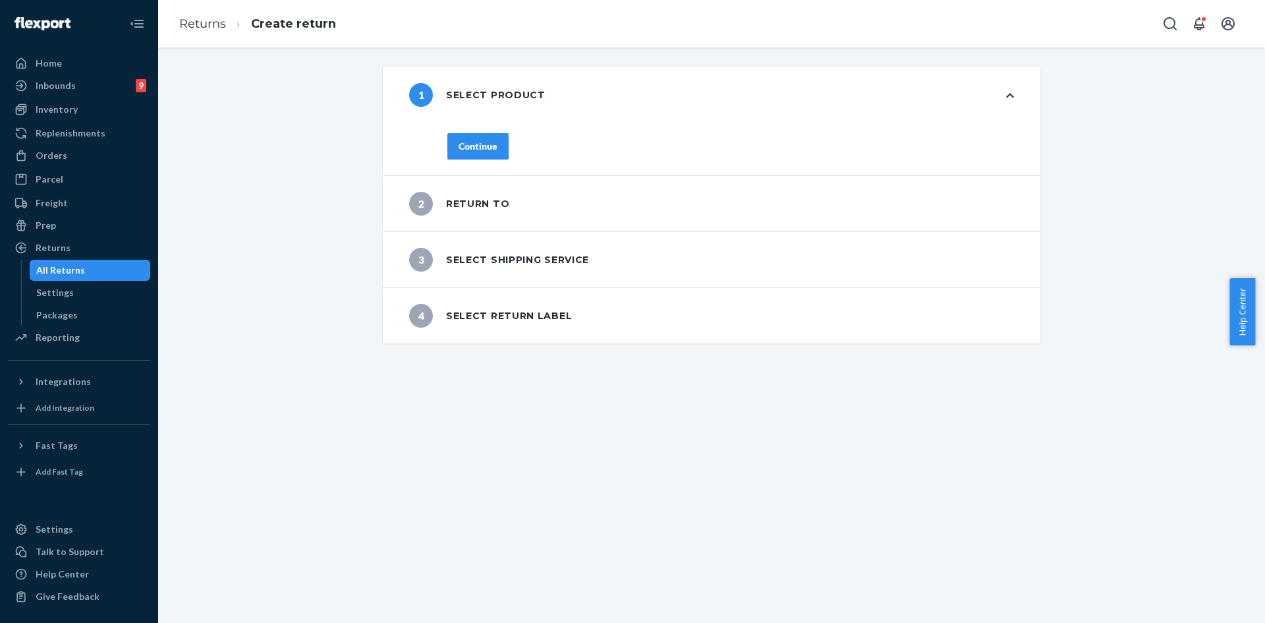
click at [461, 150] on div "Continue" at bounding box center [478, 146] width 39 height 13
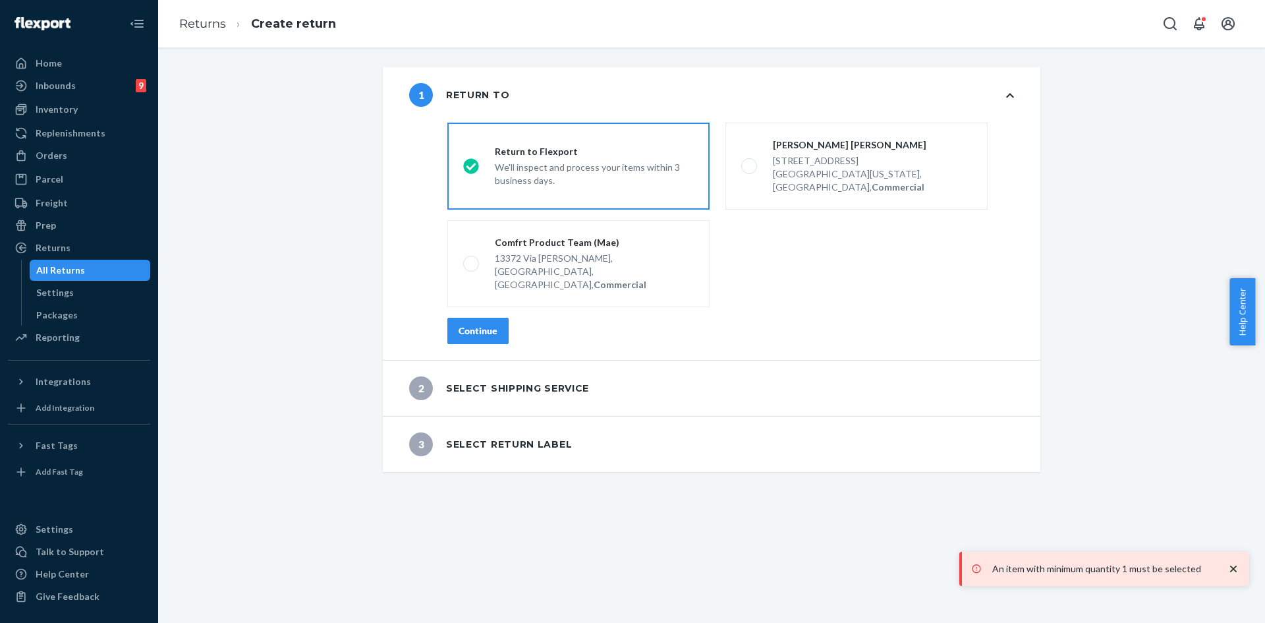
click at [474, 318] on div "destinationsRadioGroup Return to Flexport We'll inspect and process your items …" at bounding box center [731, 238] width 620 height 243
click at [473, 324] on div "Continue" at bounding box center [478, 330] width 39 height 13
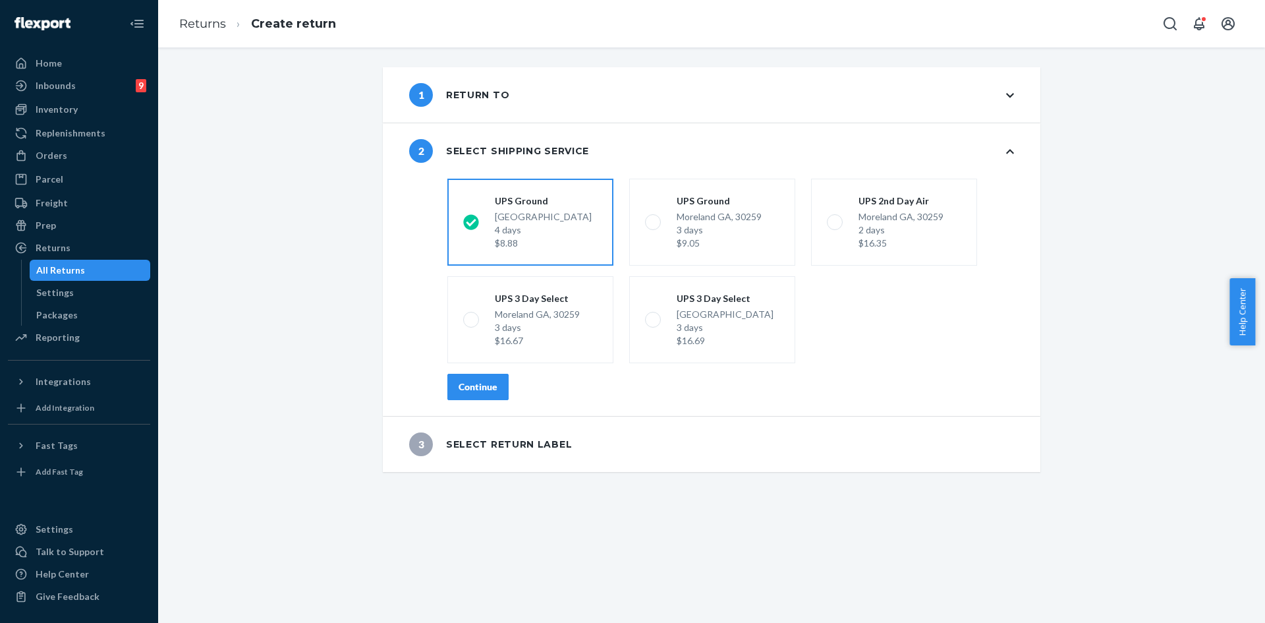
click at [463, 385] on div "Continue" at bounding box center [478, 386] width 39 height 13
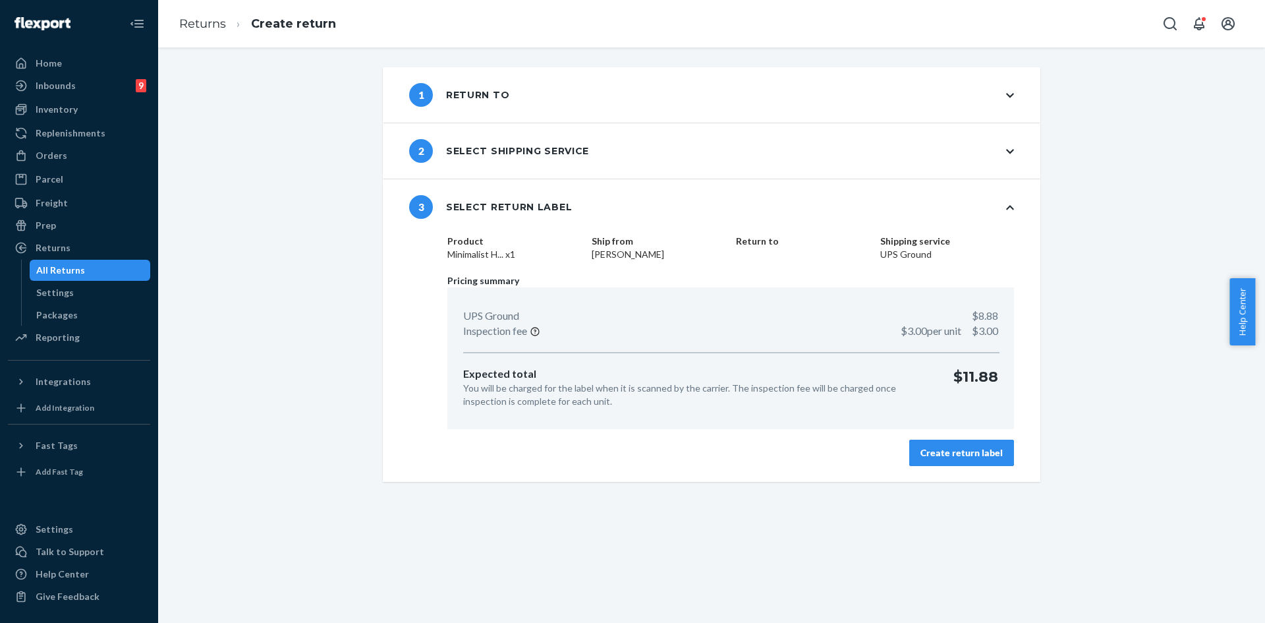
click at [951, 460] on button "Create return label" at bounding box center [962, 453] width 105 height 26
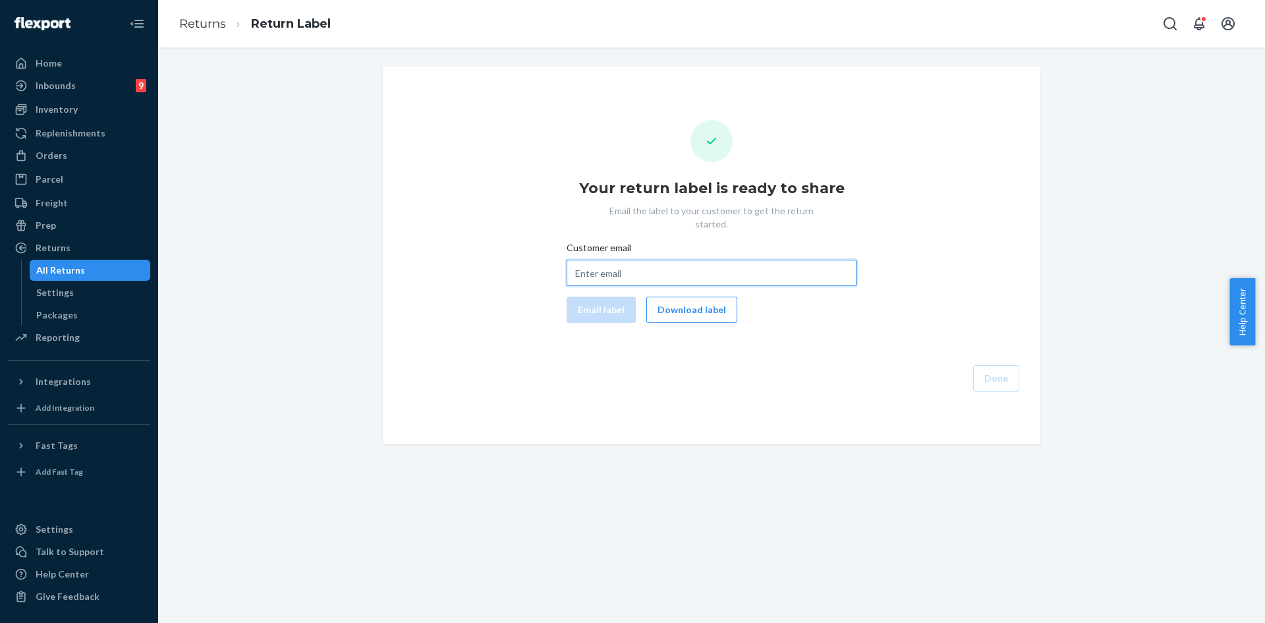
click at [600, 260] on input "Customer email" at bounding box center [712, 273] width 290 height 26
paste input "taysni242@gmail.com"
type input "taysni242@gmail.com"
click at [587, 297] on button "Email label" at bounding box center [601, 310] width 69 height 26
drag, startPoint x: 676, startPoint y: 299, endPoint x: 411, endPoint y: 226, distance: 274.7
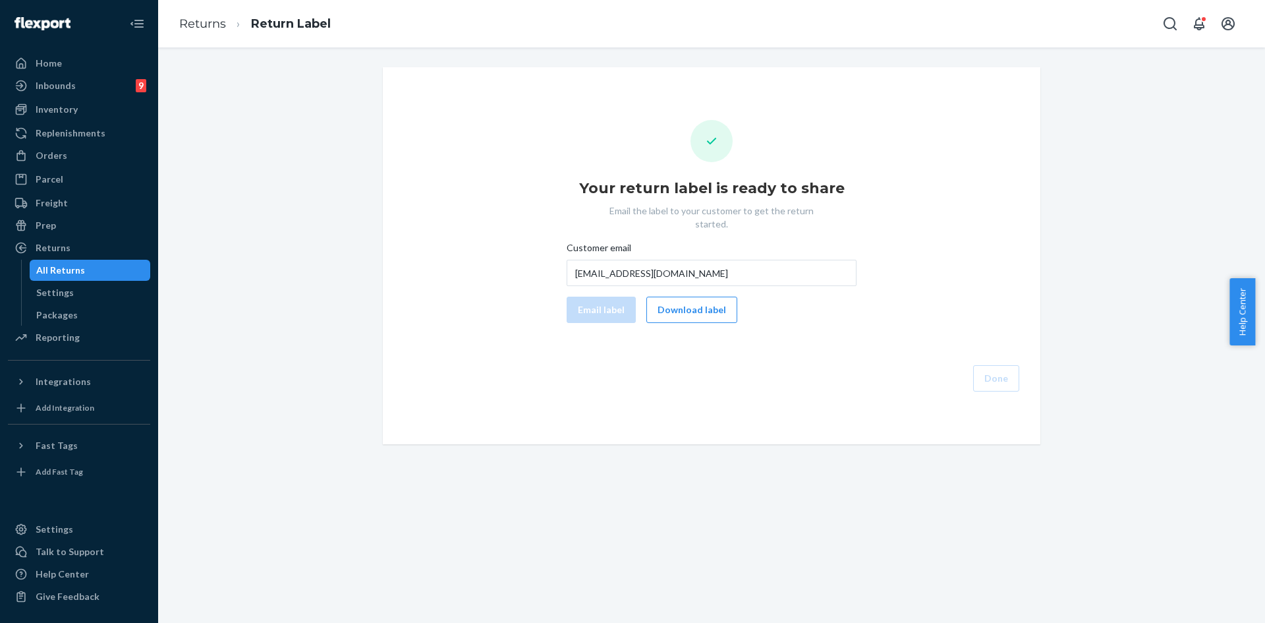
click at [676, 299] on button "Download label" at bounding box center [692, 310] width 91 height 26
click at [62, 157] on div "Orders" at bounding box center [52, 155] width 32 height 13
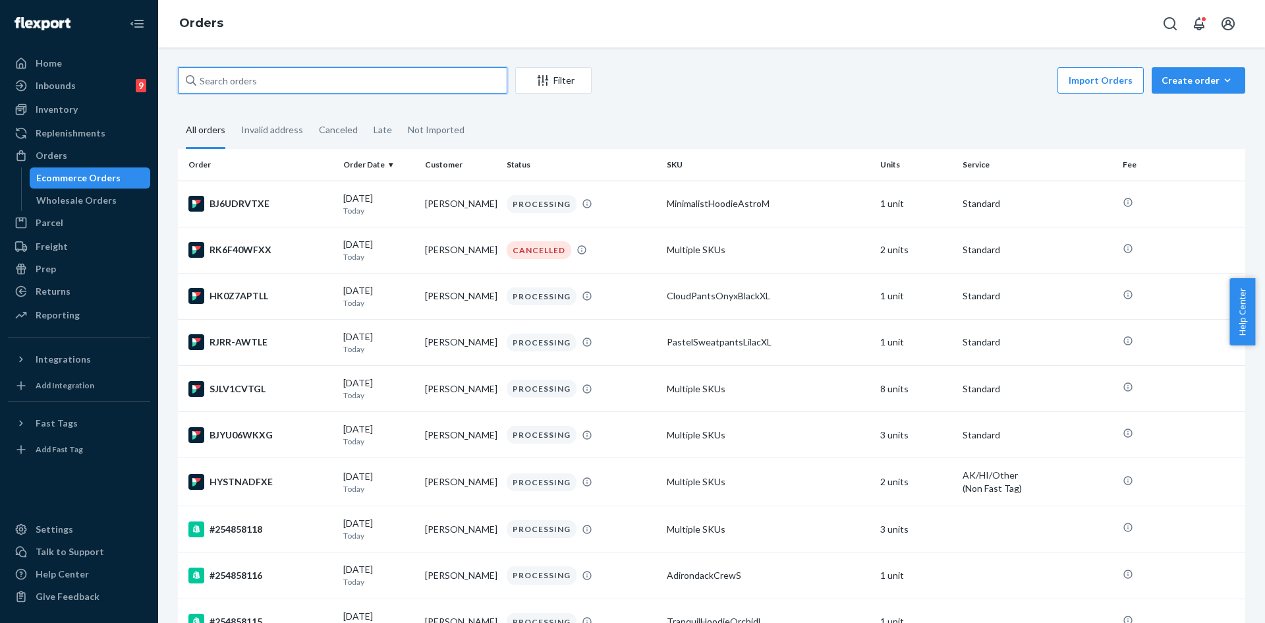
click at [262, 88] on input "text" at bounding box center [343, 80] width 330 height 26
paste input "253814770"
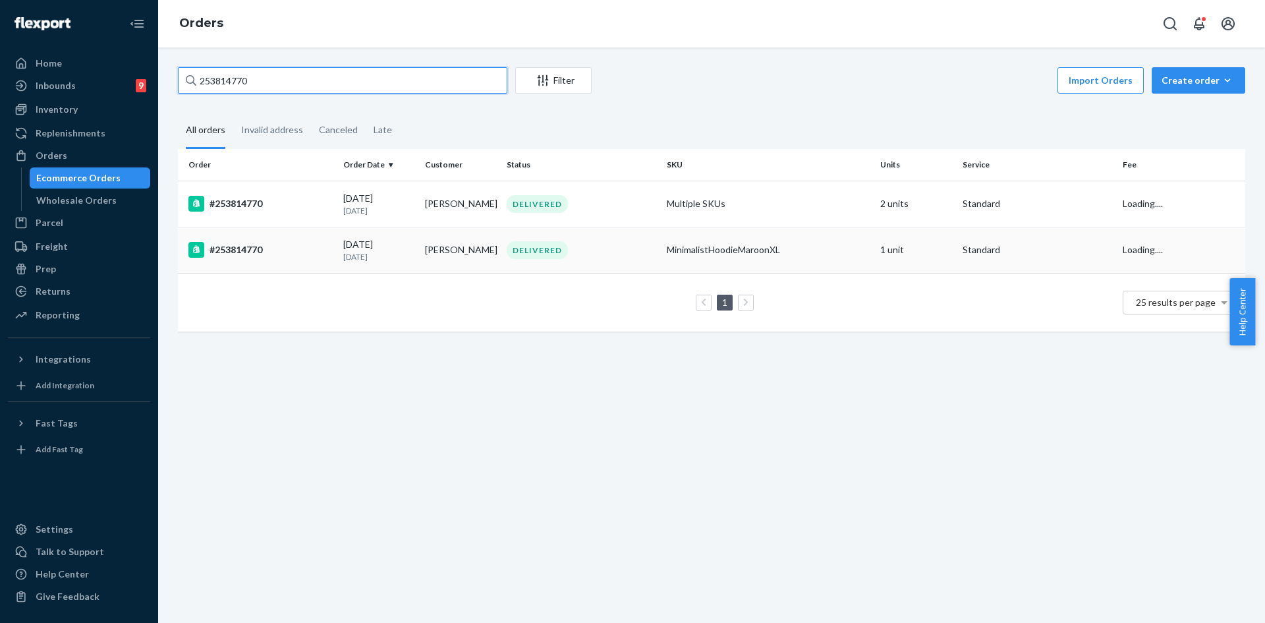
type input "253814770"
click at [583, 258] on div "DELIVERED" at bounding box center [581, 250] width 155 height 18
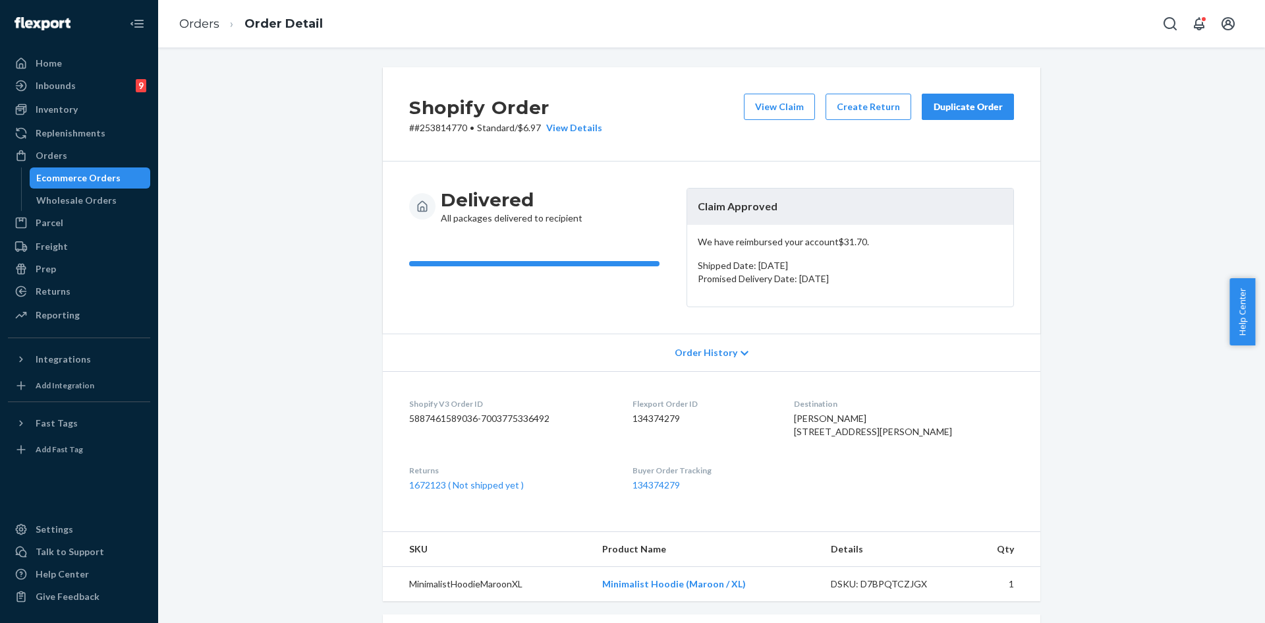
click at [190, 11] on ol "Orders Order Detail" at bounding box center [251, 24] width 165 height 39
click at [198, 24] on link "Orders" at bounding box center [199, 23] width 40 height 15
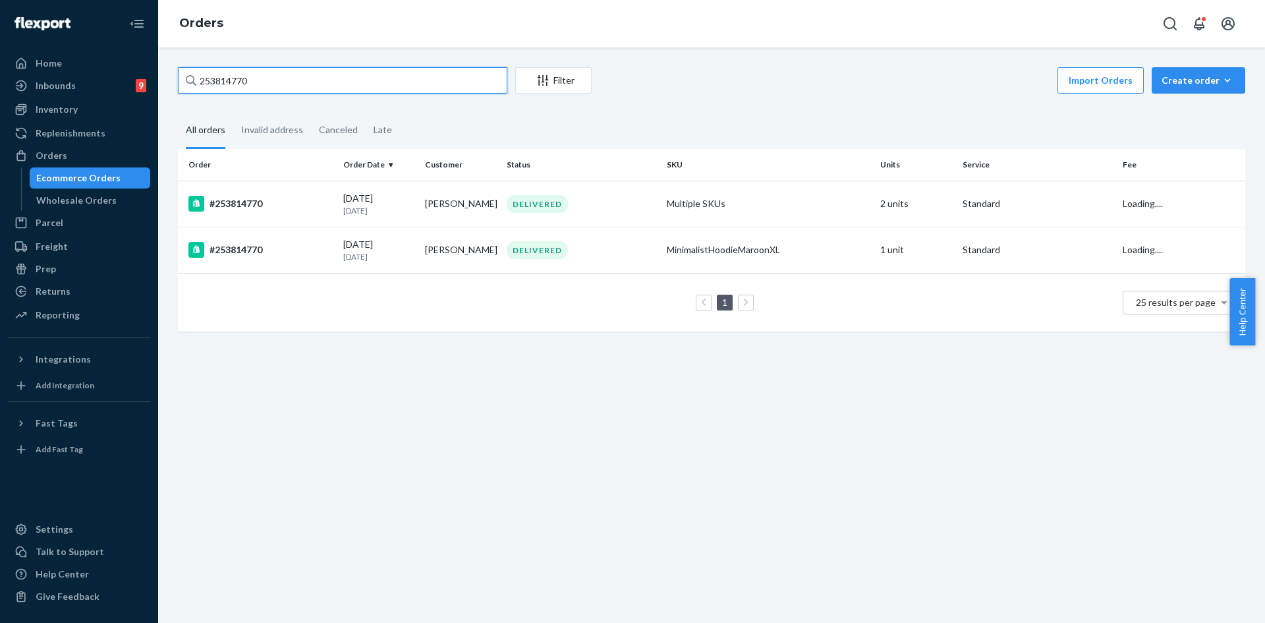
click at [292, 92] on input "253814770" at bounding box center [343, 80] width 330 height 26
click at [291, 87] on input "253814770" at bounding box center [343, 80] width 330 height 26
paste input "#254637204"
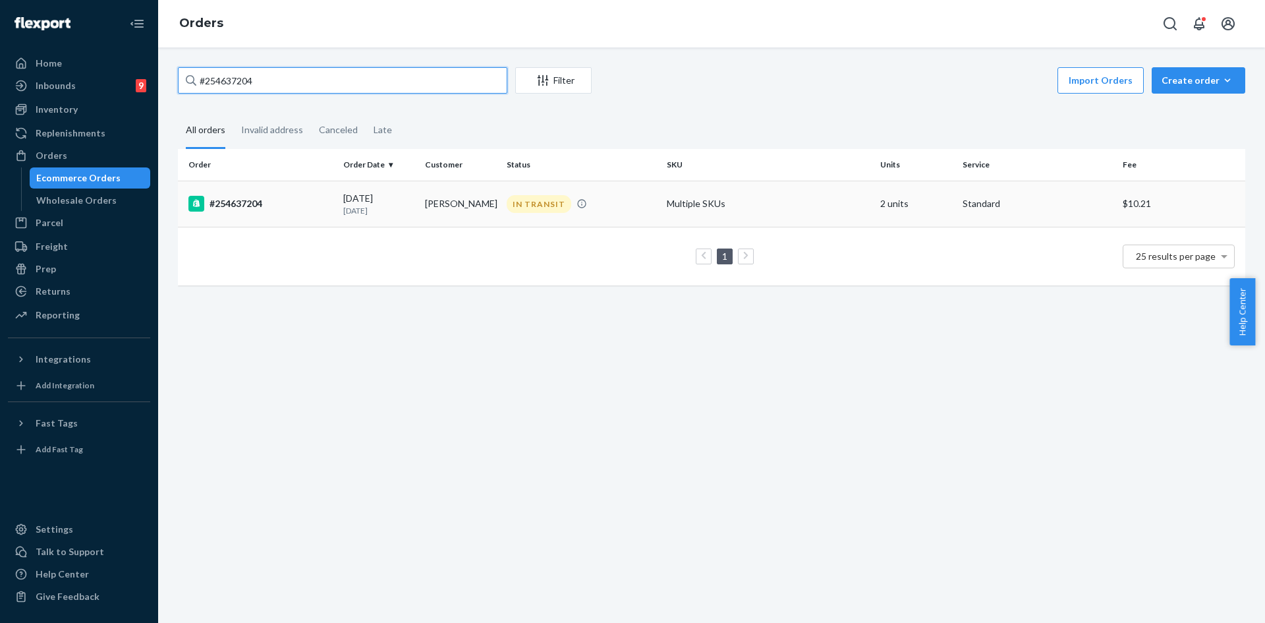
type input "#254637204"
click at [641, 202] on div "IN TRANSIT" at bounding box center [581, 204] width 155 height 18
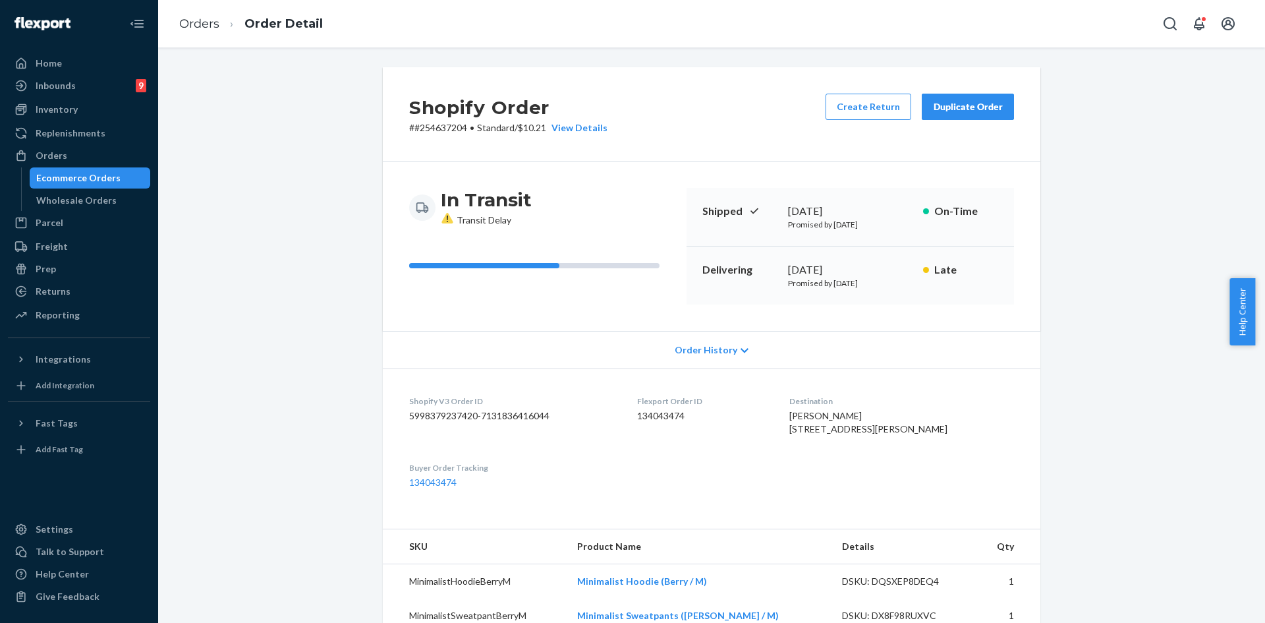
click at [962, 103] on div "Duplicate Order" at bounding box center [968, 106] width 70 height 13
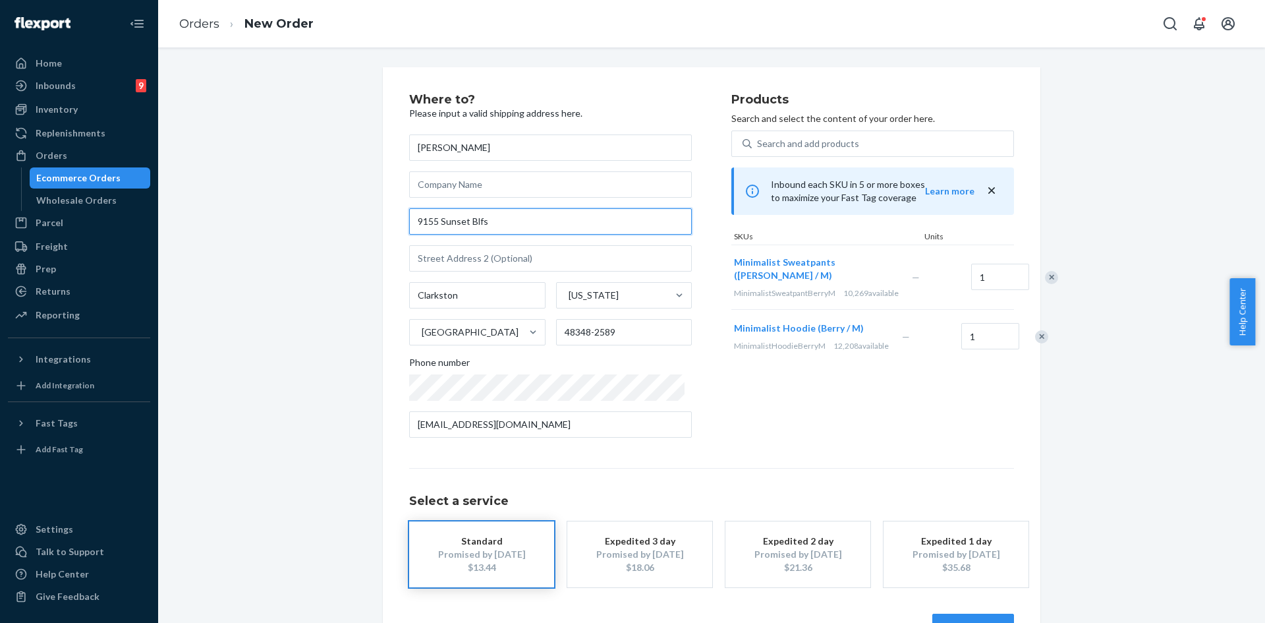
click at [471, 224] on input "9155 Sunset Blfs" at bounding box center [550, 221] width 283 height 26
paste input "uffs, Clarkston, MI 48348"
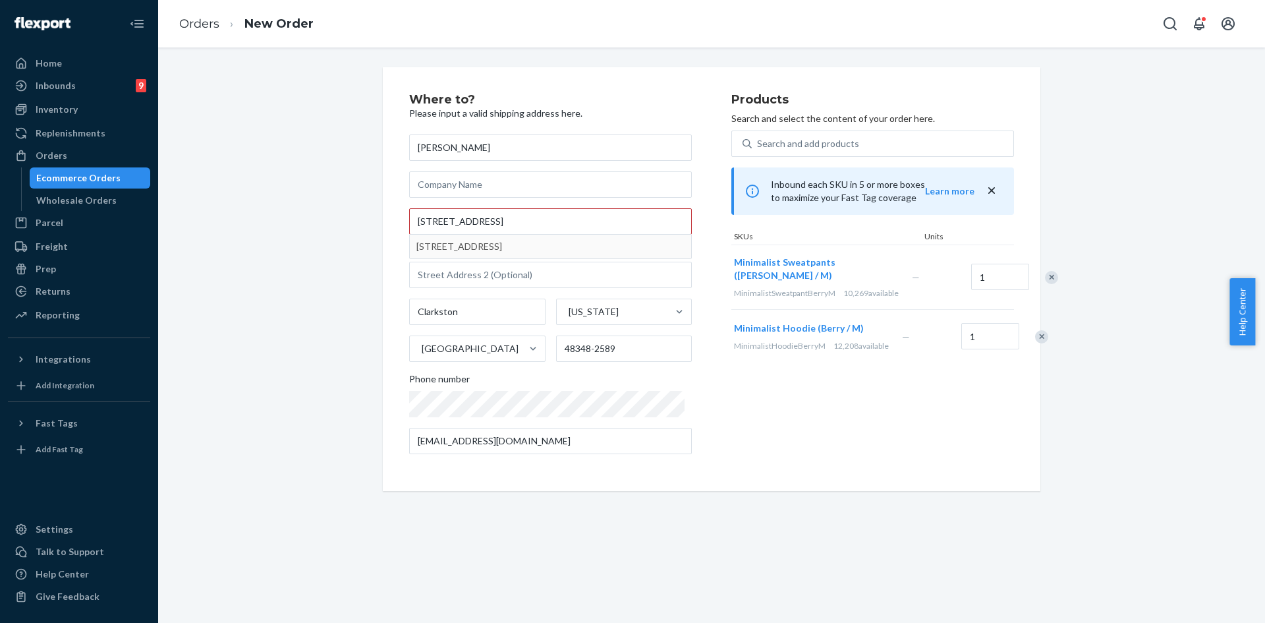
type input "9155 Sunset Bluffs Dr"
type input "Village of Clarkston"
type input "48348"
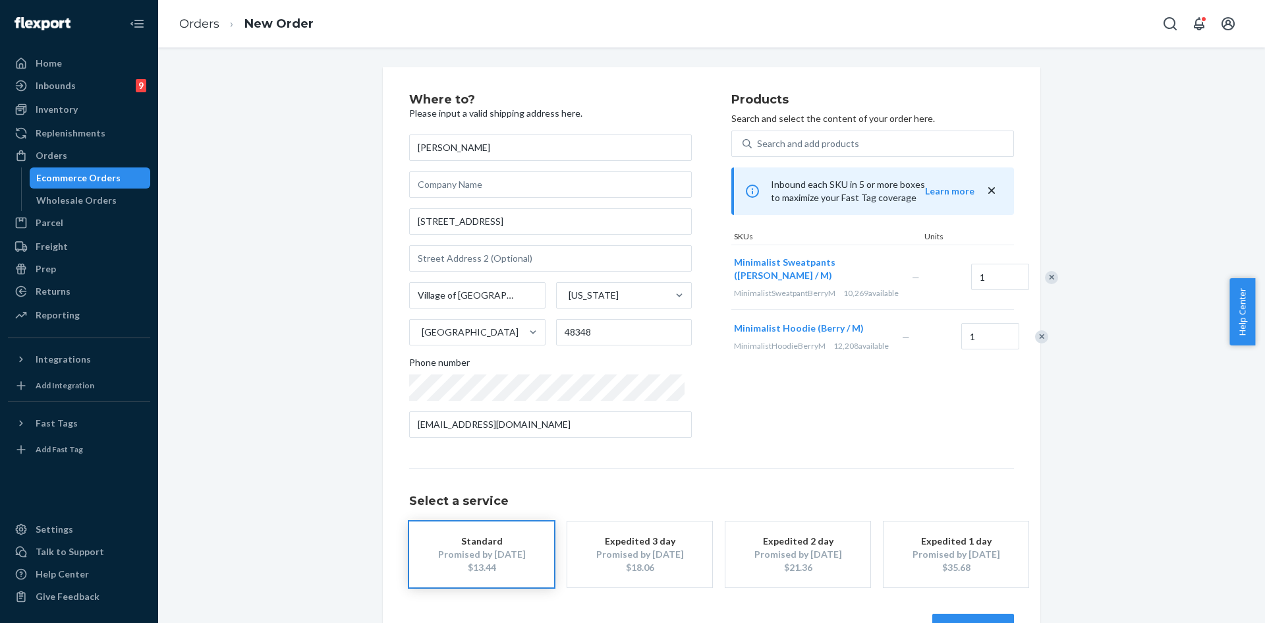
scroll to position [44, 0]
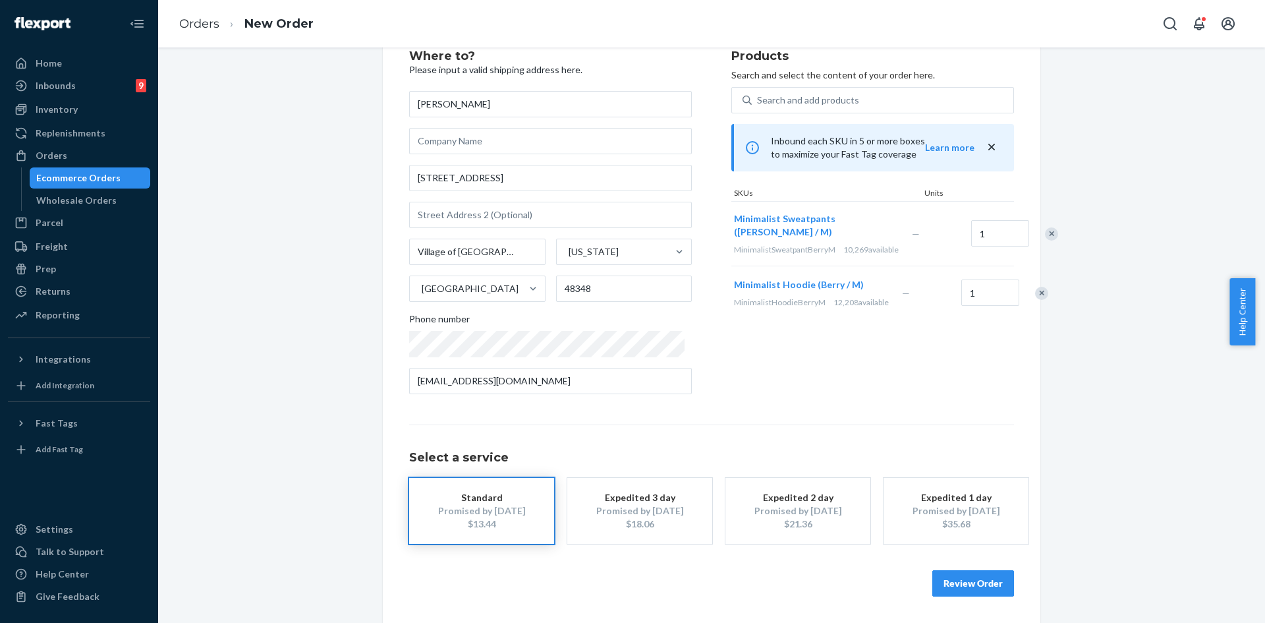
drag, startPoint x: 948, startPoint y: 582, endPoint x: 944, endPoint y: 573, distance: 10.0
click at [948, 583] on button "Review Order" at bounding box center [974, 583] width 82 height 26
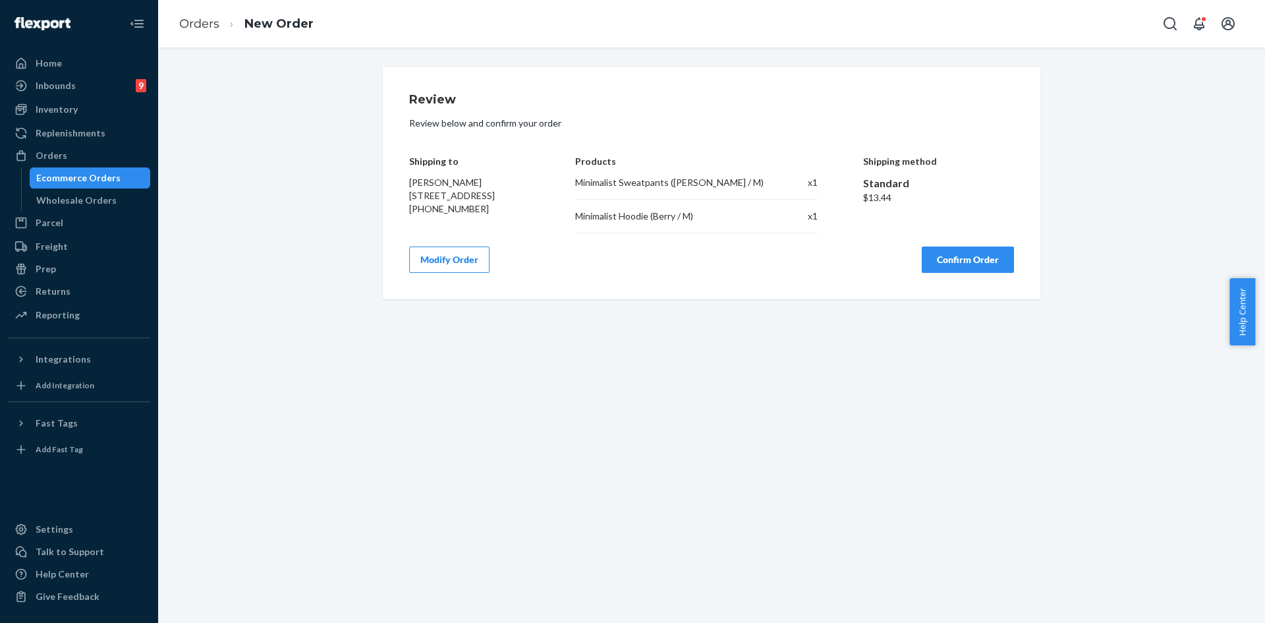
click at [987, 267] on button "Confirm Order" at bounding box center [968, 260] width 92 height 26
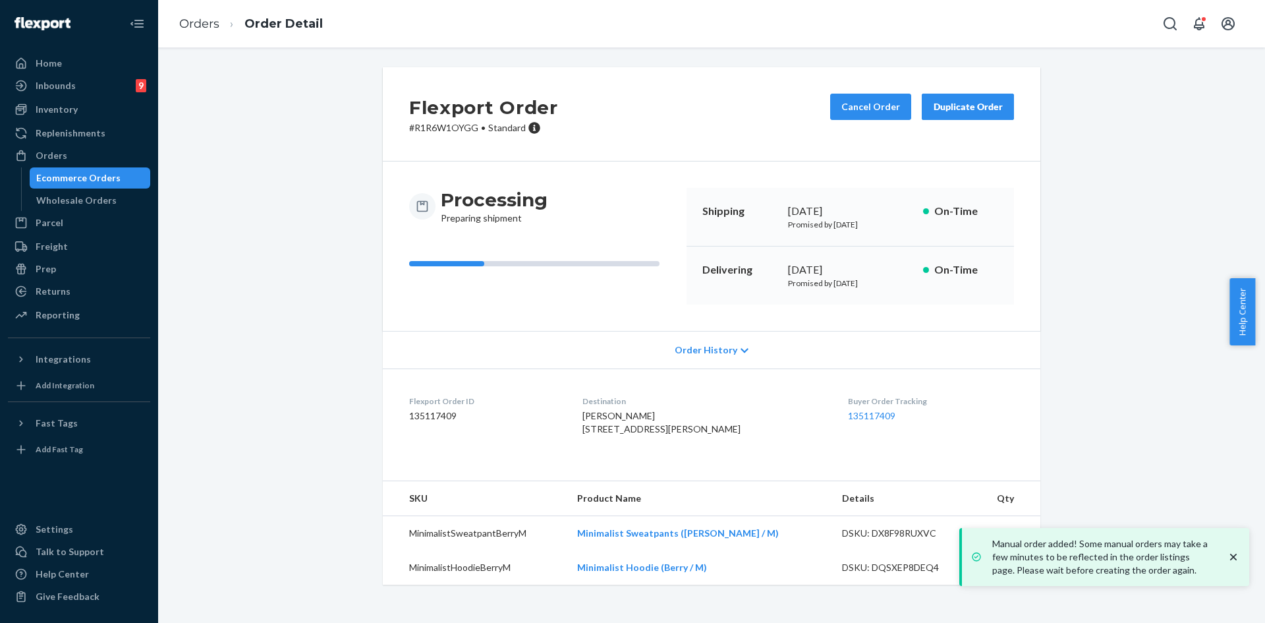
click at [1235, 552] on icon "close toast" at bounding box center [1233, 556] width 13 height 13
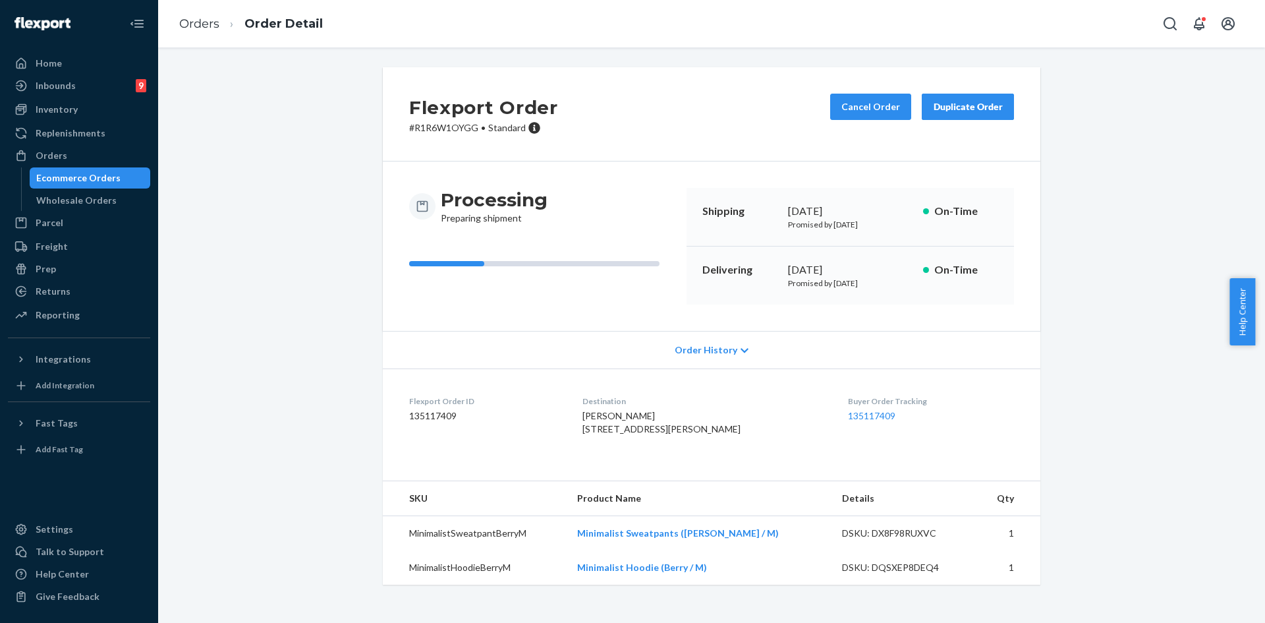
scroll to position [4, 0]
click at [57, 165] on link "Orders" at bounding box center [79, 155] width 142 height 21
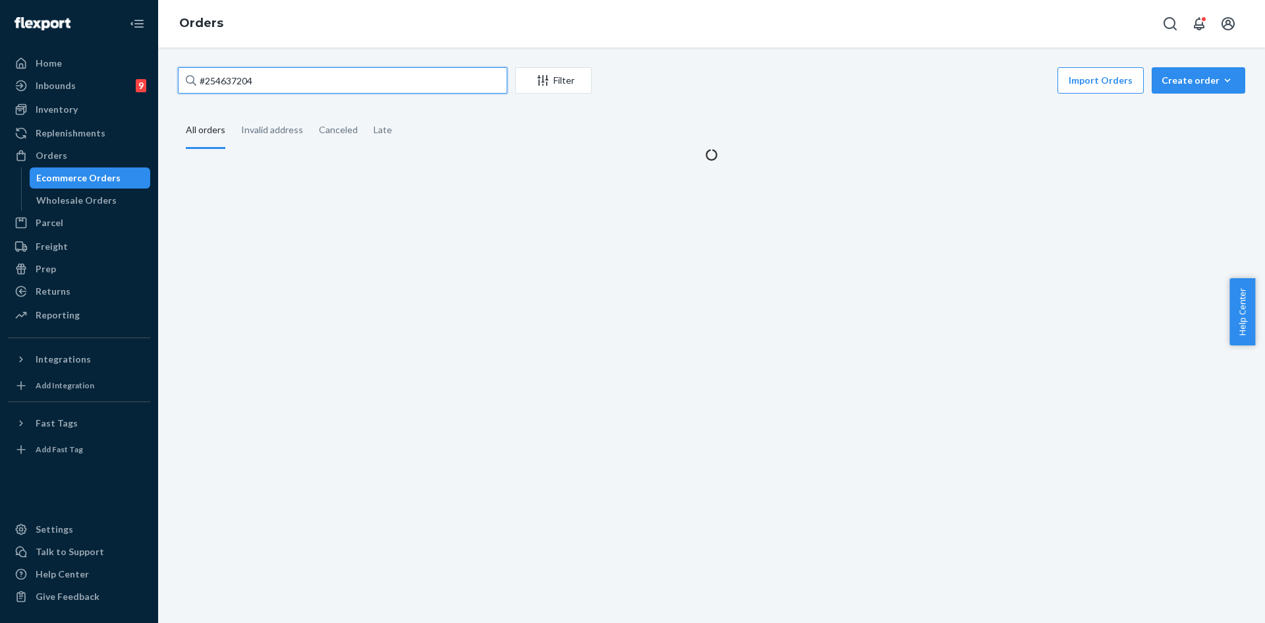
click at [267, 75] on input "#254637204" at bounding box center [343, 80] width 330 height 26
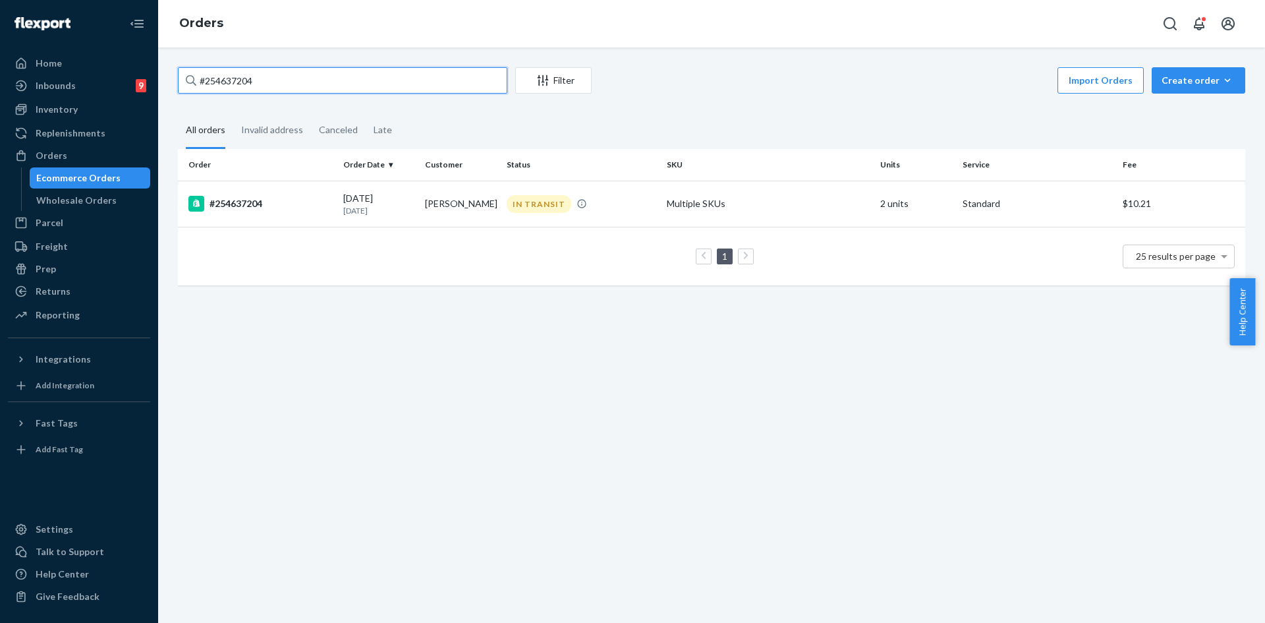
click at [267, 75] on input "#254637204" at bounding box center [343, 80] width 330 height 26
paste input "25475118"
type input "254751184"
click at [600, 206] on div "DELIVERED" at bounding box center [581, 204] width 155 height 18
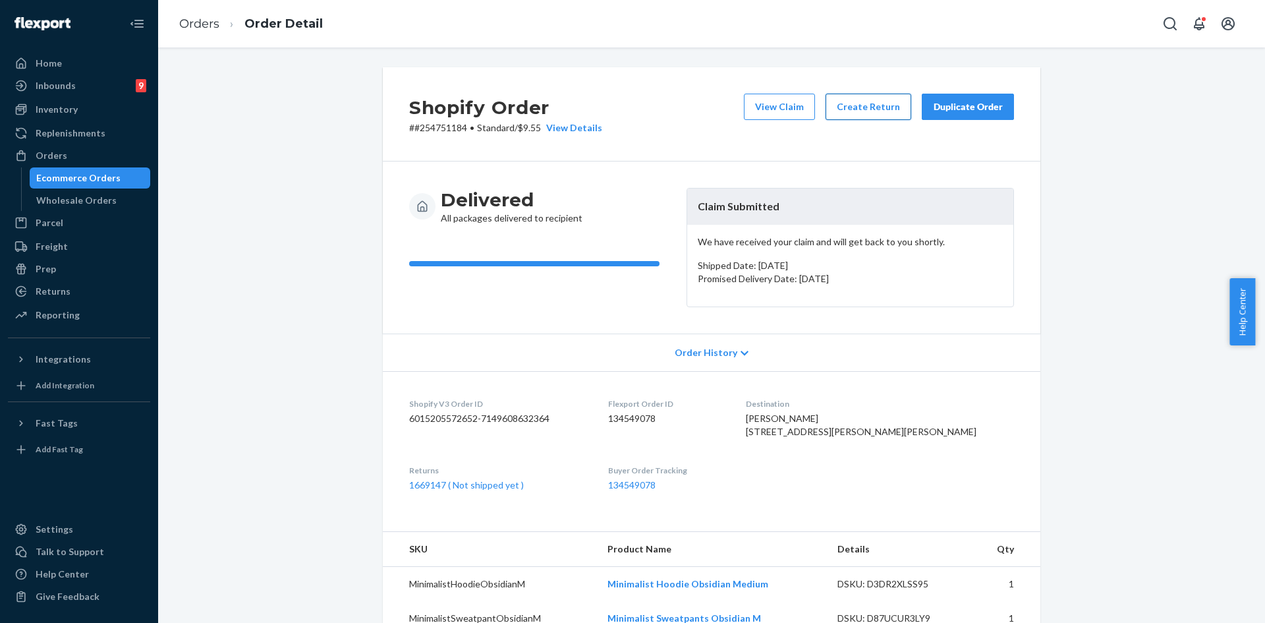
click at [855, 110] on button "Create Return" at bounding box center [869, 107] width 86 height 26
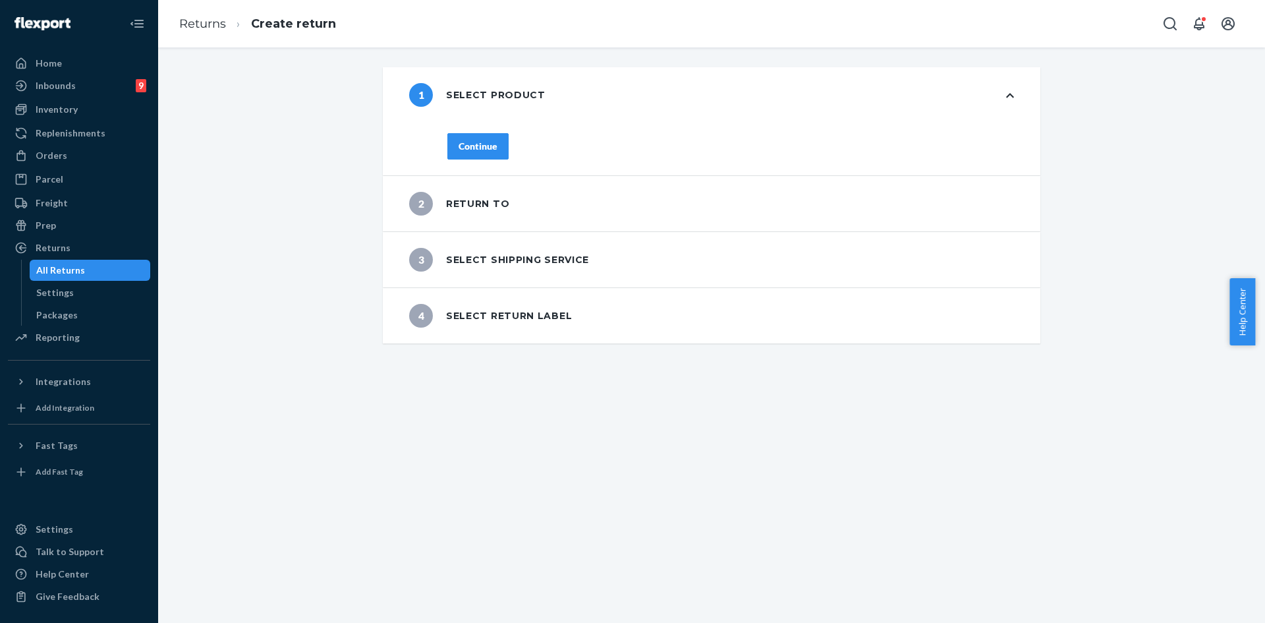
click at [480, 149] on div "Continue" at bounding box center [478, 146] width 39 height 13
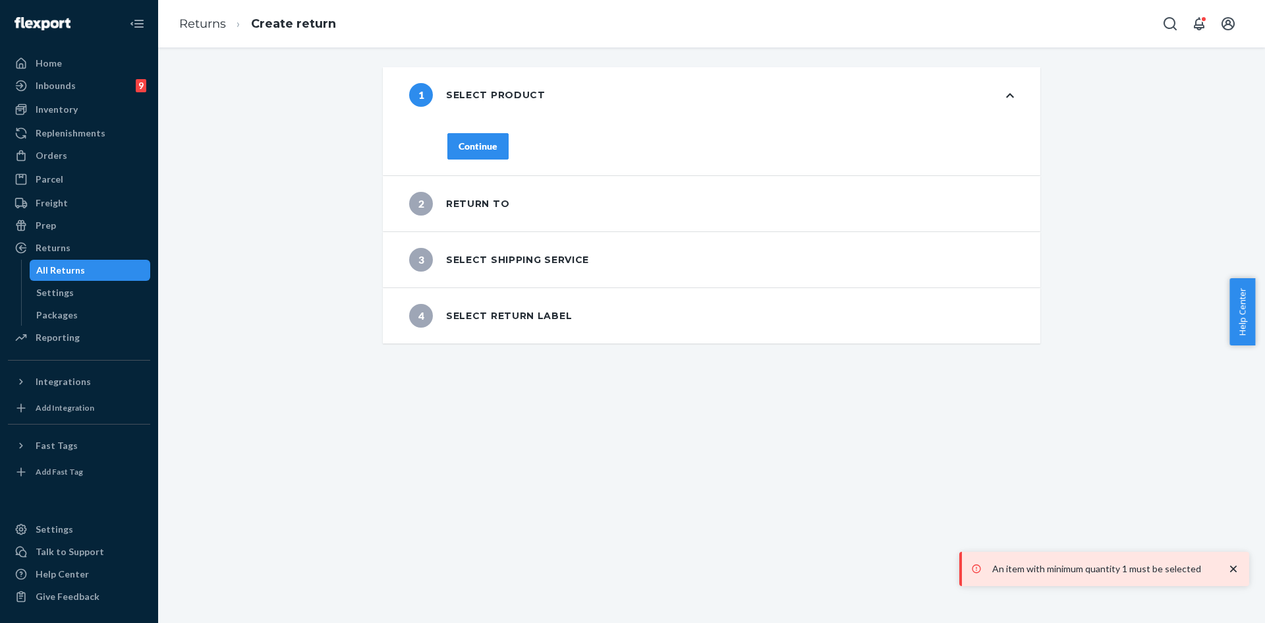
click at [471, 153] on button "Continue" at bounding box center [478, 146] width 61 height 26
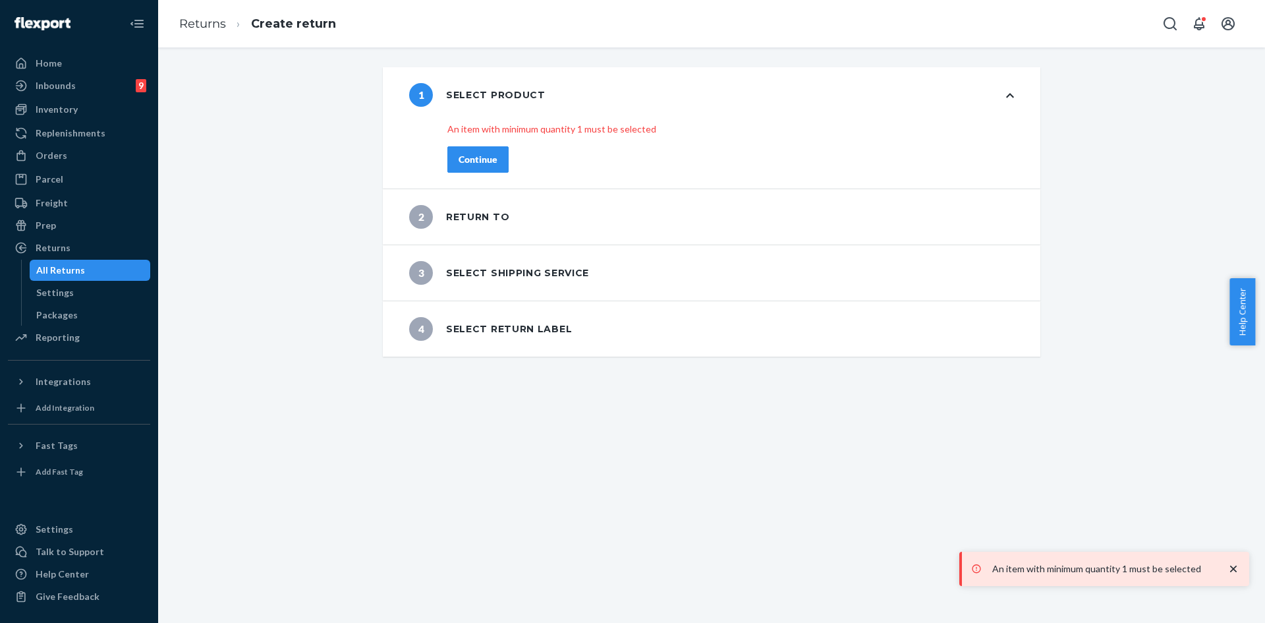
click at [476, 168] on button "Continue" at bounding box center [478, 159] width 61 height 26
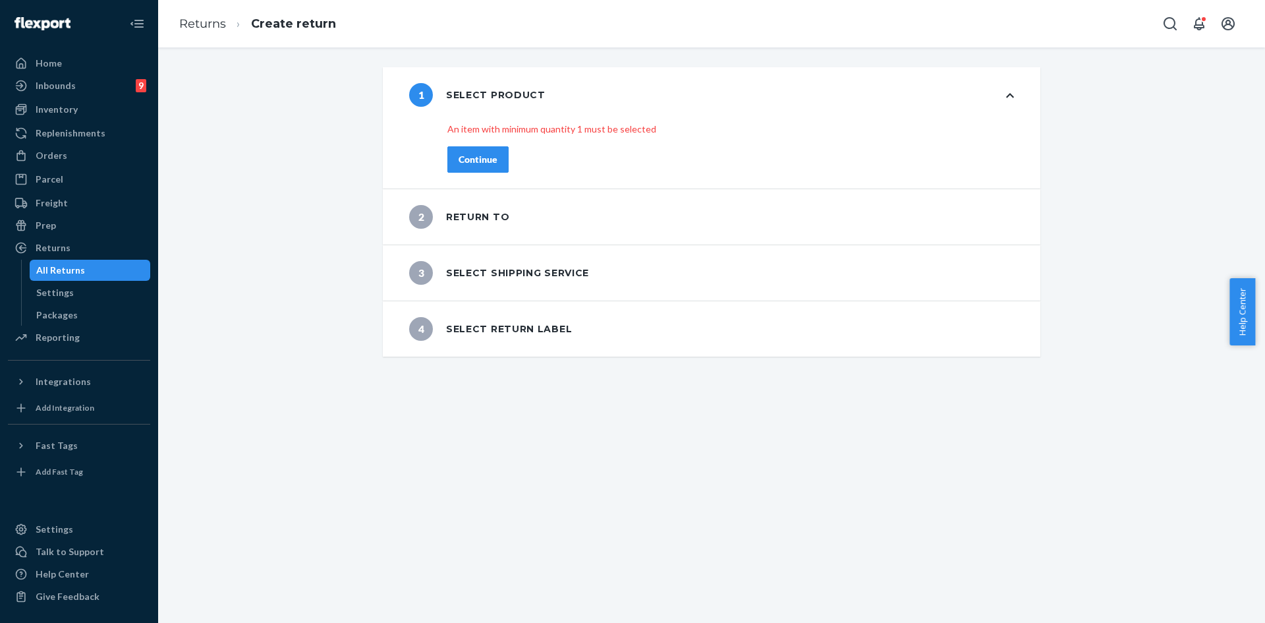
click at [470, 164] on div "Continue" at bounding box center [478, 159] width 39 height 13
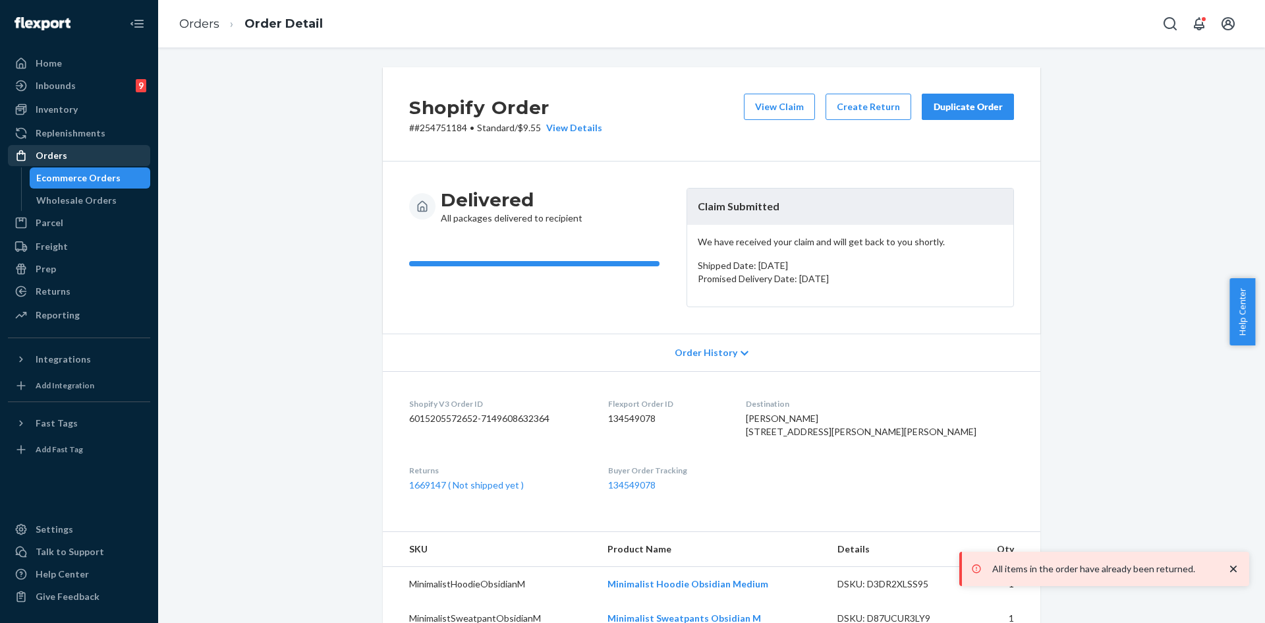
click at [57, 159] on div "Orders" at bounding box center [52, 155] width 32 height 13
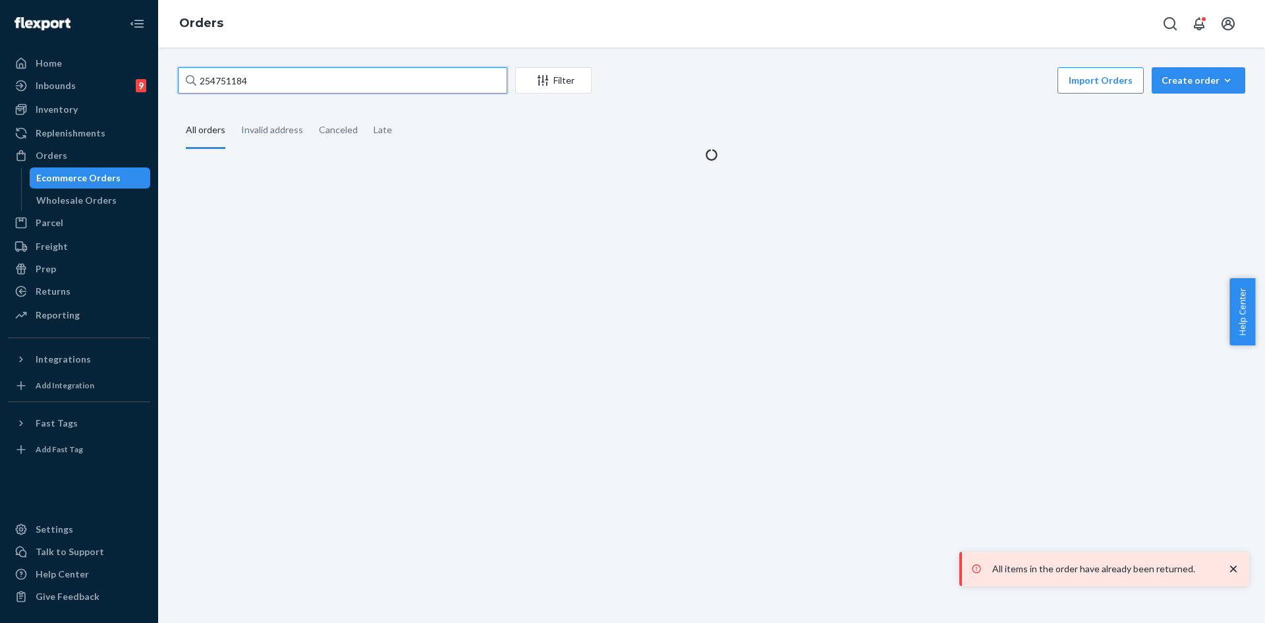
click at [229, 80] on input "254751184" at bounding box center [343, 80] width 330 height 26
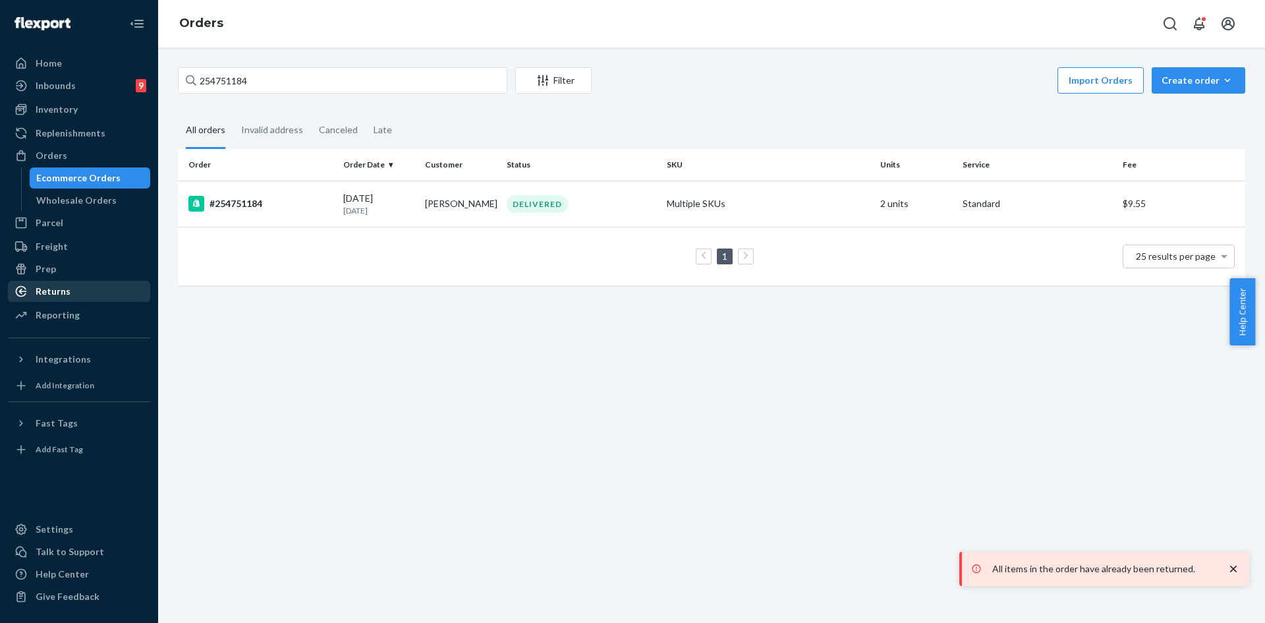
click at [57, 291] on div "Returns" at bounding box center [53, 291] width 35 height 13
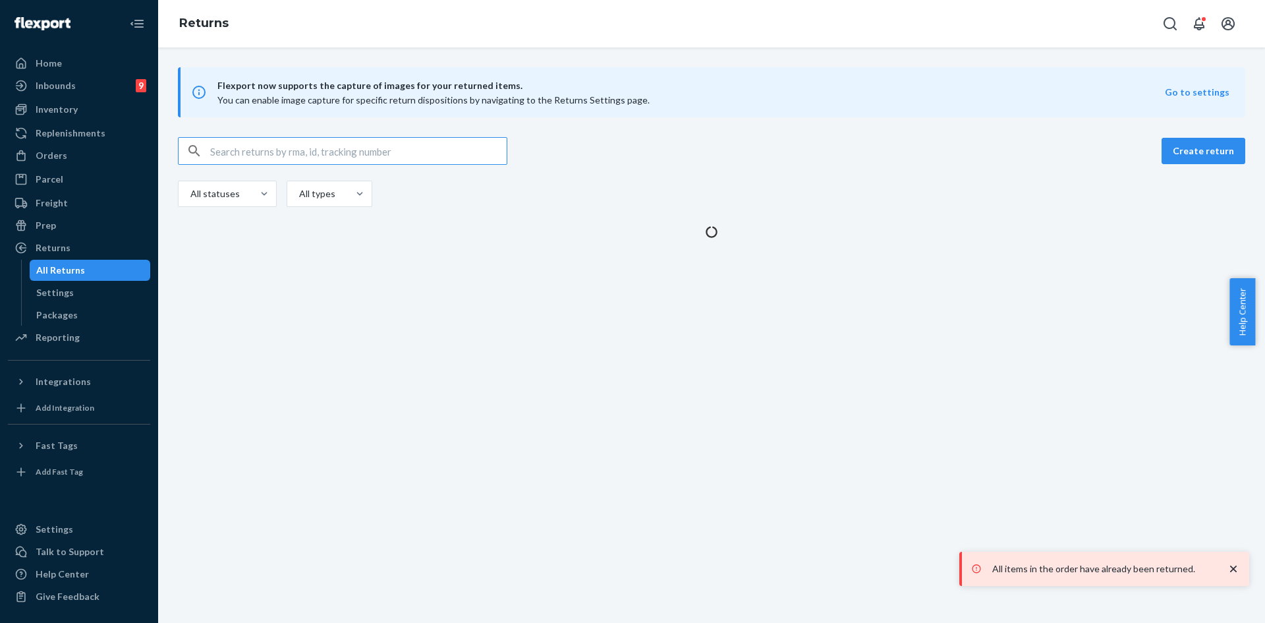
click at [268, 151] on input "text" at bounding box center [358, 151] width 297 height 26
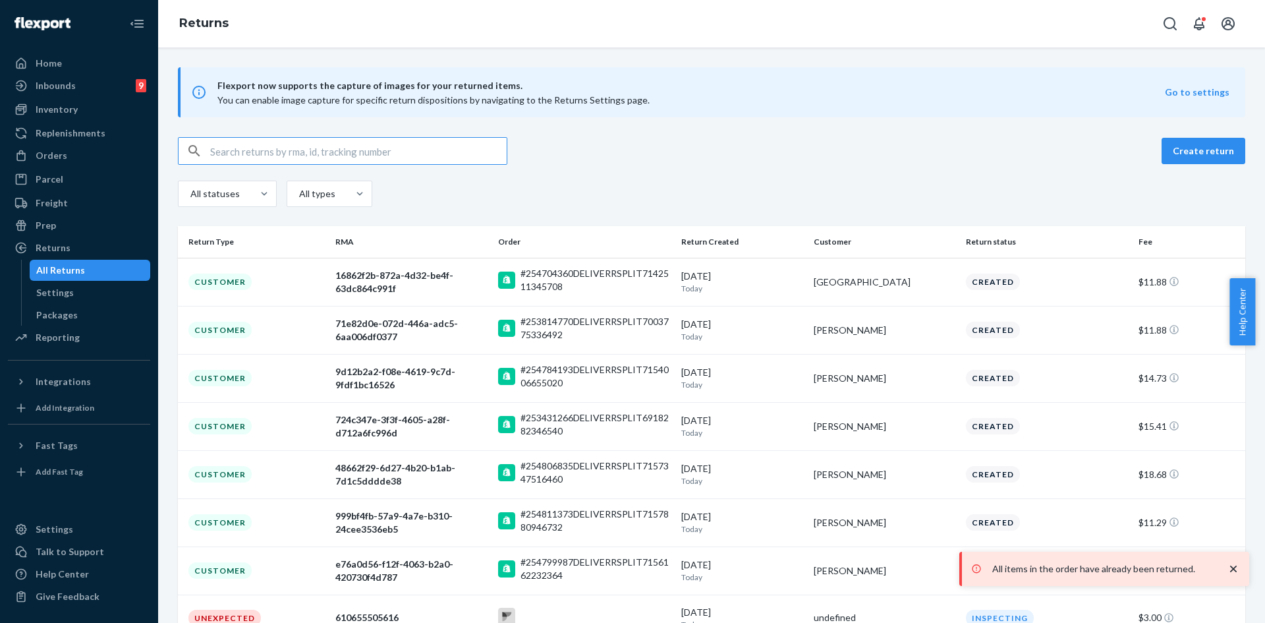
click at [268, 151] on input "text" at bounding box center [358, 151] width 297 height 26
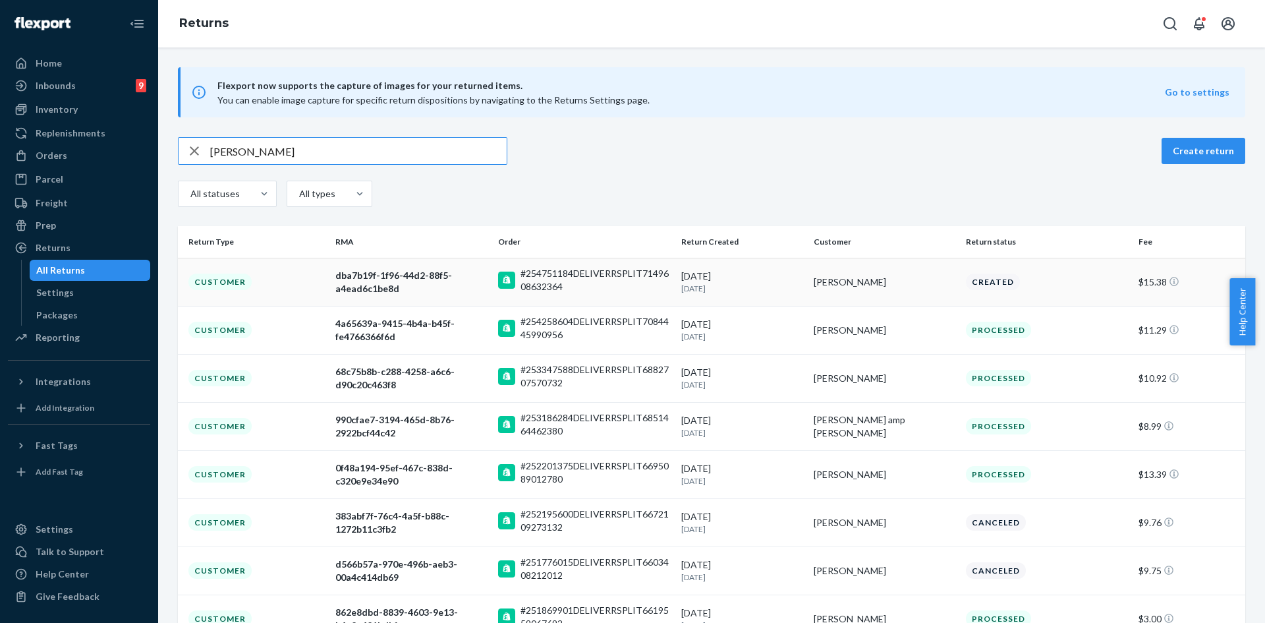
type input "Joshua Misajlovski"
click at [710, 274] on div "8/23/2025 1 day ago" at bounding box center [743, 282] width 122 height 24
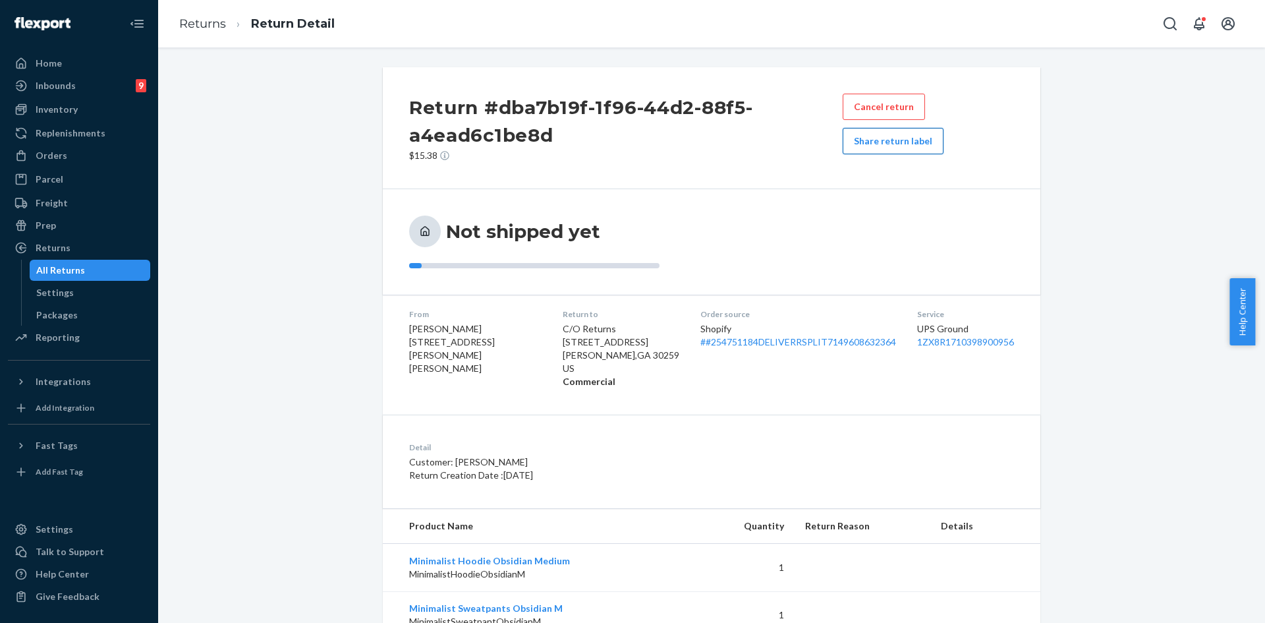
click at [852, 144] on button "Share return label" at bounding box center [893, 141] width 101 height 26
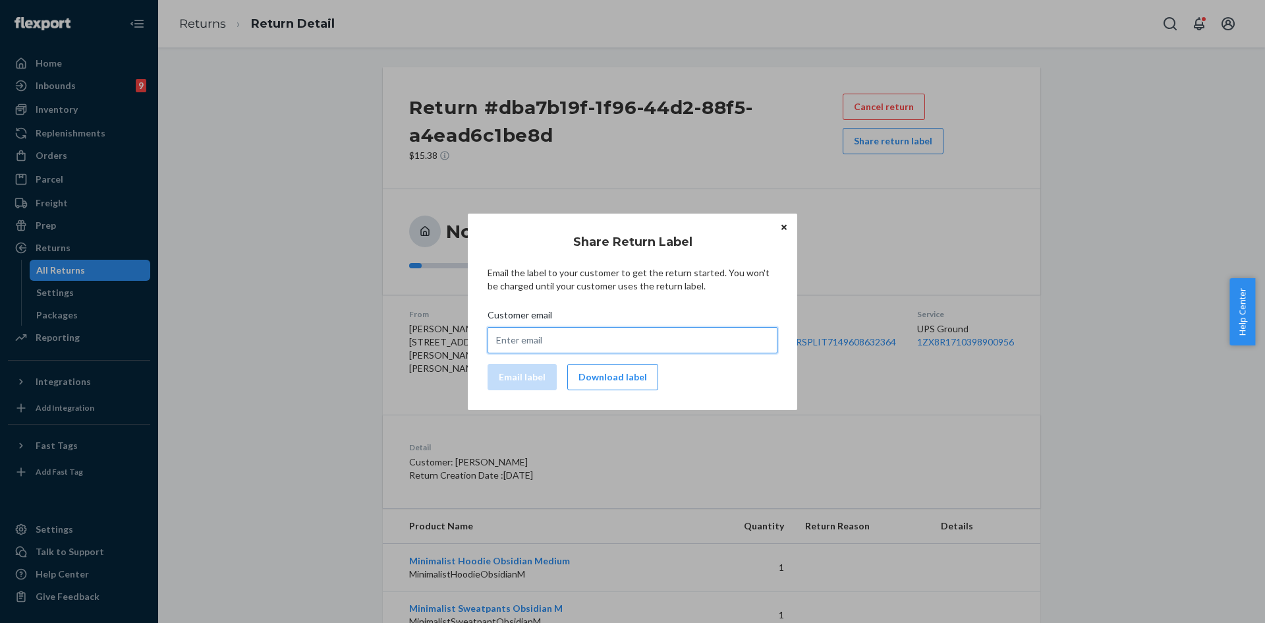
click at [529, 341] on input "Customer email" at bounding box center [633, 340] width 290 height 26
paste input "susanmisajlovski@gmail.com"
type input "susanmisajlovski@gmail.com"
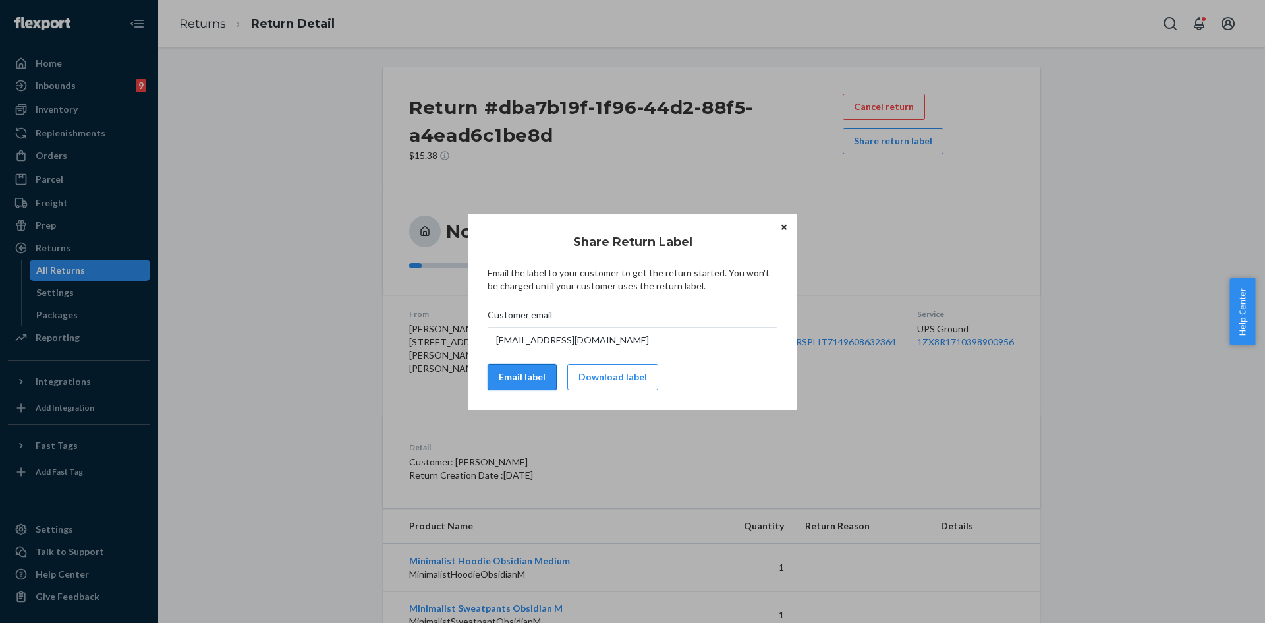
click at [510, 375] on button "Email label" at bounding box center [522, 377] width 69 height 26
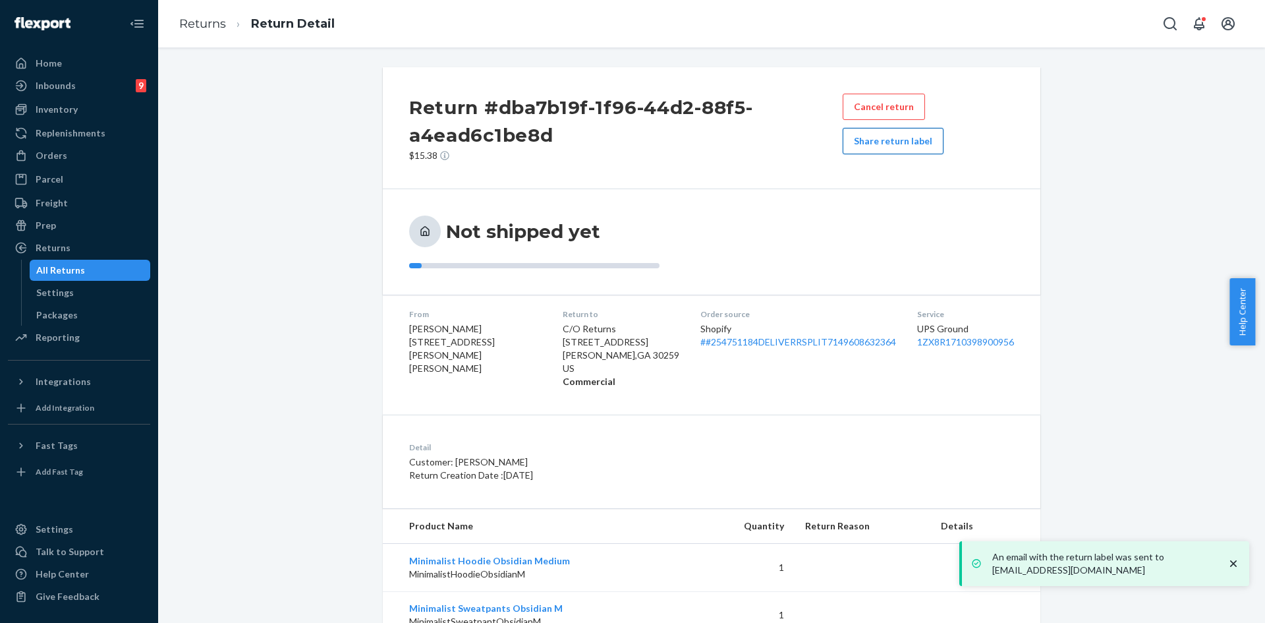
click at [853, 141] on button "Share return label" at bounding box center [893, 141] width 101 height 26
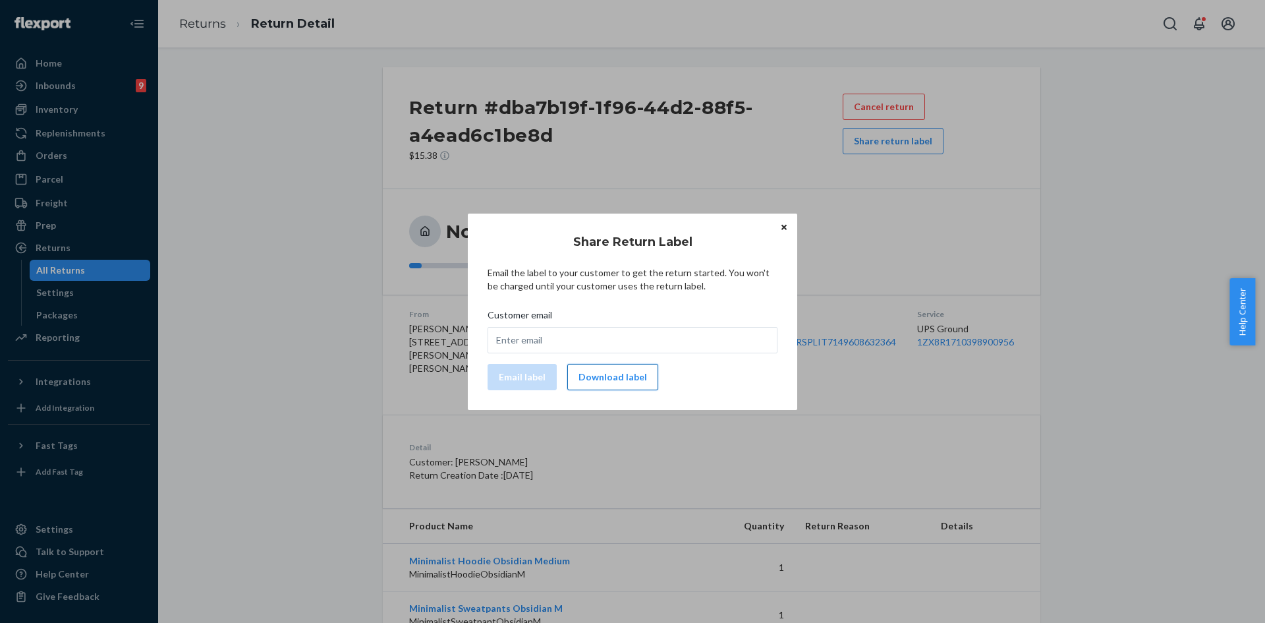
click at [642, 374] on button "Download label" at bounding box center [612, 377] width 91 height 26
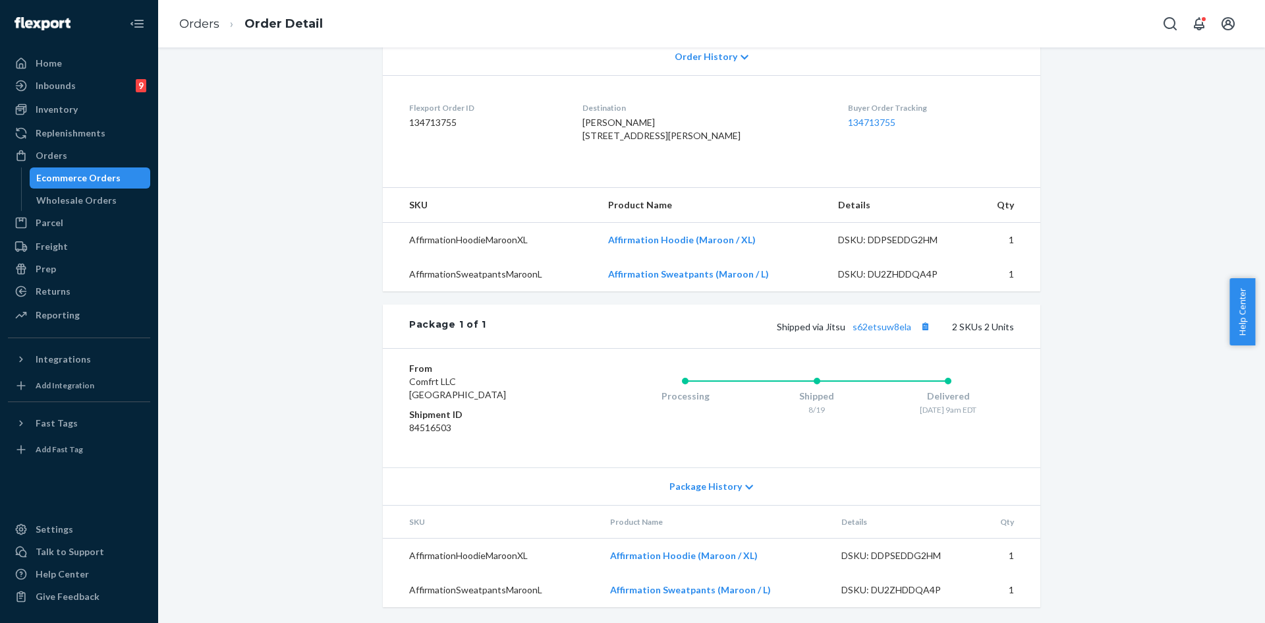
scroll to position [122, 0]
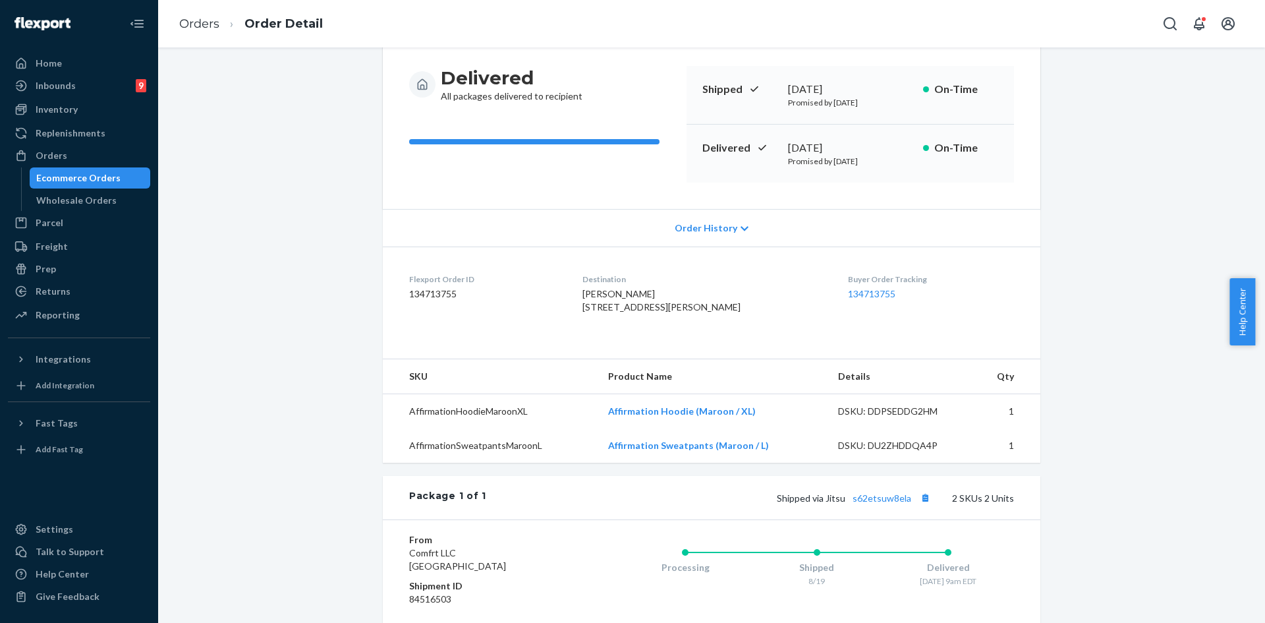
drag, startPoint x: 583, startPoint y: 304, endPoint x: 753, endPoint y: 320, distance: 170.2
click at [753, 320] on dl "Flexport Order ID 134713755 Destination [PERSON_NAME] [STREET_ADDRESS][PERSON_N…" at bounding box center [712, 296] width 658 height 99
copy span "[STREET_ADDRESS]"
